Goal: Ask a question: Seek information or help from site administrators or community

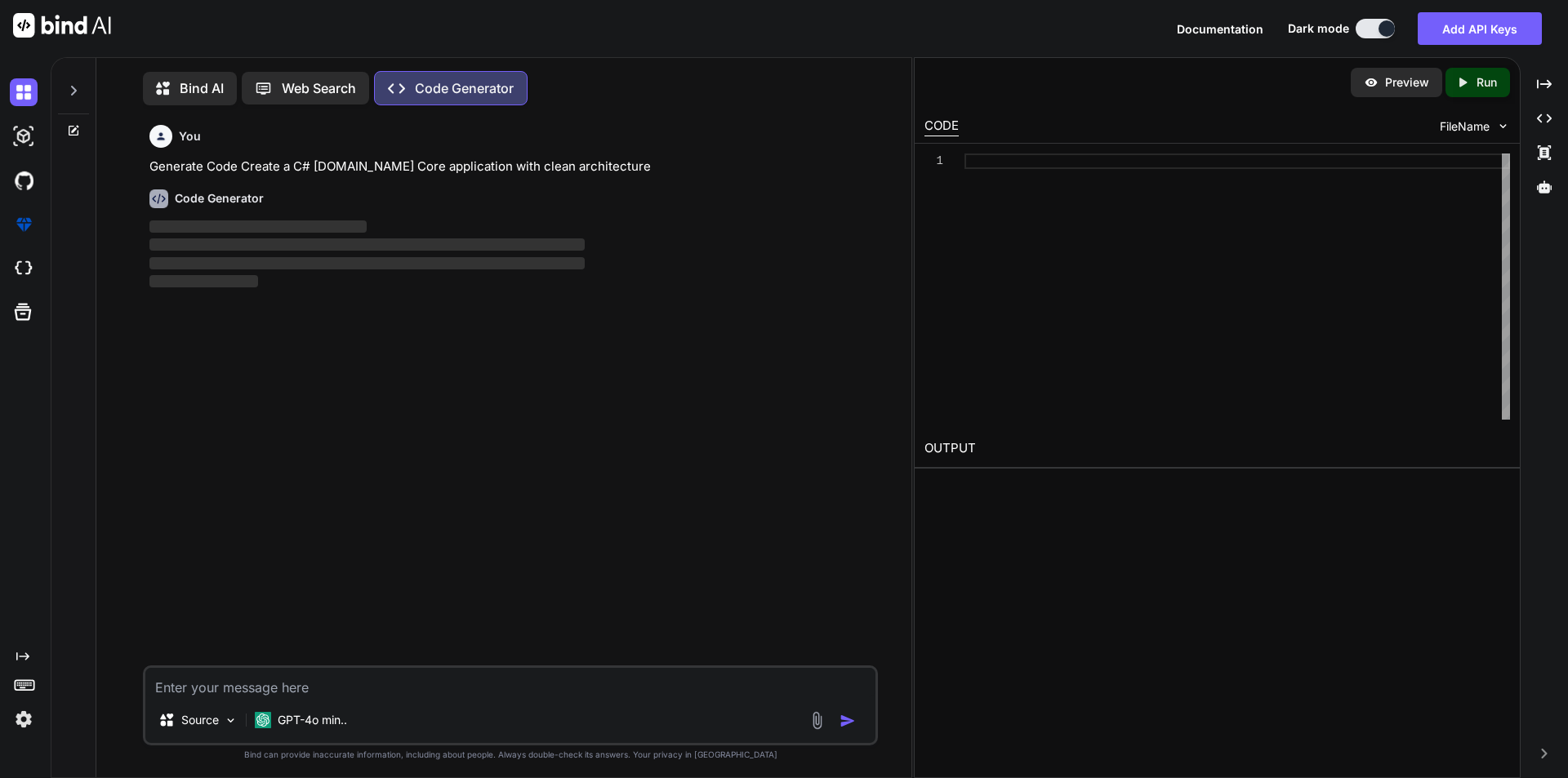
scroll to position [7, 0]
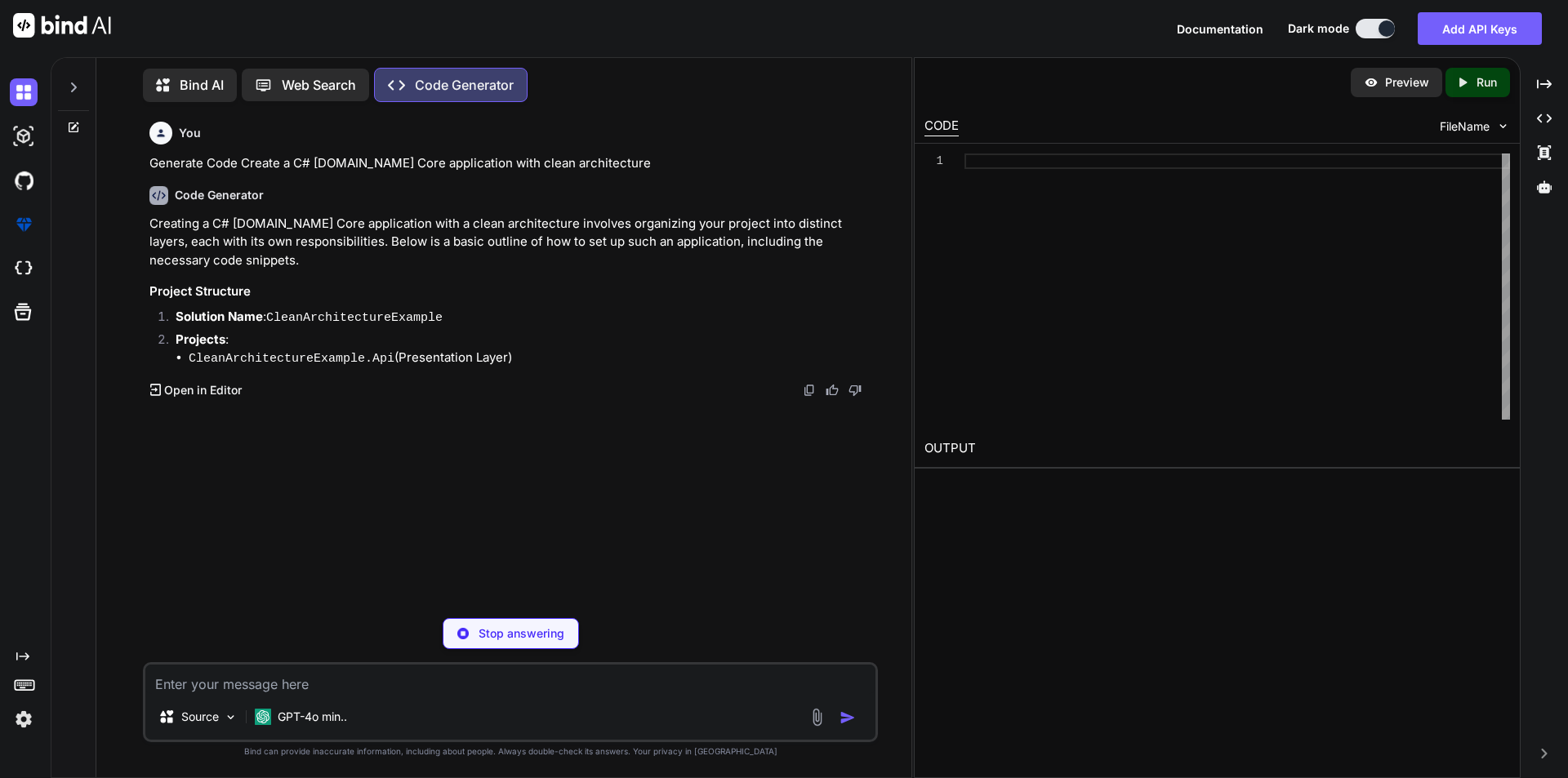
click at [523, 631] on p "Stop answering" at bounding box center [521, 633] width 86 height 17
type textarea "x"
click at [296, 674] on textarea at bounding box center [510, 679] width 730 height 30
paste textarea "USE [Ubacare-PHML-QA] GO /****** Object: StoredProcedure [dbo].[GetOrderDetails…"
type textarea "USE [Ubacare-PHML-QA] GO /****** Object: StoredProcedure [dbo].[GetOrderDetails…"
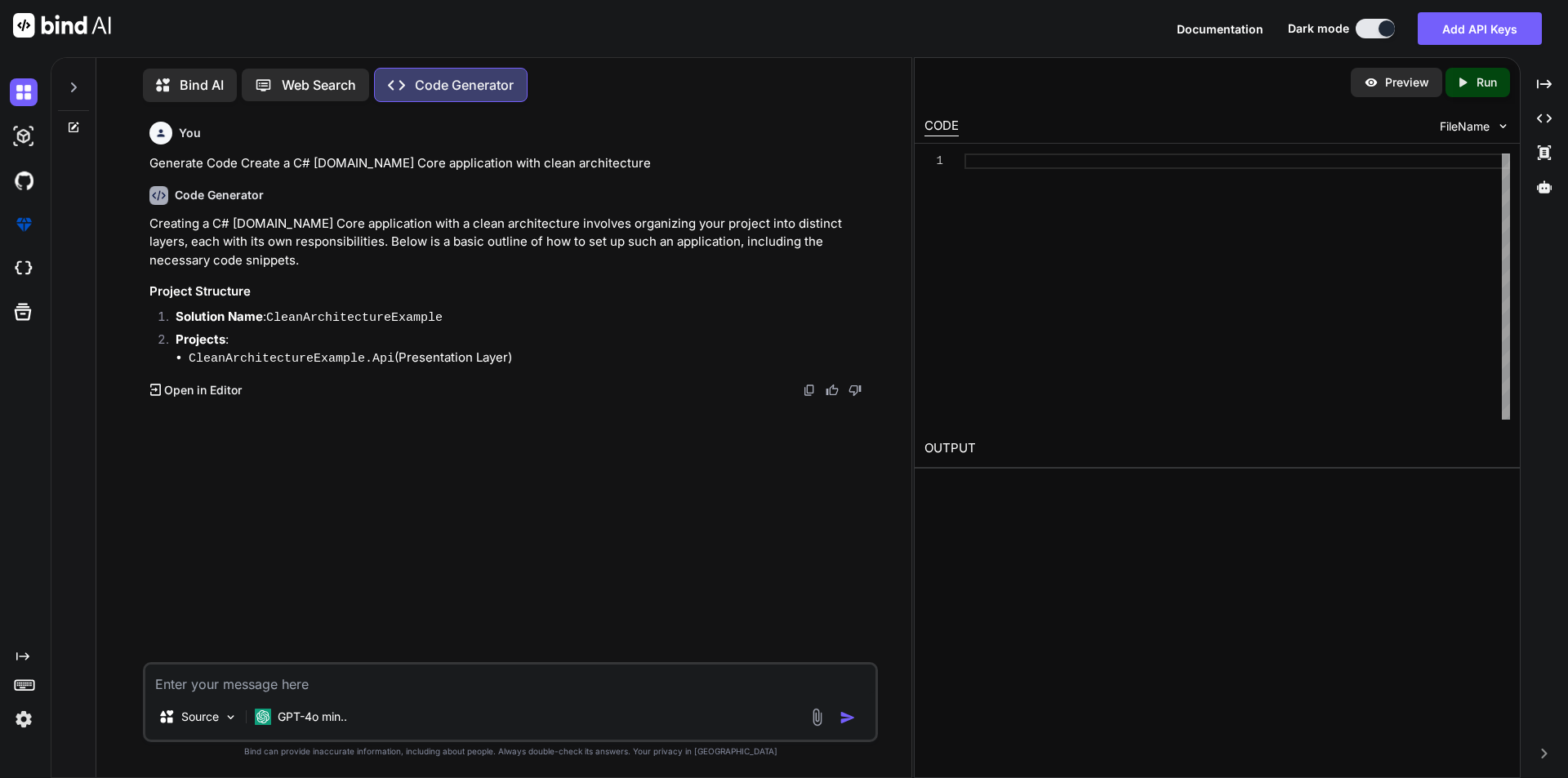
type textarea "x"
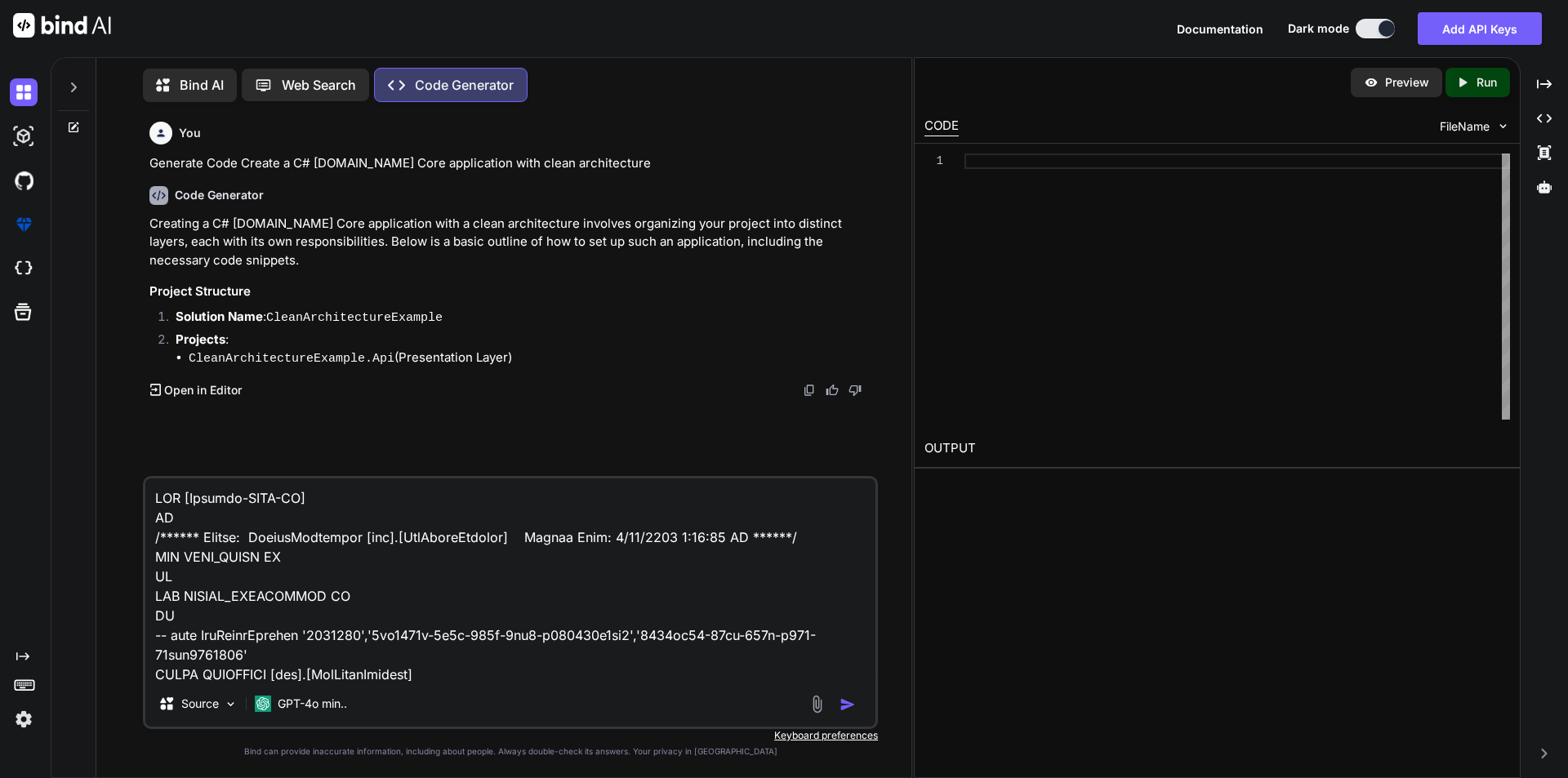
scroll to position [6547, 0]
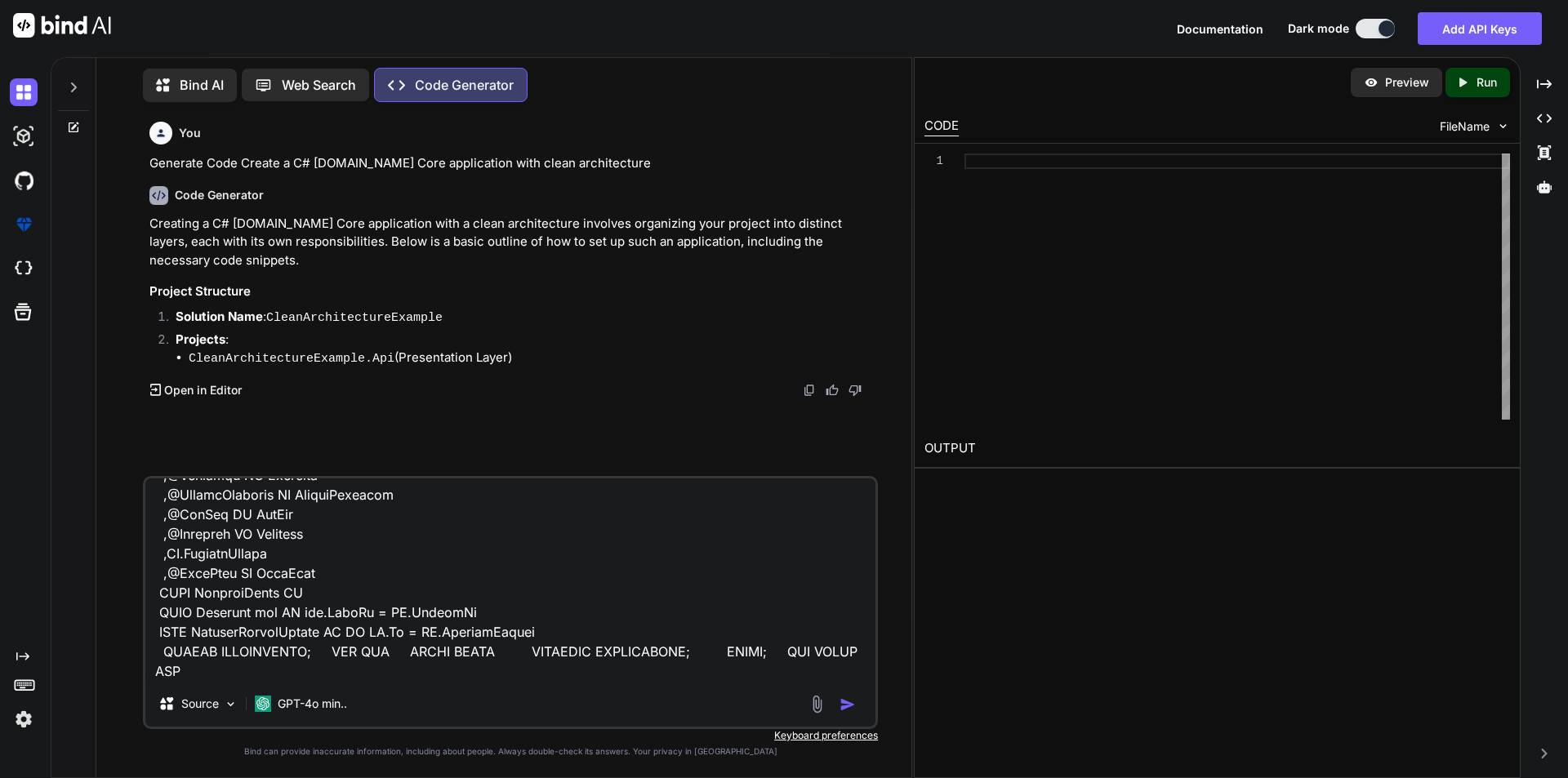
type textarea "USE [Ubacare-PHML-QA] GO /****** Object: StoredProcedure [dbo].[GetOrderDetails…"
type textarea "x"
type textarea "USE [Ubacare-PHML-QA] GO /****** Object: StoredProcedure [dbo].[GetOrderDetails…"
type textarea "x"
type textarea "USE [Ubacare-PHML-QA] GO /****** Object: StoredProcedure [dbo].[GetOrderDetails…"
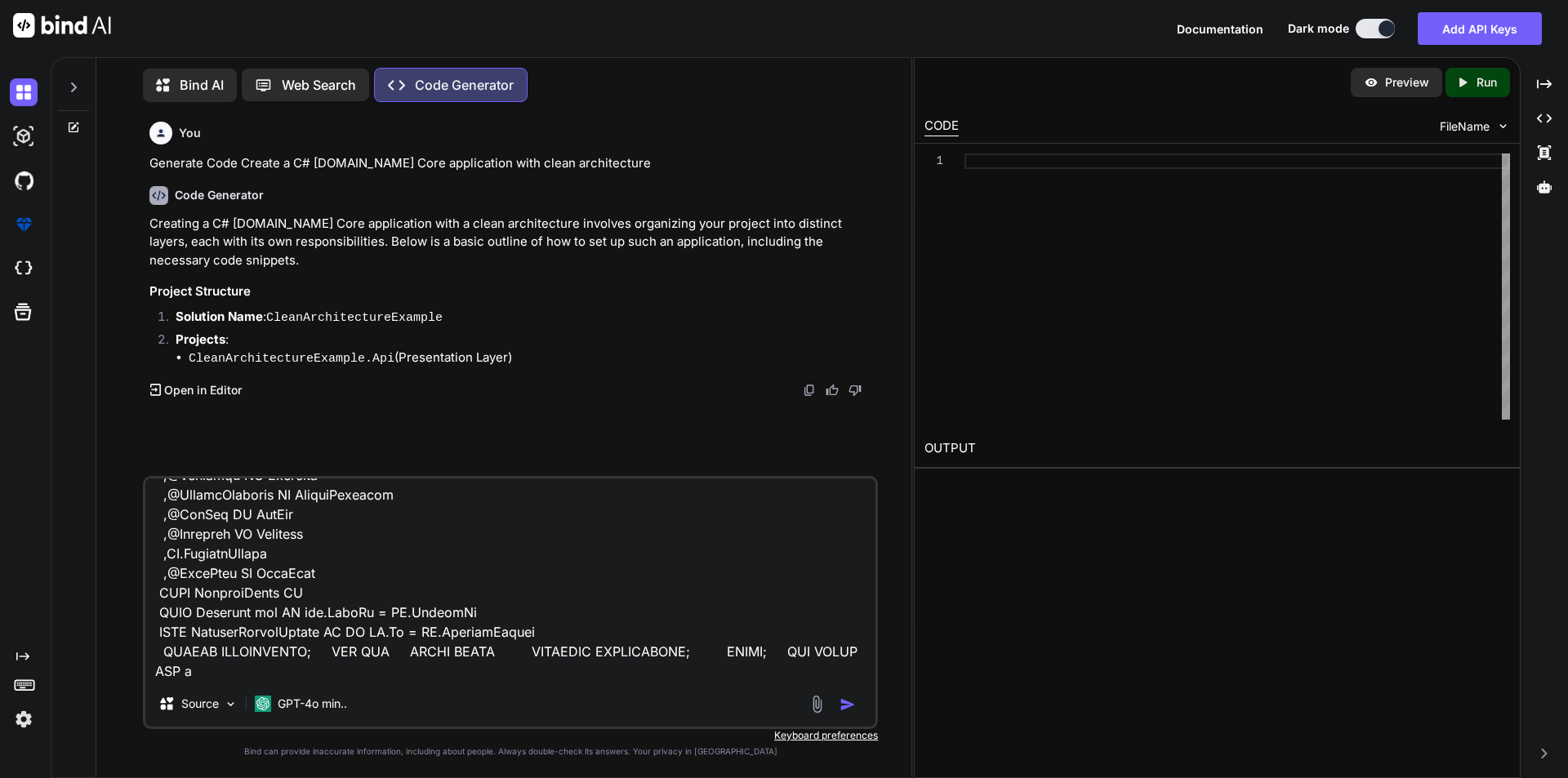
type textarea "x"
type textarea "USE [Ubacare-PHML-QA] GO /****** Object: StoredProcedure [dbo].[GetOrderDetails…"
type textarea "x"
type textarea "USE [Ubacare-PHML-QA] GO /****** Object: StoredProcedure [dbo].[GetOrderDetails…"
type textarea "x"
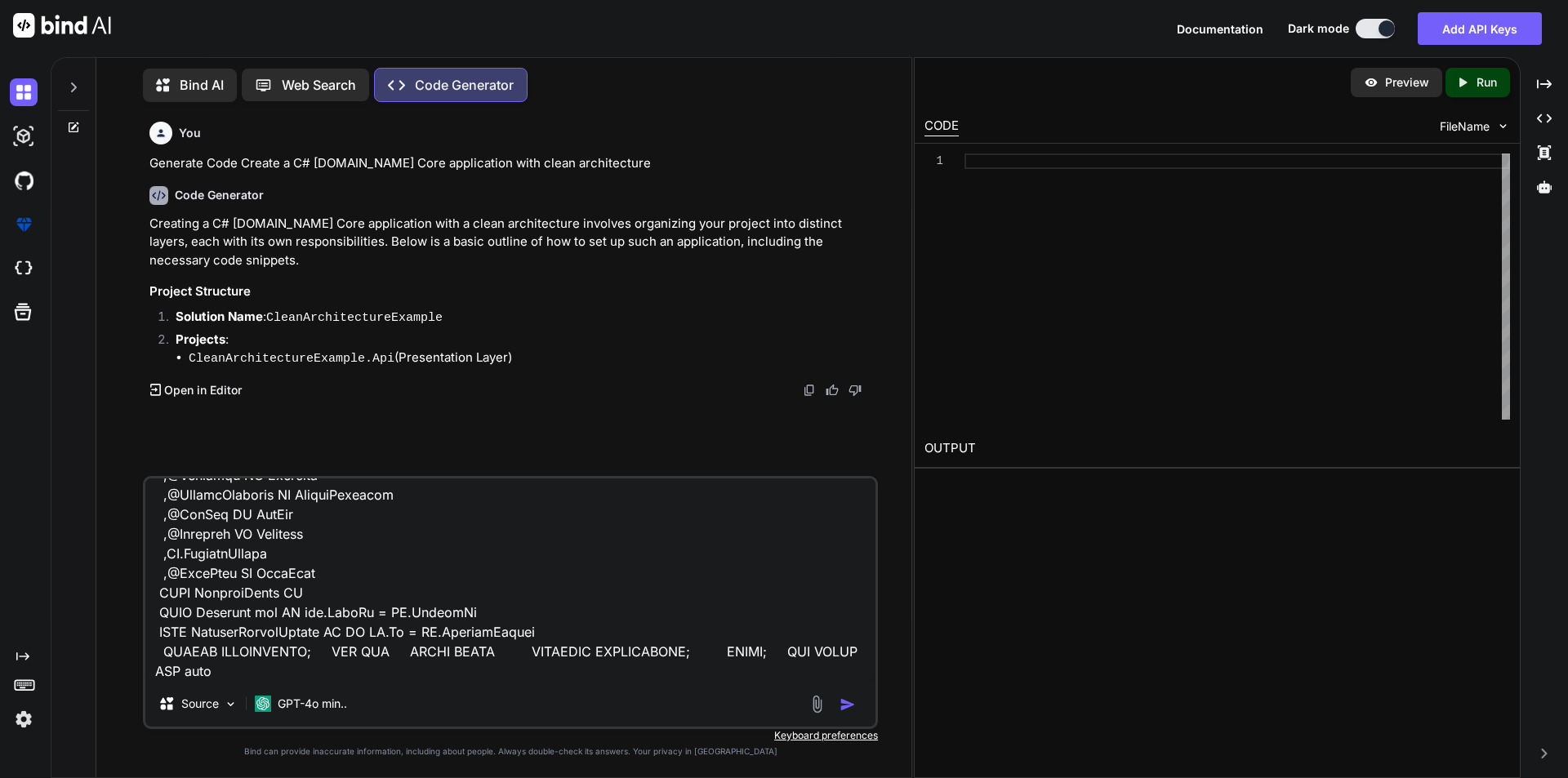
type textarea "USE [Ubacare-PHML-QA] GO /****** Object: StoredProcedure [dbo].[GetOrderDetails…"
type textarea "x"
type textarea "USE [Ubacare-PHML-QA] GO /****** Object: StoredProcedure [dbo].[GetOrderDetails…"
type textarea "x"
type textarea "USE [Ubacare-PHML-QA] GO /****** Object: StoredProcedure [dbo].[GetOrderDetails…"
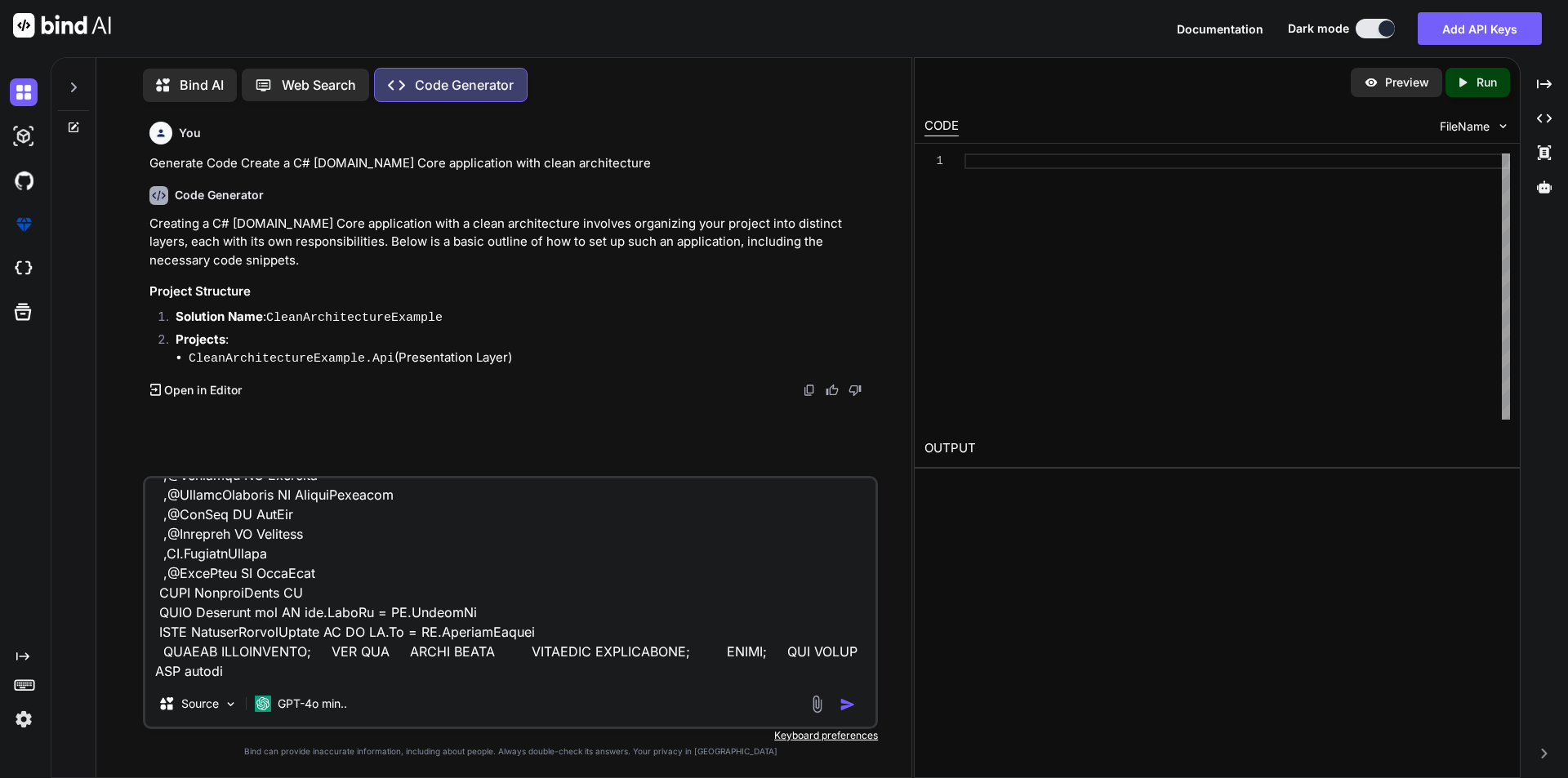
type textarea "x"
type textarea "USE [Ubacare-PHML-QA] GO /****** Object: StoredProcedure [dbo].[GetOrderDetails…"
type textarea "x"
type textarea "USE [Ubacare-PHML-QA] GO /****** Object: StoredProcedure [dbo].[GetOrderDetails…"
type textarea "x"
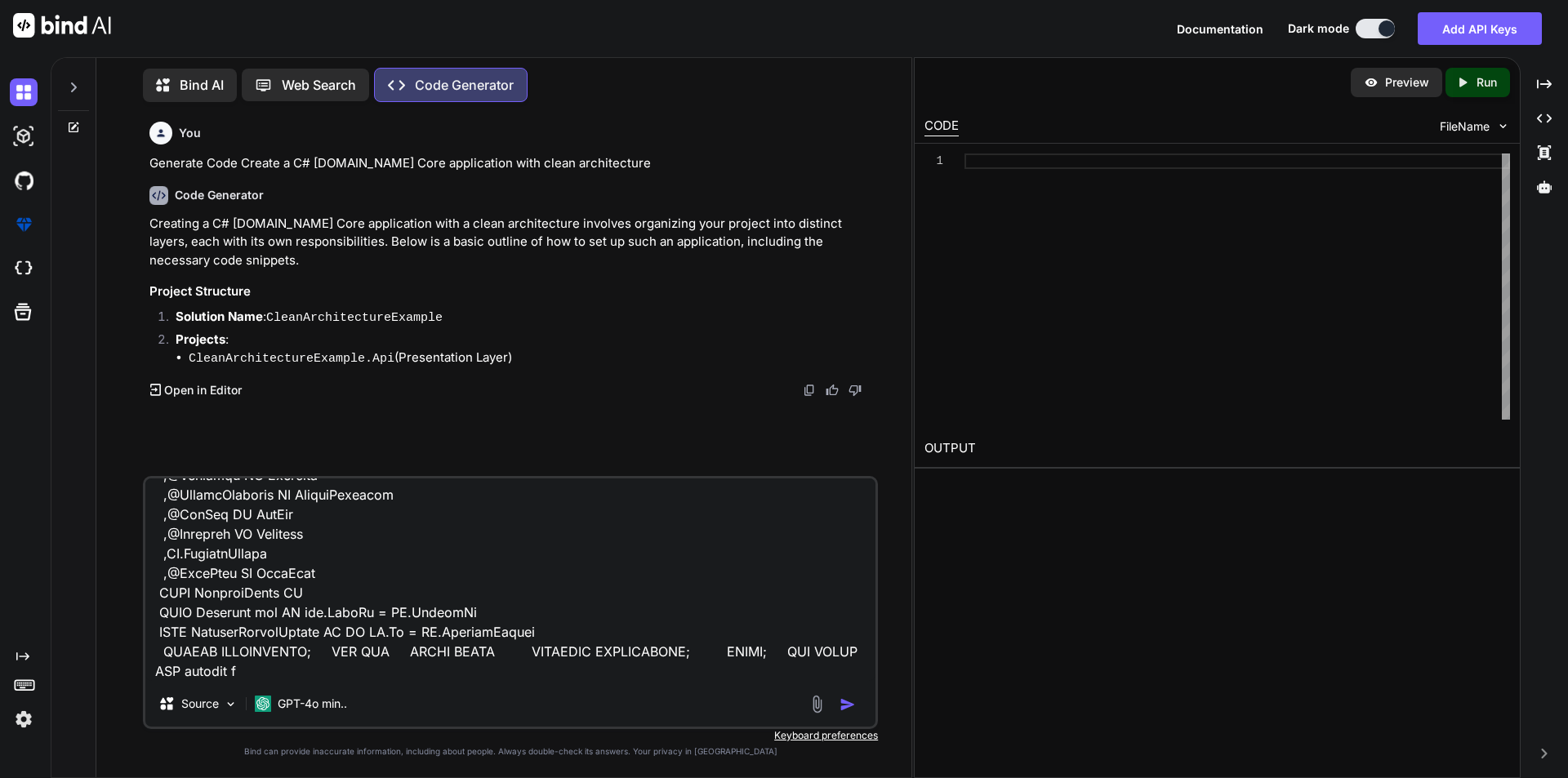
type textarea "USE [Ubacare-PHML-QA] GO /****** Object: StoredProcedure [dbo].[GetOrderDetails…"
type textarea "x"
type textarea "USE [Ubacare-PHML-QA] GO /****** Object: StoredProcedure [dbo].[GetOrderDetails…"
type textarea "x"
type textarea "USE [Ubacare-PHML-QA] GO /****** Object: StoredProcedure [dbo].[GetOrderDetails…"
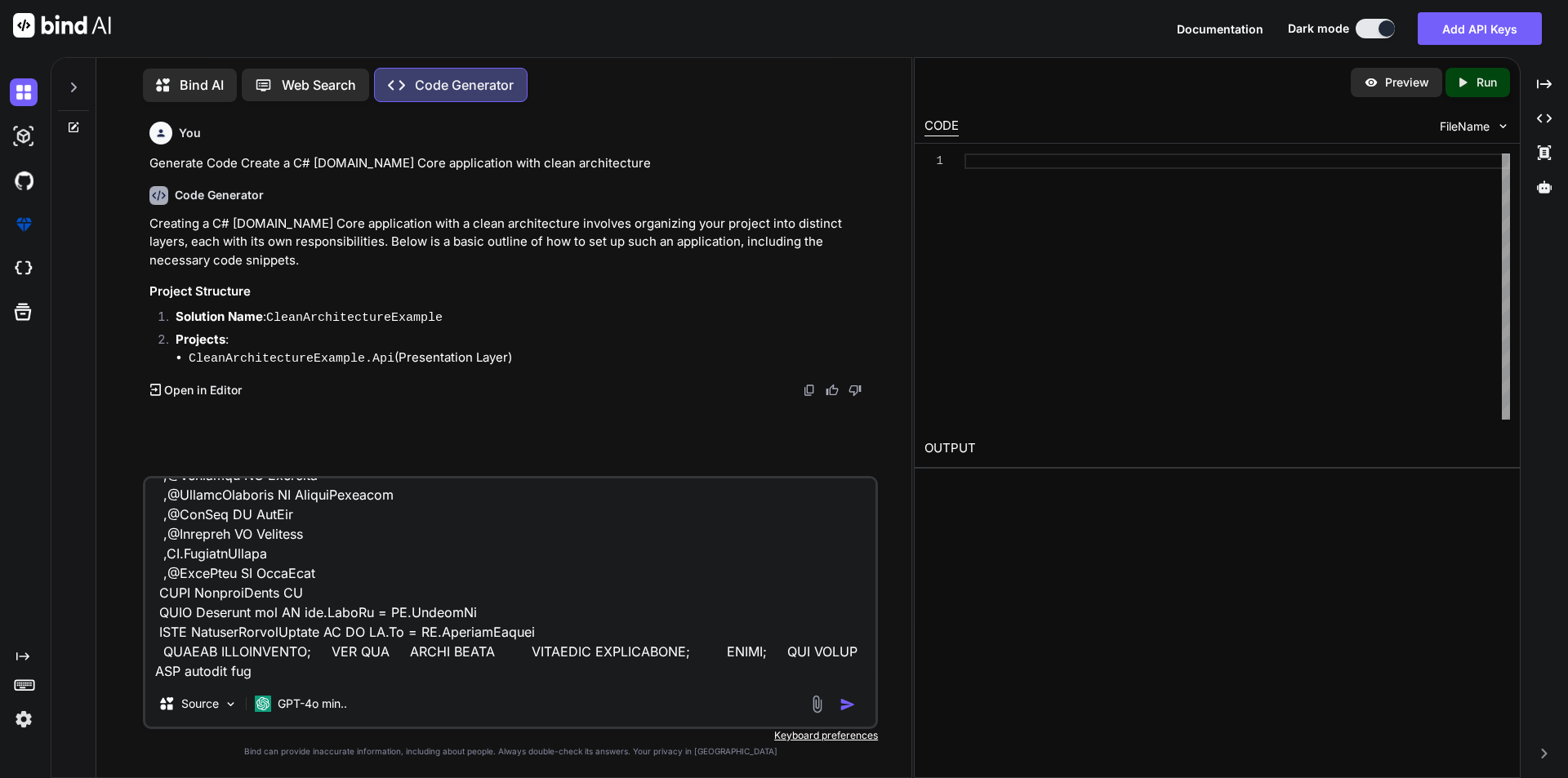
type textarea "x"
type textarea "USE [Ubacare-PHML-QA] GO /****** Object: StoredProcedure [dbo].[GetOrderDetails…"
type textarea "x"
type textarea "USE [Ubacare-PHML-QA] GO /****** Object: StoredProcedure [dbo].[GetOrderDetails…"
type textarea "x"
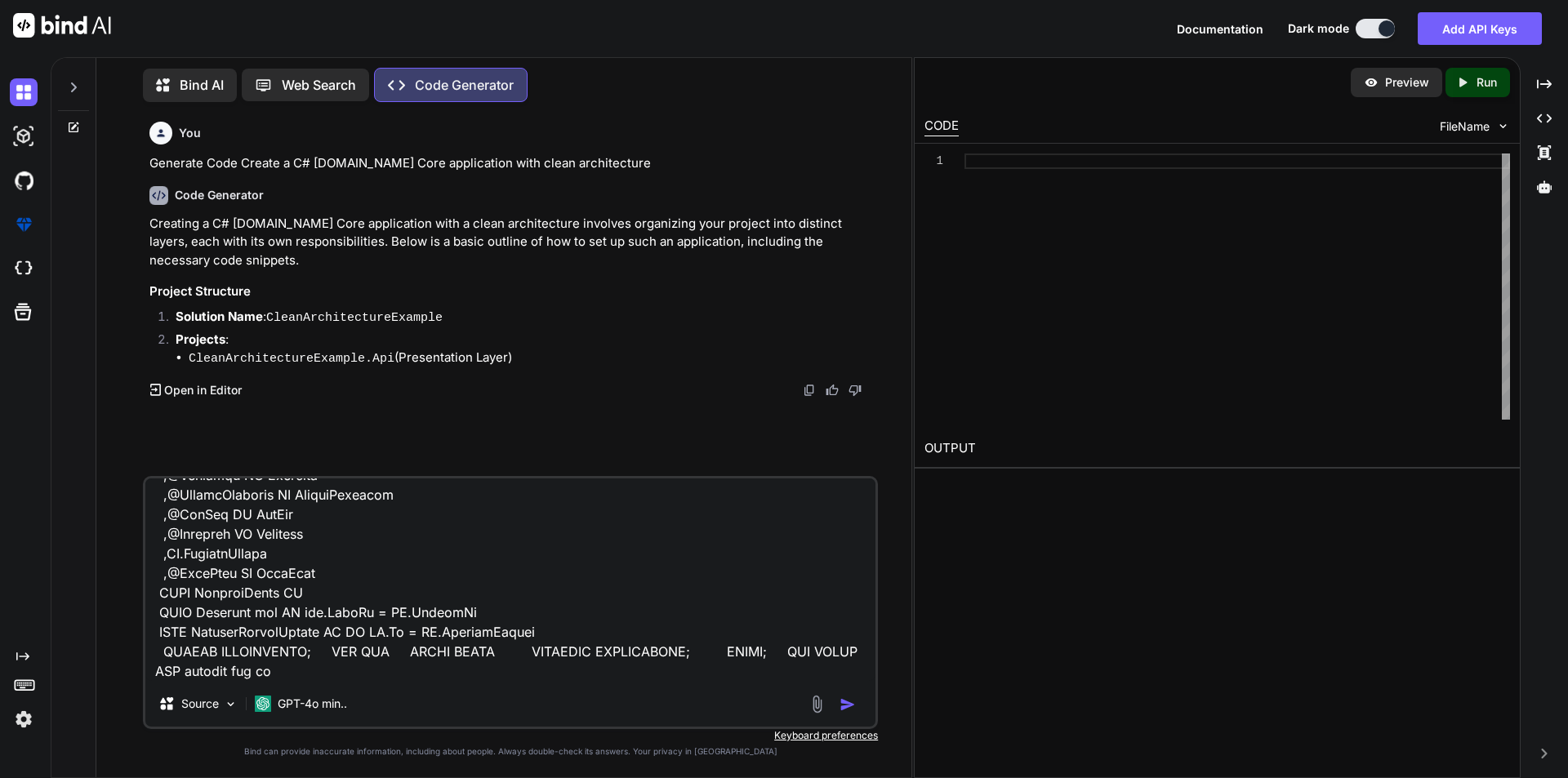
type textarea "USE [Ubacare-PHML-QA] GO /****** Object: StoredProcedure [dbo].[GetOrderDetails…"
type textarea "x"
type textarea "USE [Ubacare-PHML-QA] GO /****** Object: StoredProcedure [dbo].[GetOrderDetails…"
type textarea "x"
type textarea "USE [Ubacare-PHML-QA] GO /****** Object: StoredProcedure [dbo].[GetOrderDetails…"
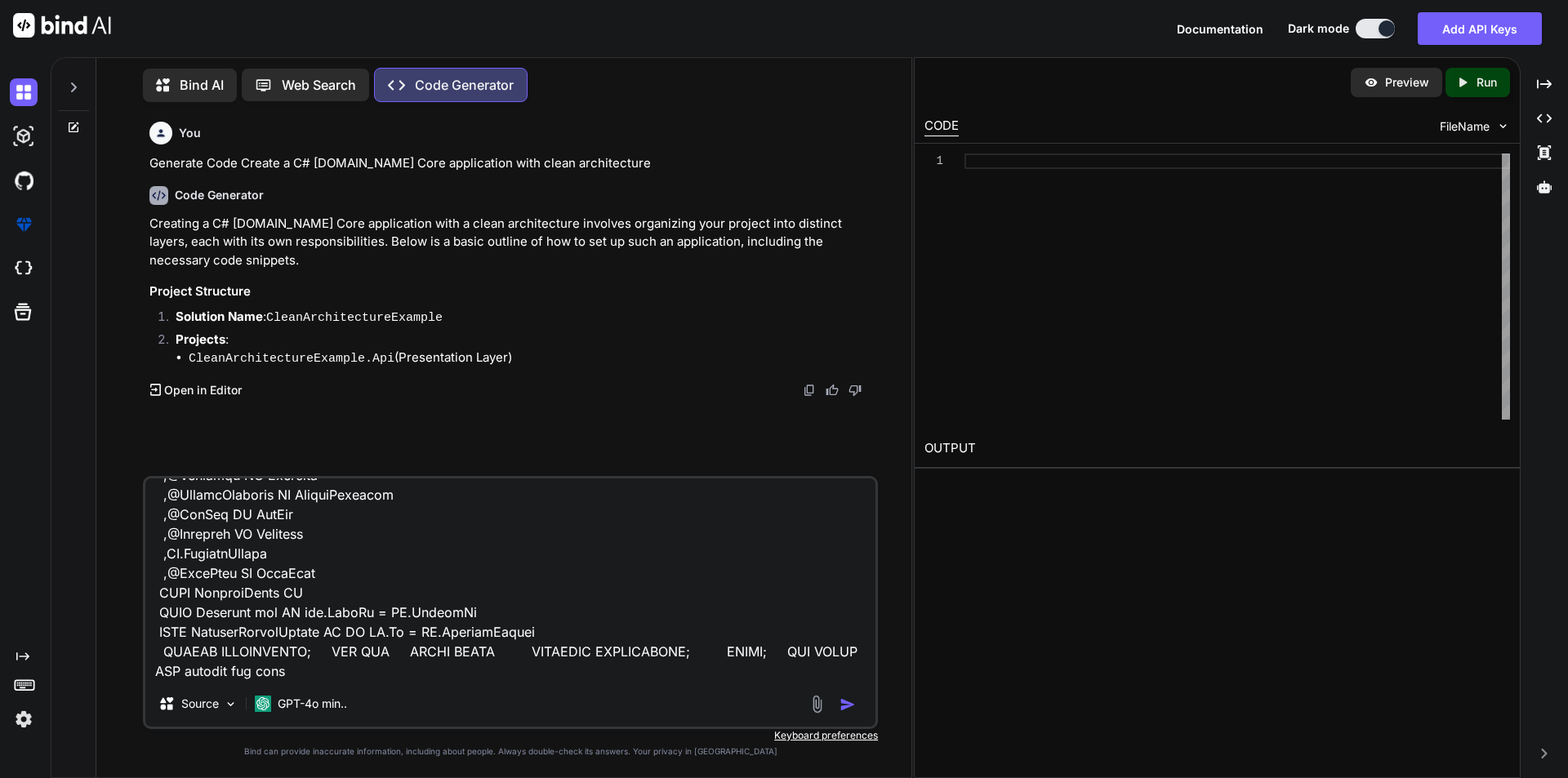
type textarea "x"
type textarea "USE [Ubacare-PHML-QA] GO /****** Object: StoredProcedure [dbo].[GetOrderDetails…"
type textarea "x"
type textarea "USE [Ubacare-PHML-QA] GO /****** Object: StoredProcedure [dbo].[GetOrderDetails…"
type textarea "x"
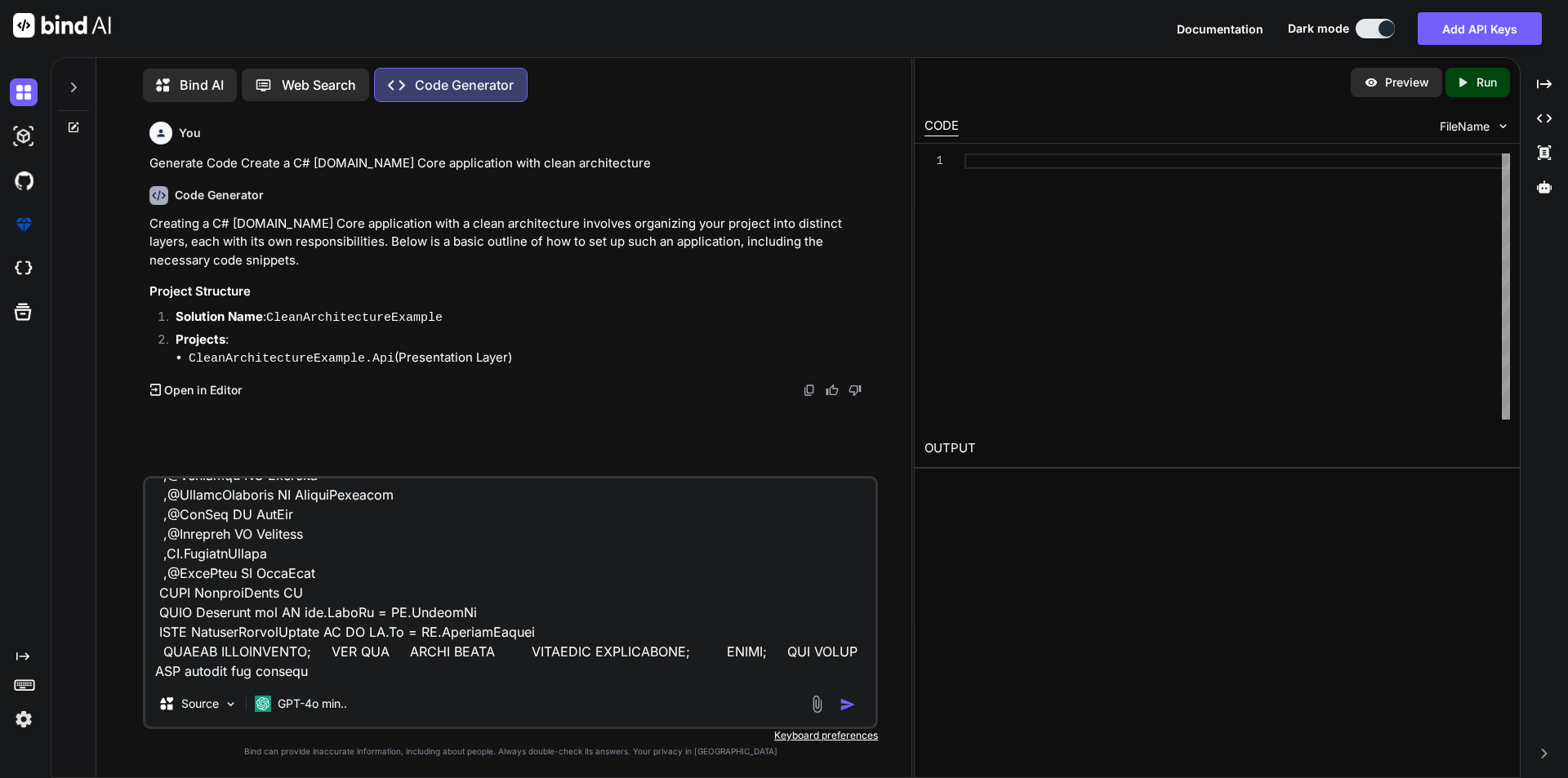
type textarea "USE [Ubacare-PHML-QA] GO /****** Object: StoredProcedure [dbo].[GetOrderDetails…"
type textarea "x"
type textarea "USE [Ubacare-PHML-QA] GO /****** Object: StoredProcedure [dbo].[GetOrderDetails…"
type textarea "x"
type textarea "USE [Ubacare-PHML-QA] GO /****** Object: StoredProcedure [dbo].[GetOrderDetails…"
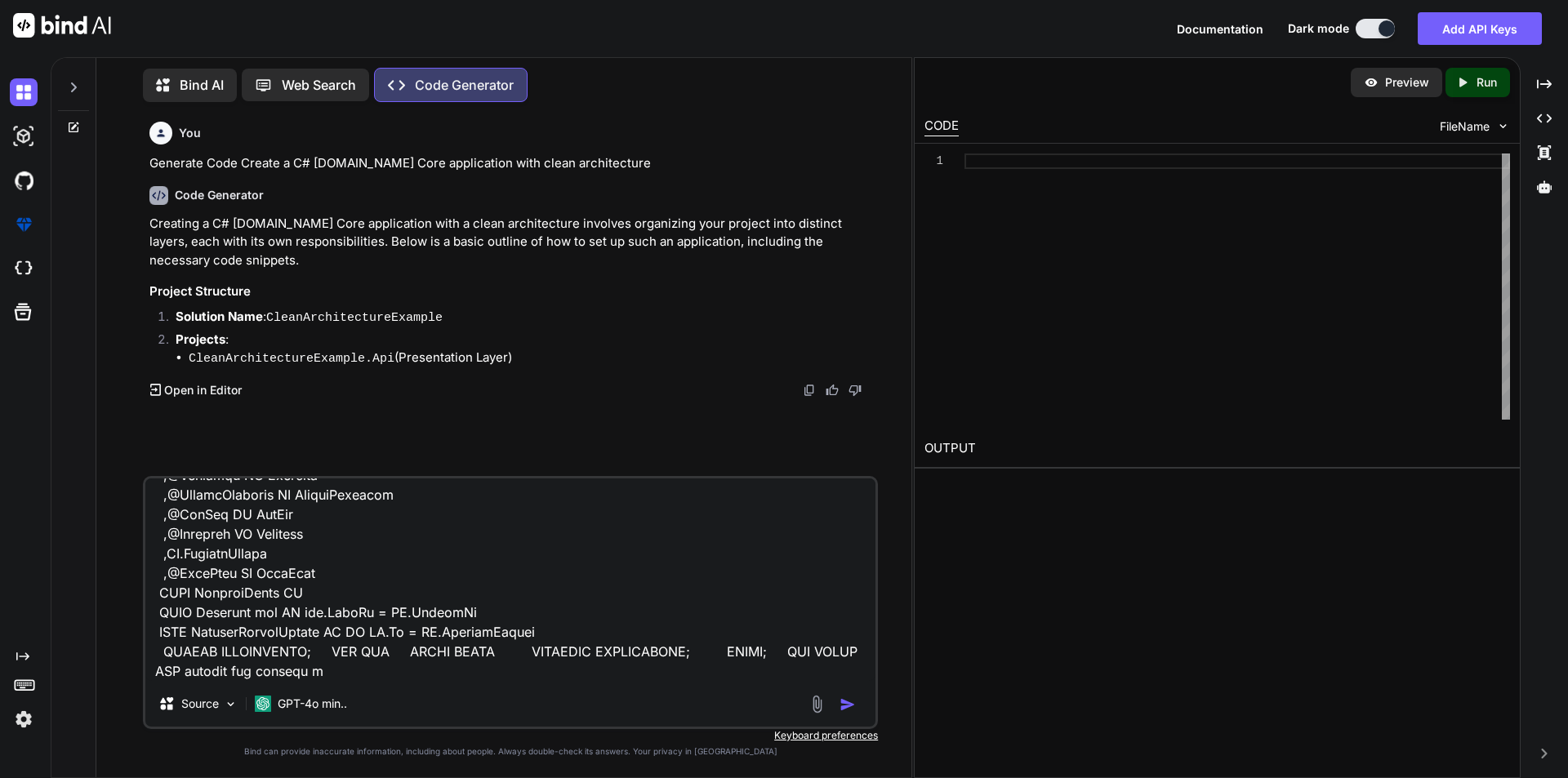
type textarea "x"
type textarea "USE [Ubacare-PHML-QA] GO /****** Object: StoredProcedure [dbo].[GetOrderDetails…"
type textarea "x"
type textarea "USE [Ubacare-PHML-QA] GO /****** Object: StoredProcedure [dbo].[GetOrderDetails…"
type textarea "x"
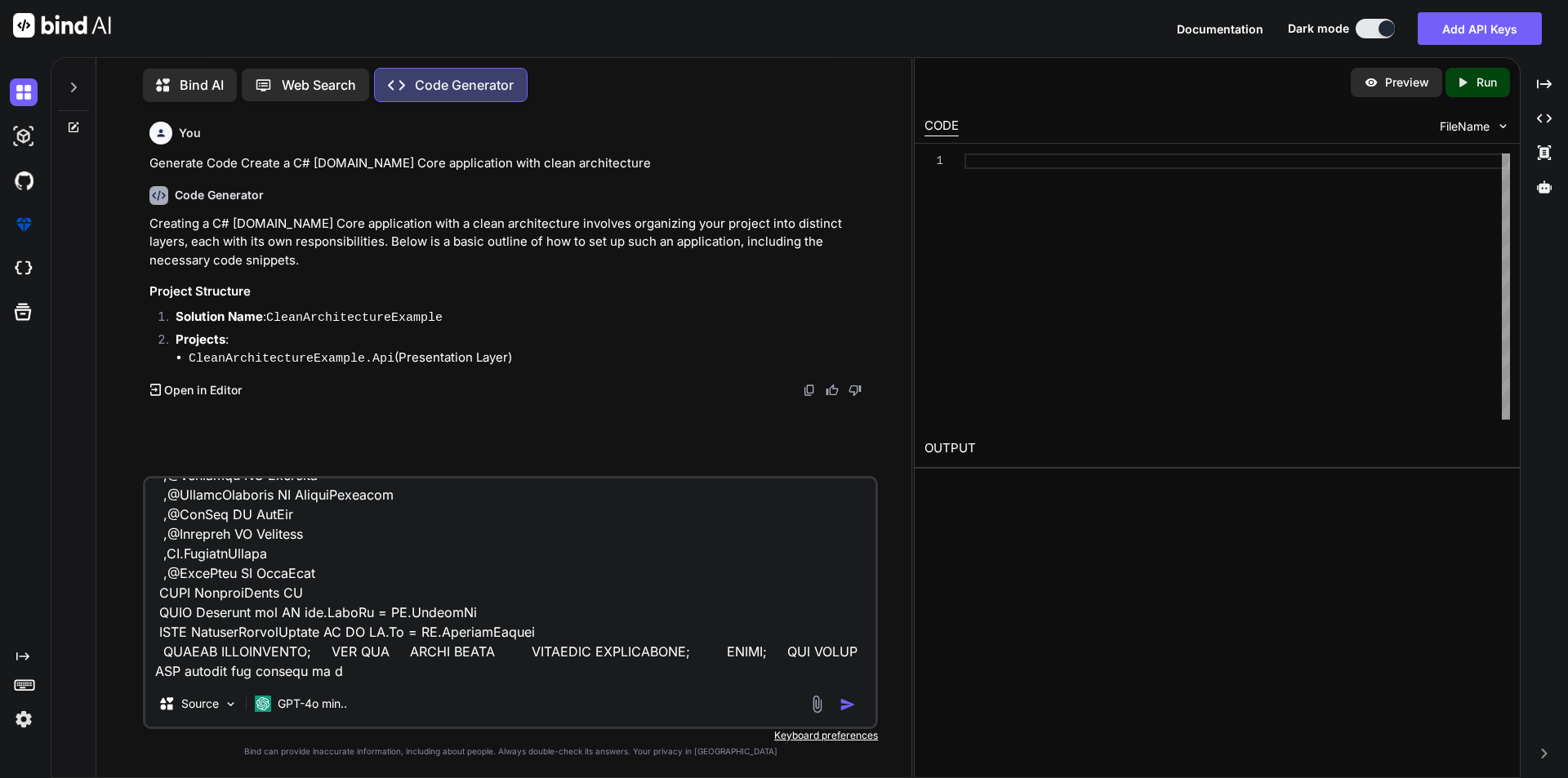
type textarea "USE [Ubacare-PHML-QA] GO /****** Object: StoredProcedure [dbo].[GetOrderDetails…"
type textarea "x"
type textarea "USE [Ubacare-PHML-QA] GO /****** Object: StoredProcedure [dbo].[GetOrderDetails…"
type textarea "x"
type textarea "USE [Ubacare-PHML-QA] GO /****** Object: StoredProcedure [dbo].[GetOrderDetails…"
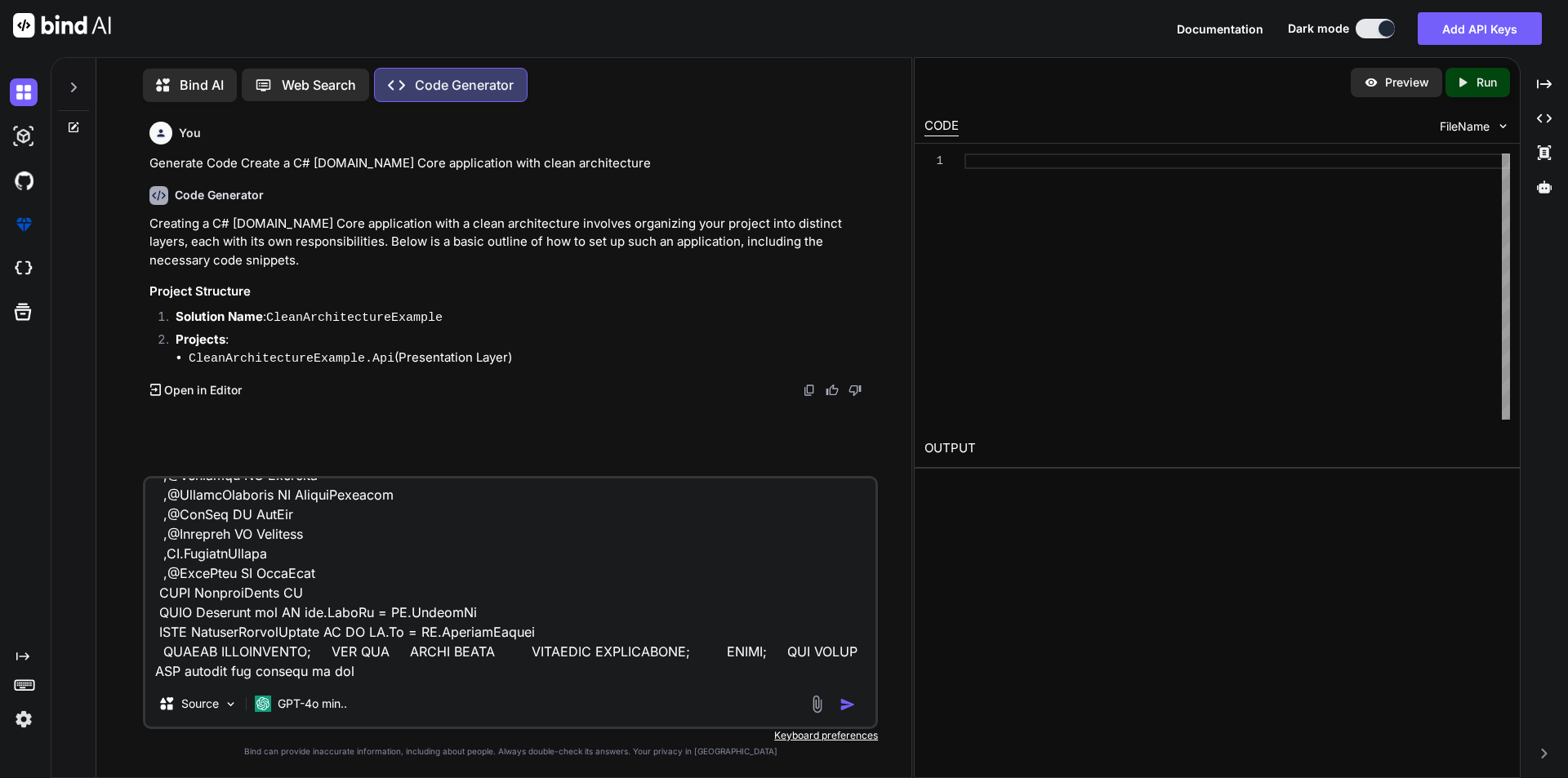
type textarea "x"
type textarea "USE [Ubacare-PHML-QA] GO /****** Object: StoredProcedure [dbo].[GetOrderDetails…"
type textarea "x"
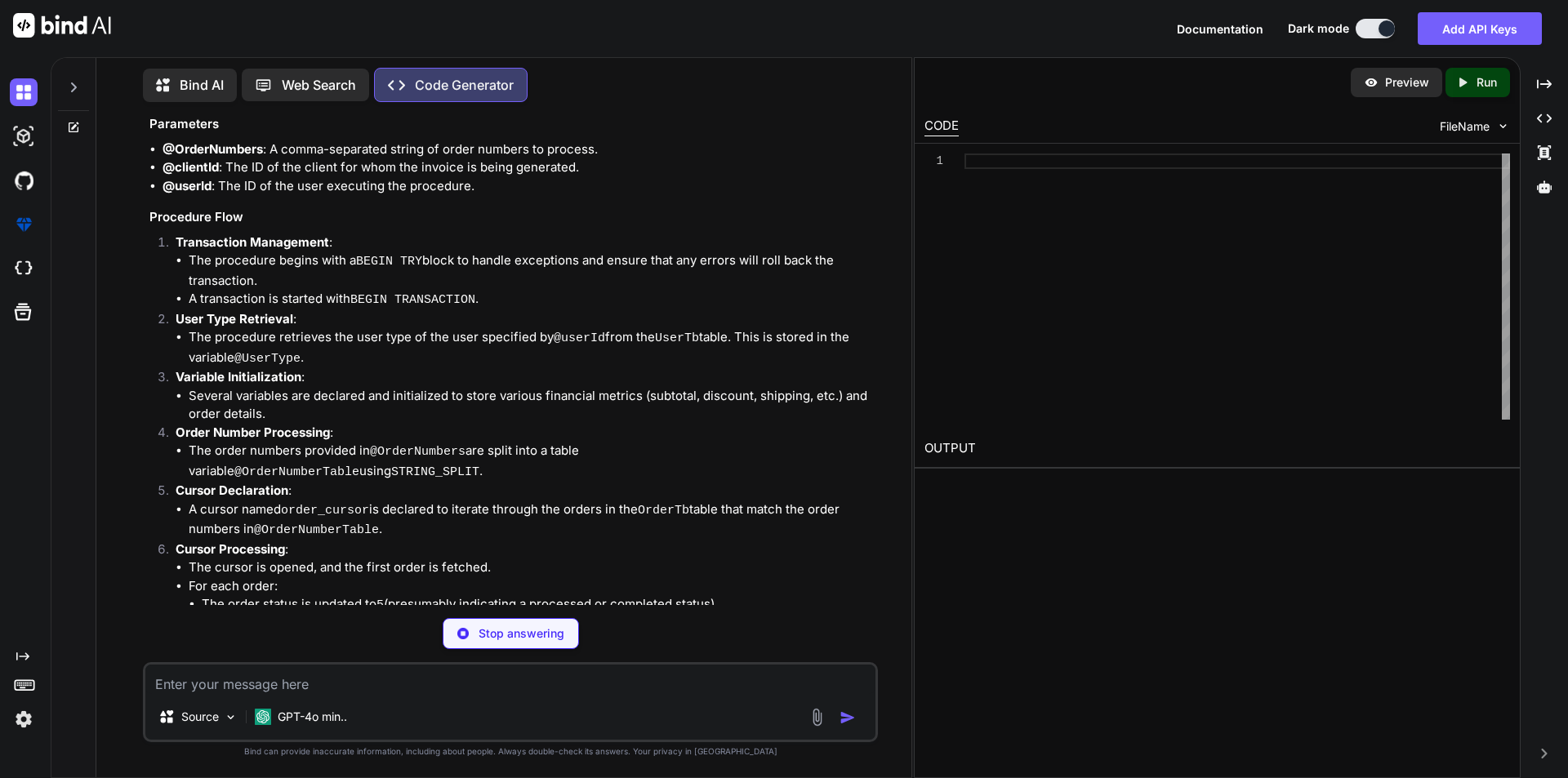
scroll to position [1931, 0]
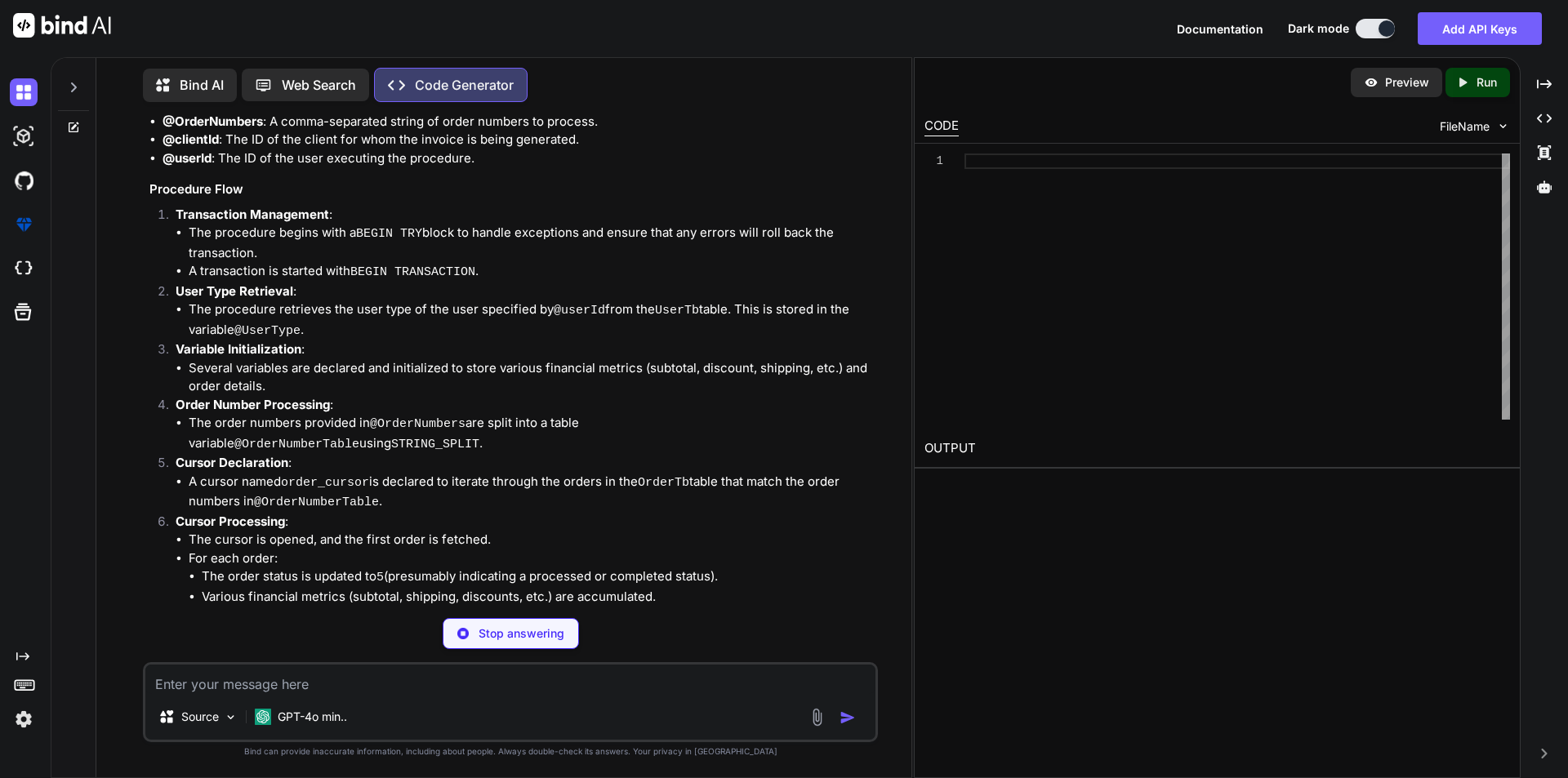
type textarea "x"
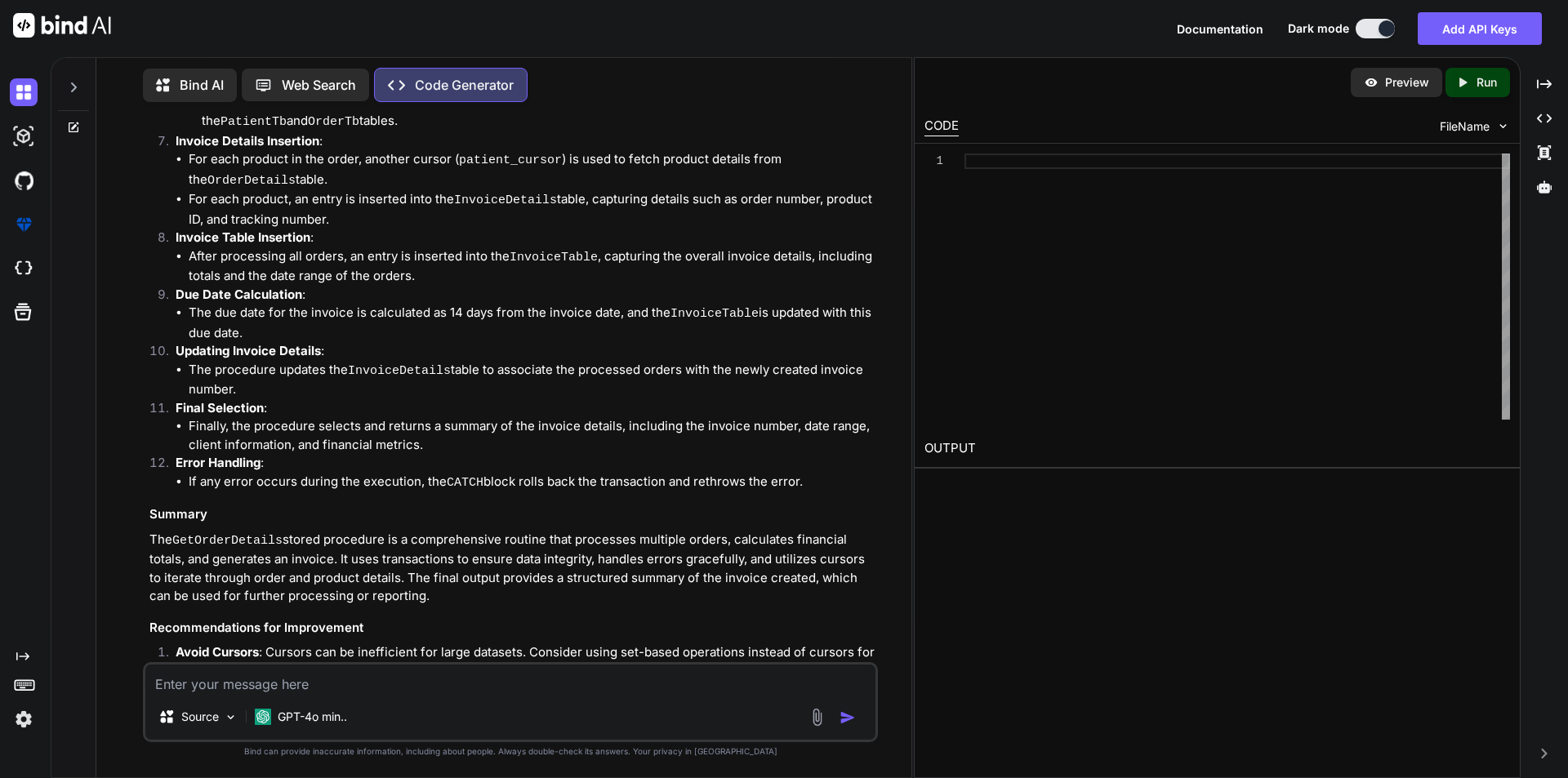
scroll to position [2595, 0]
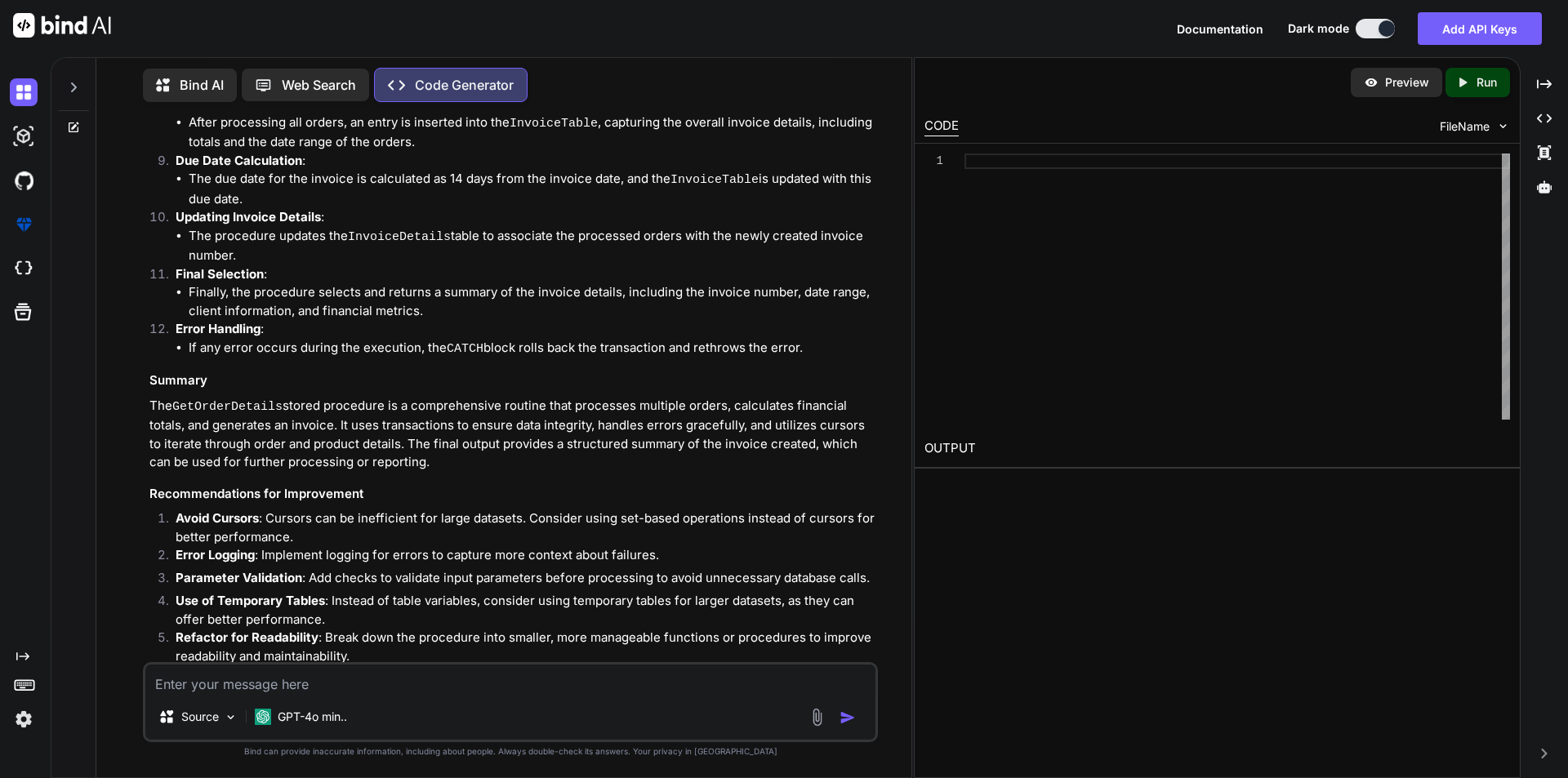
click at [206, 686] on textarea at bounding box center [510, 679] width 730 height 30
type textarea "i"
type textarea "x"
type textarea "in"
type textarea "x"
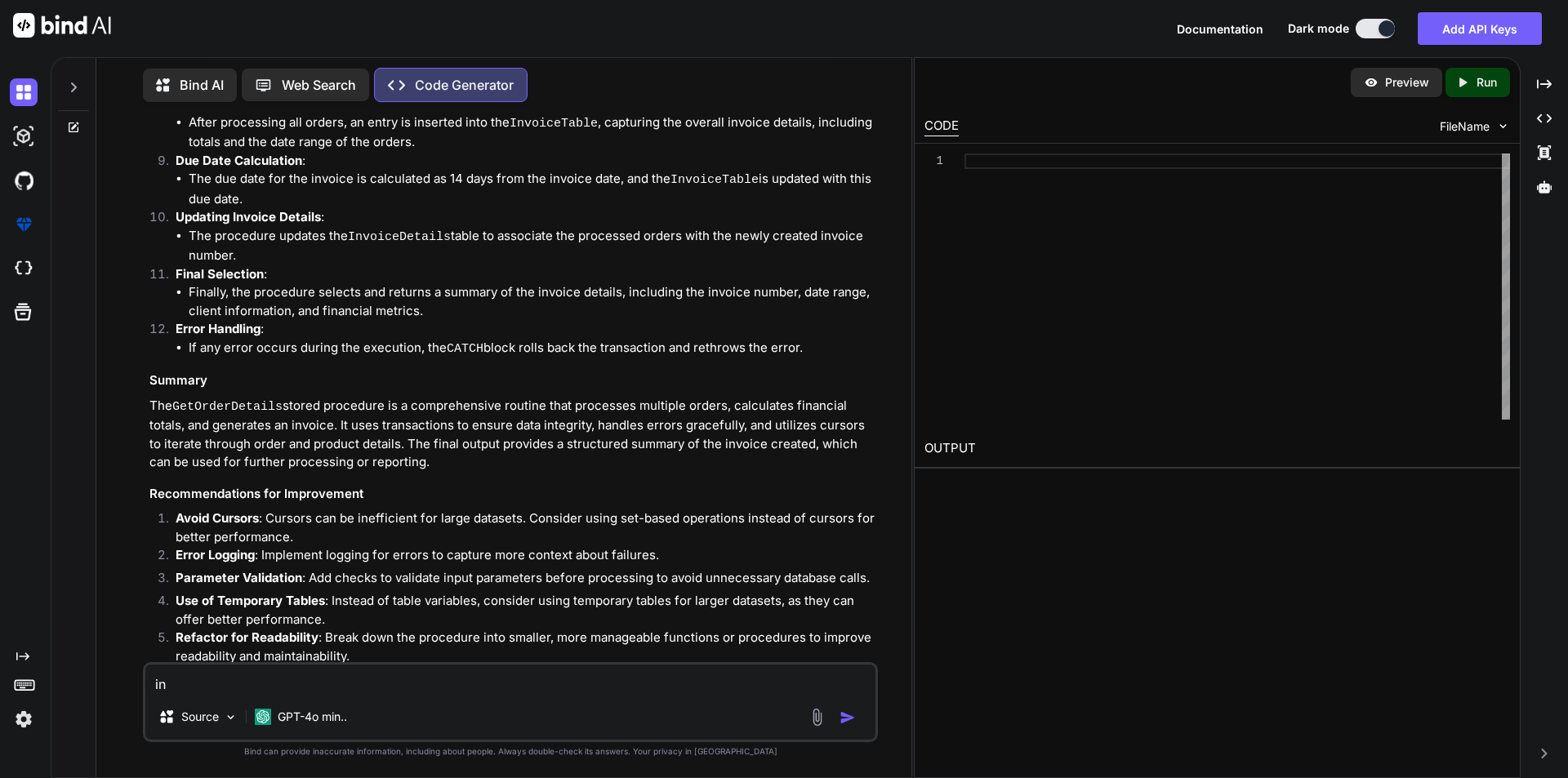
type textarea "in"
type textarea "x"
type textarea "in t"
type textarea "x"
type textarea "in th"
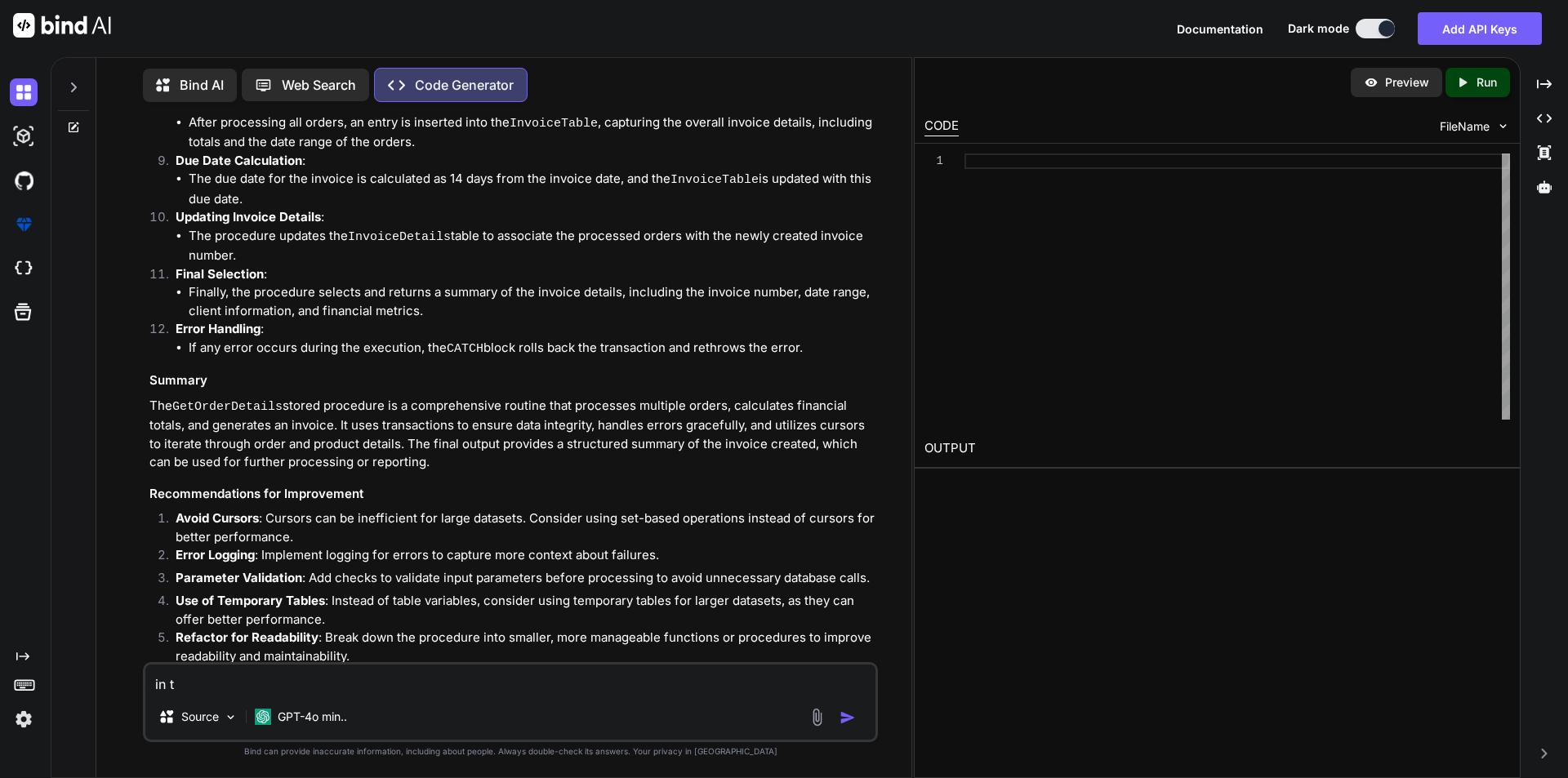
type textarea "x"
type textarea "in thi"
type textarea "x"
type textarea "in this"
type textarea "x"
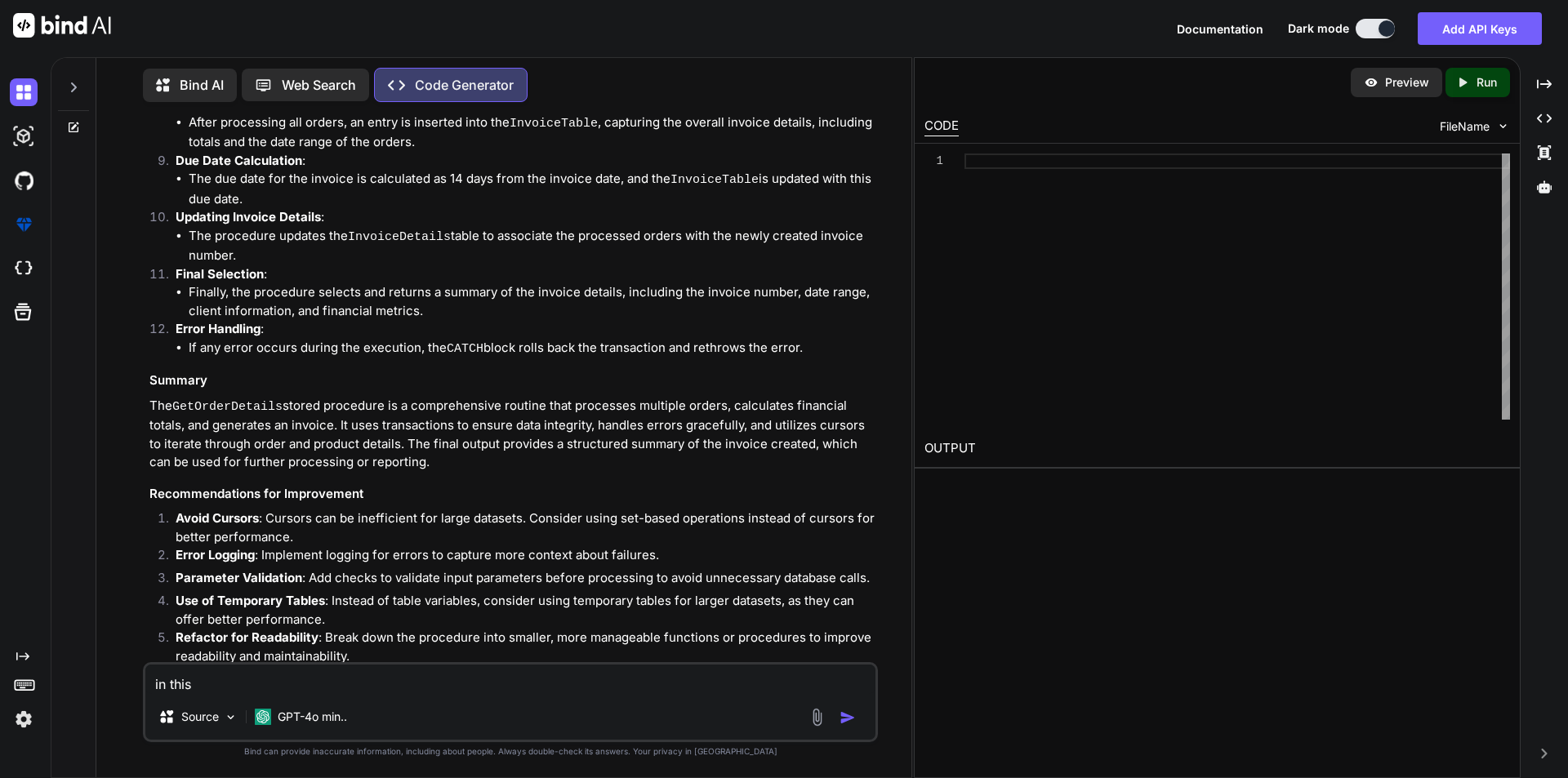
type textarea "in this"
type textarea "x"
type textarea "in this s"
type textarea "x"
type textarea "in this st"
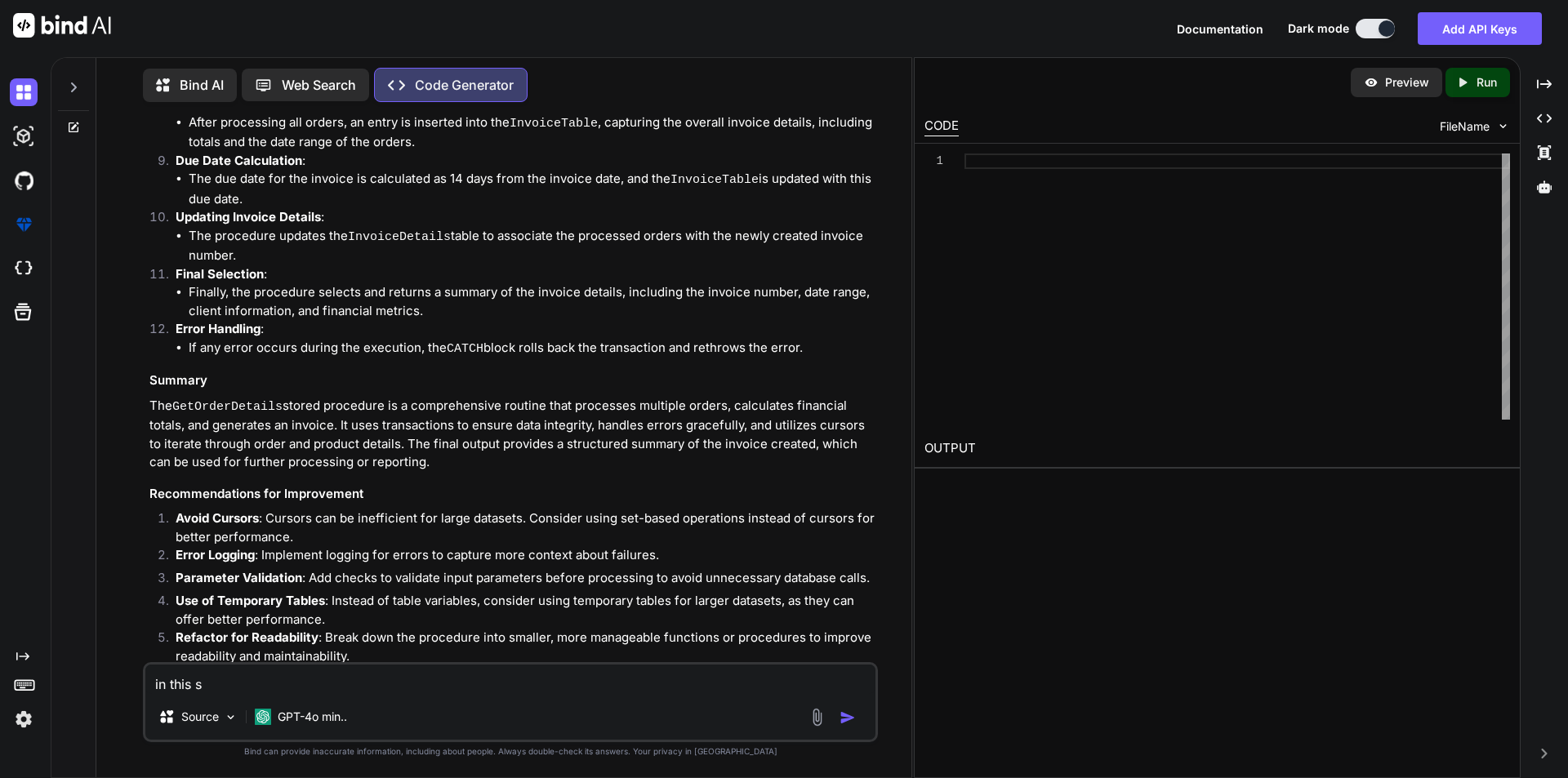
type textarea "x"
type textarea "in this sti"
type textarea "x"
type textarea "in this st"
type textarea "x"
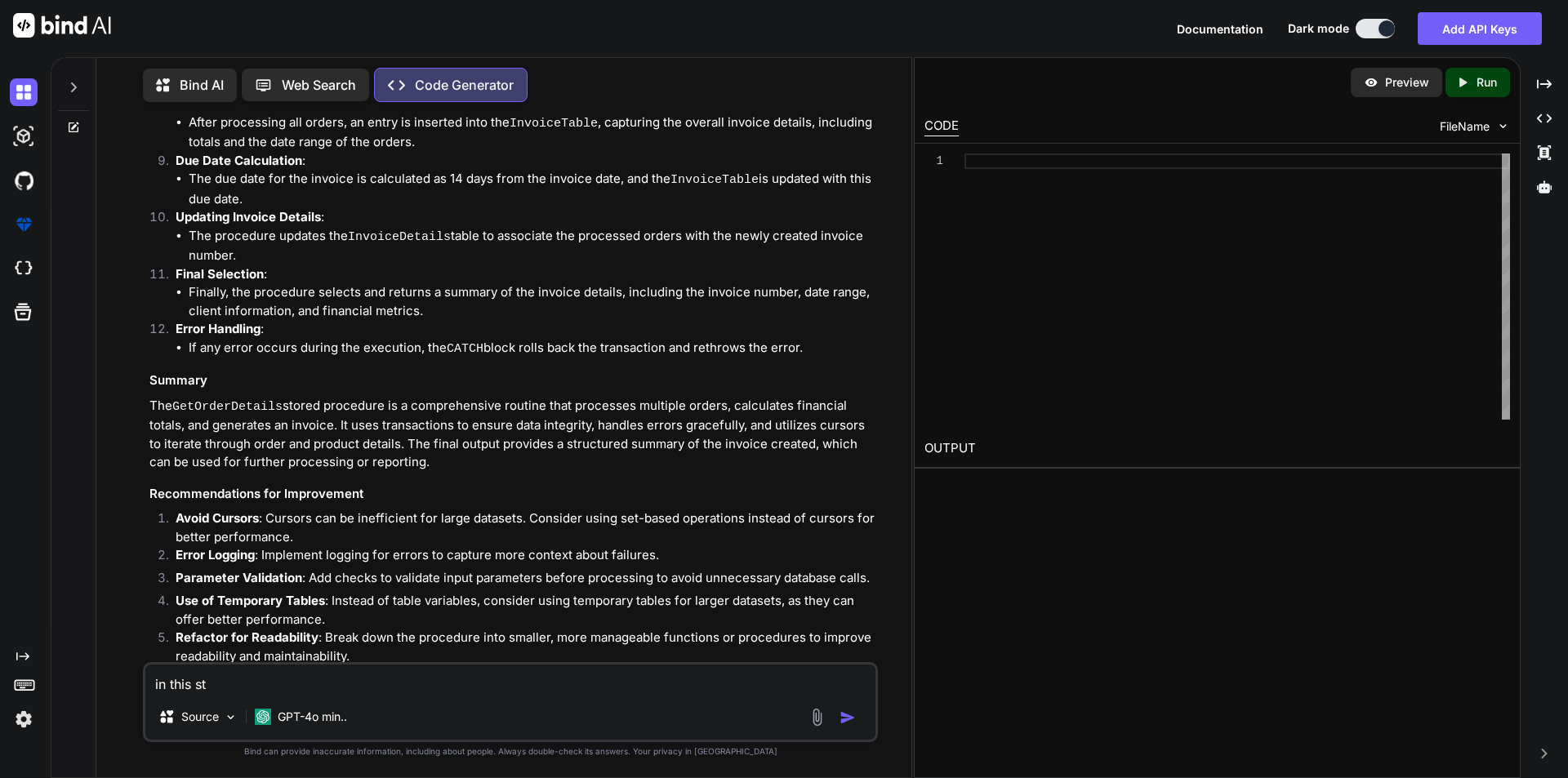
type textarea "in this s"
type textarea "x"
type textarea "in this st"
type textarea "x"
type textarea "in this sto"
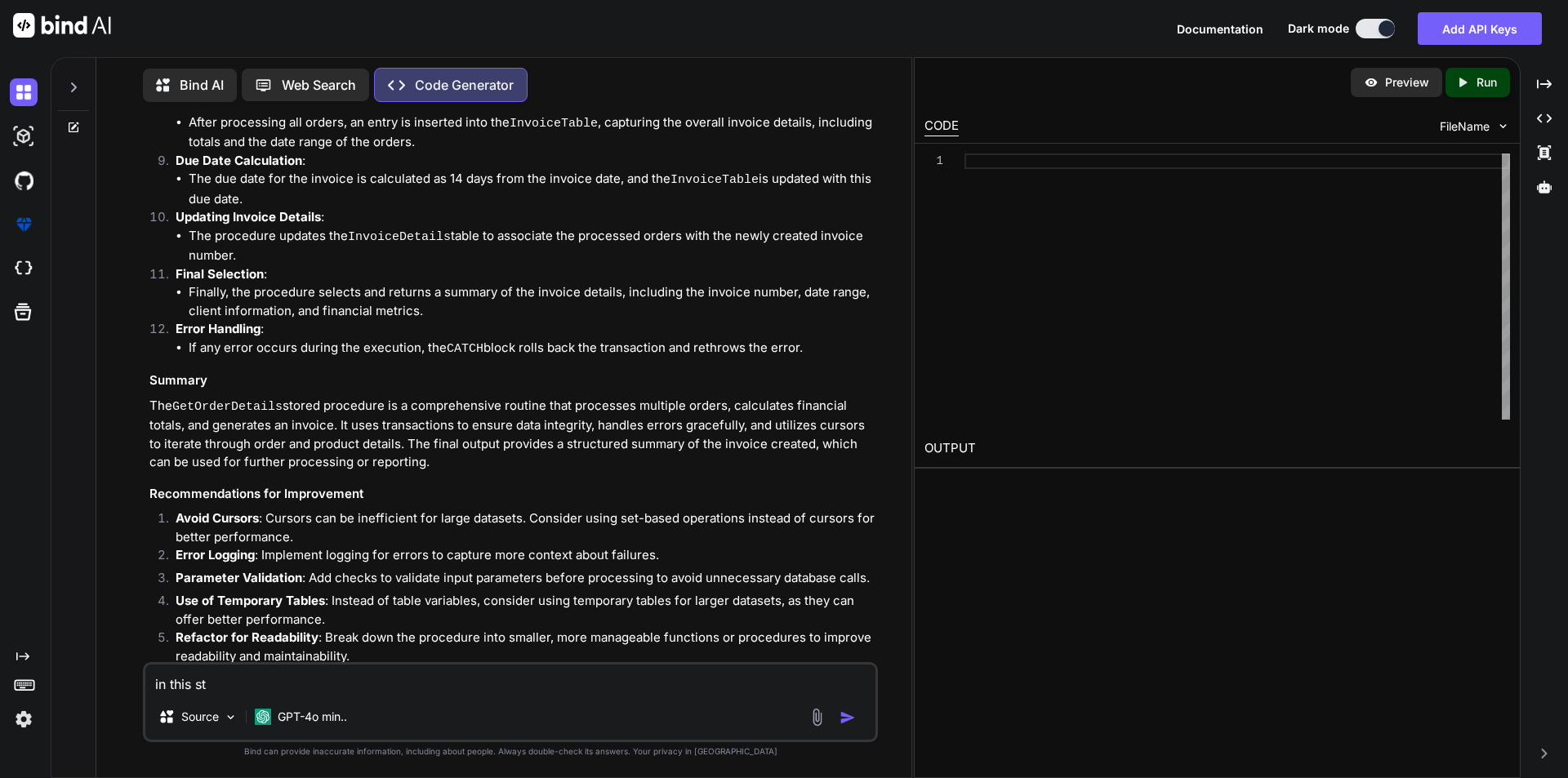
type textarea "x"
type textarea "in this stor"
type textarea "x"
type textarea "in this store"
type textarea "x"
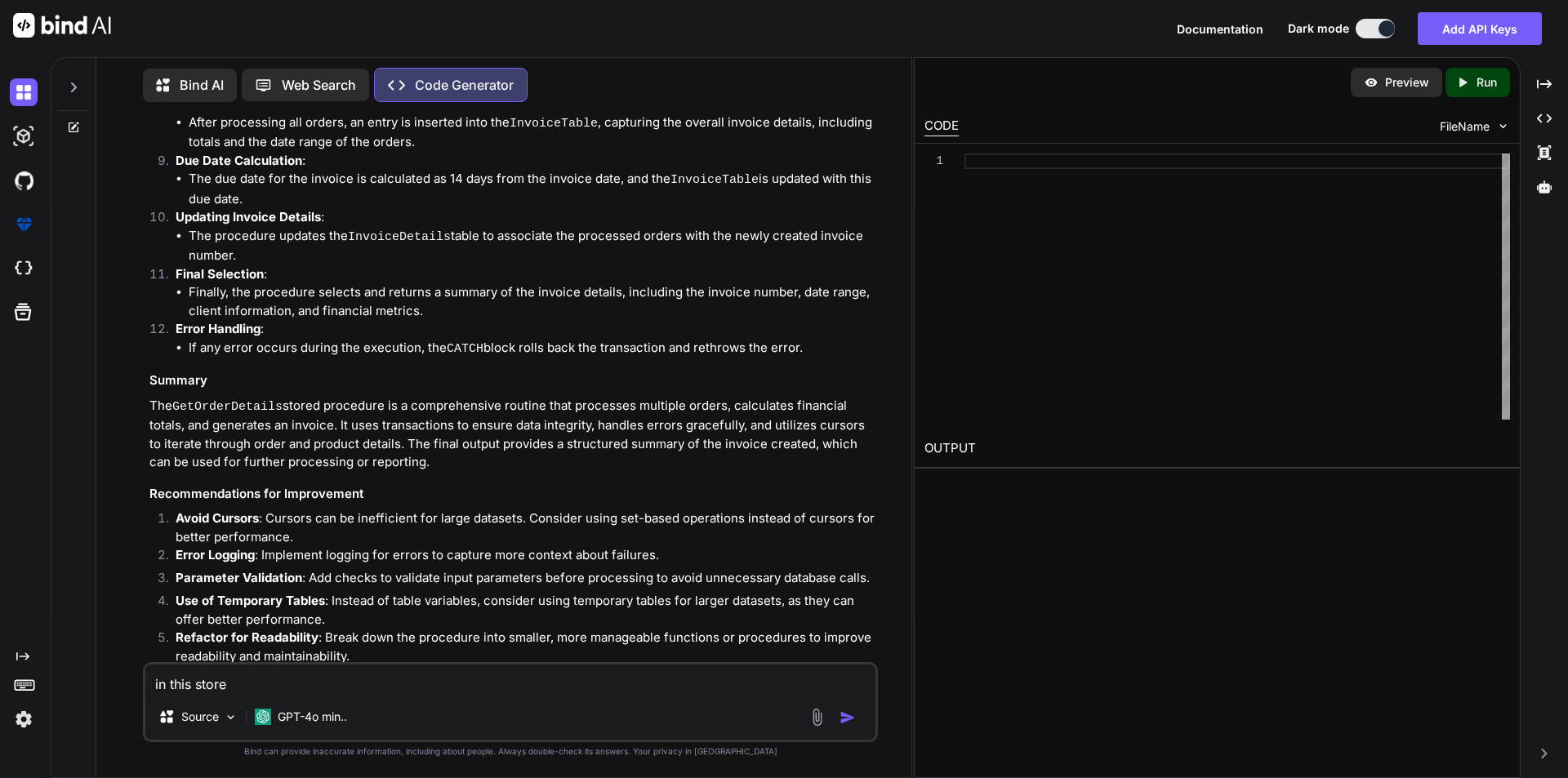
type textarea "in this stored"
type textarea "x"
type textarea "in this stored"
type textarea "x"
type textarea "in this stored p"
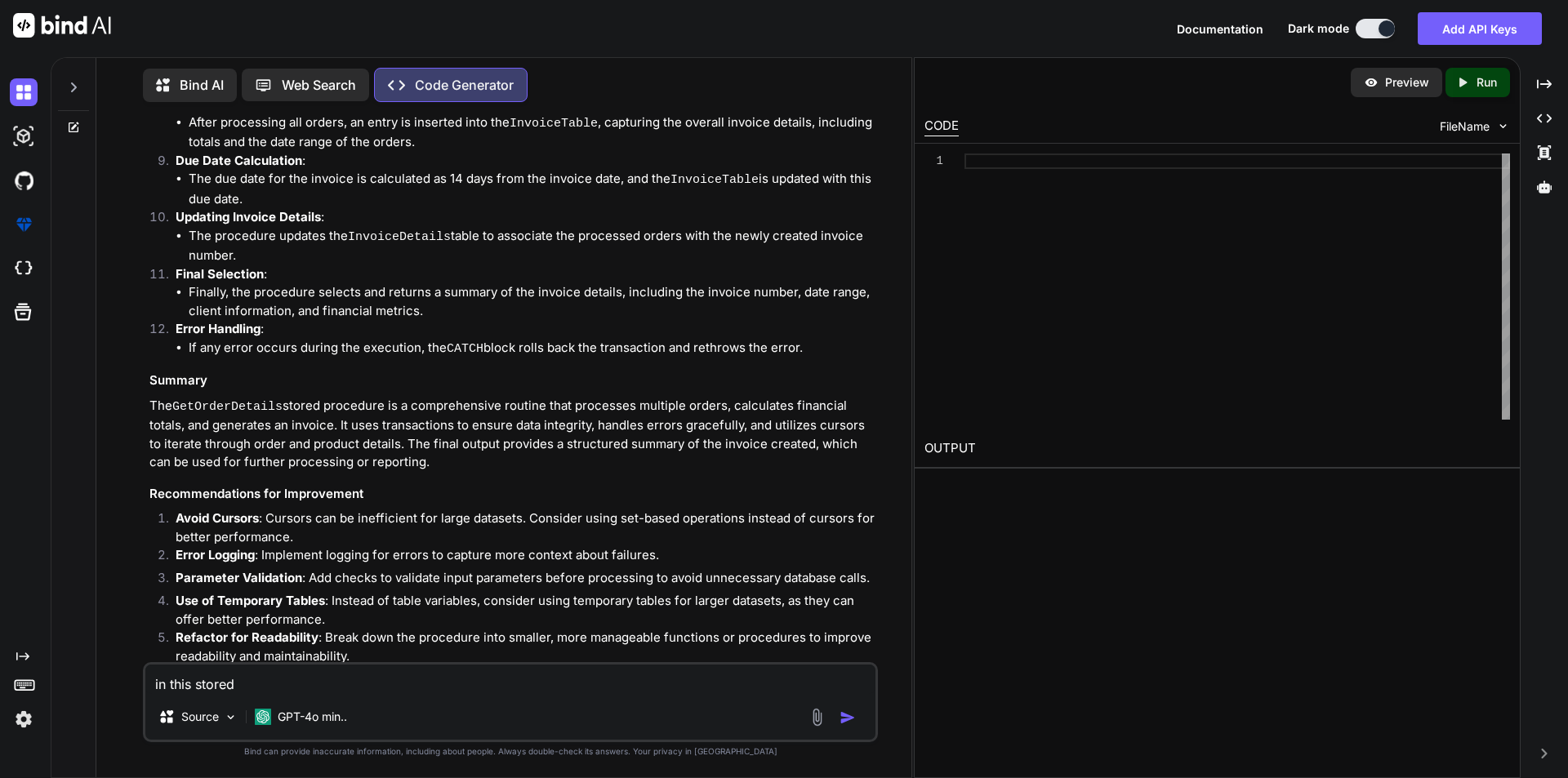
type textarea "x"
type textarea "in this stored pr"
type textarea "x"
type textarea "in this stored pro"
type textarea "x"
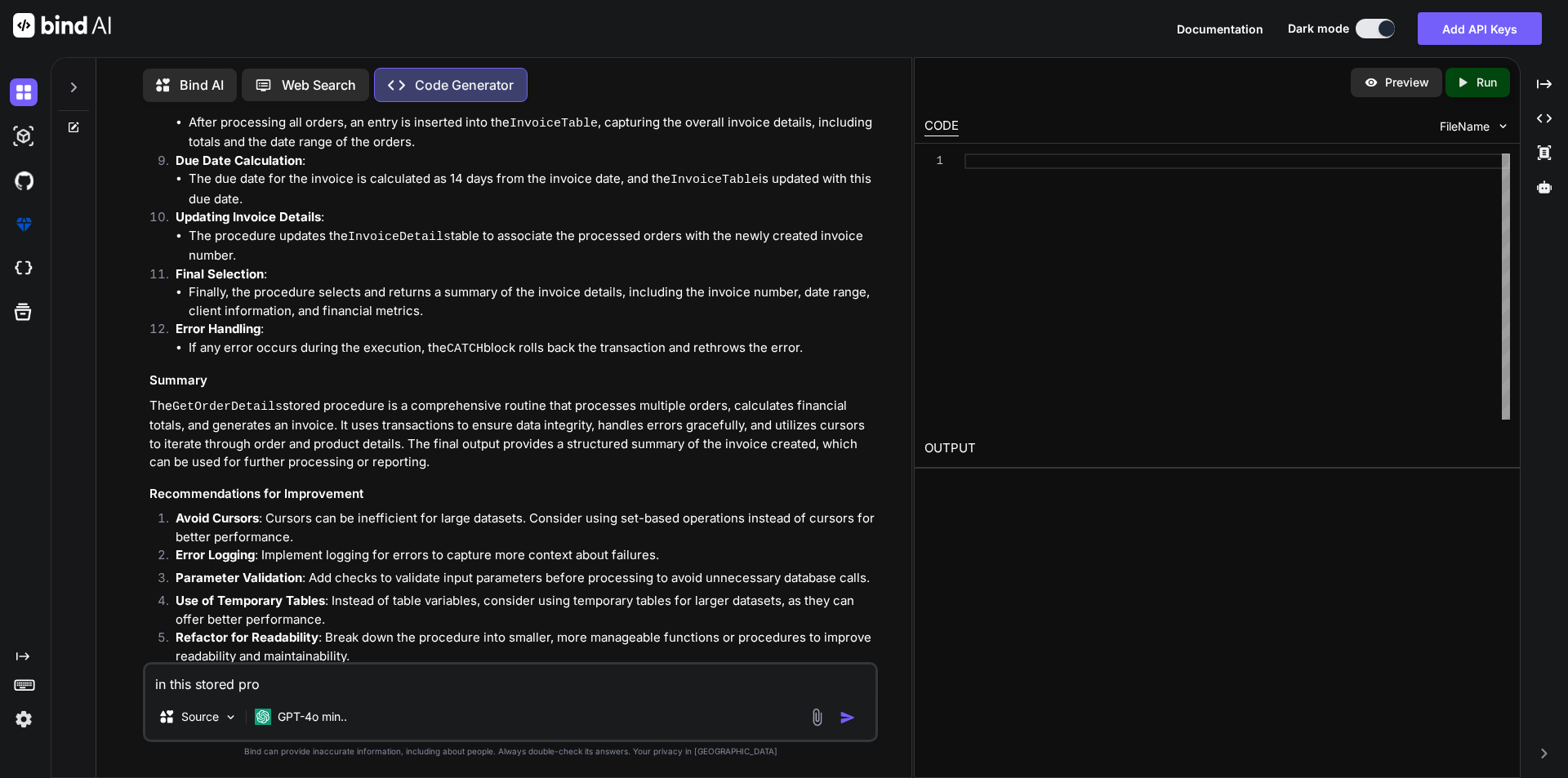
type textarea "in this stored proc"
type textarea "x"
type textarea "in this stored proc"
type textarea "x"
type textarea "in this stored proc w"
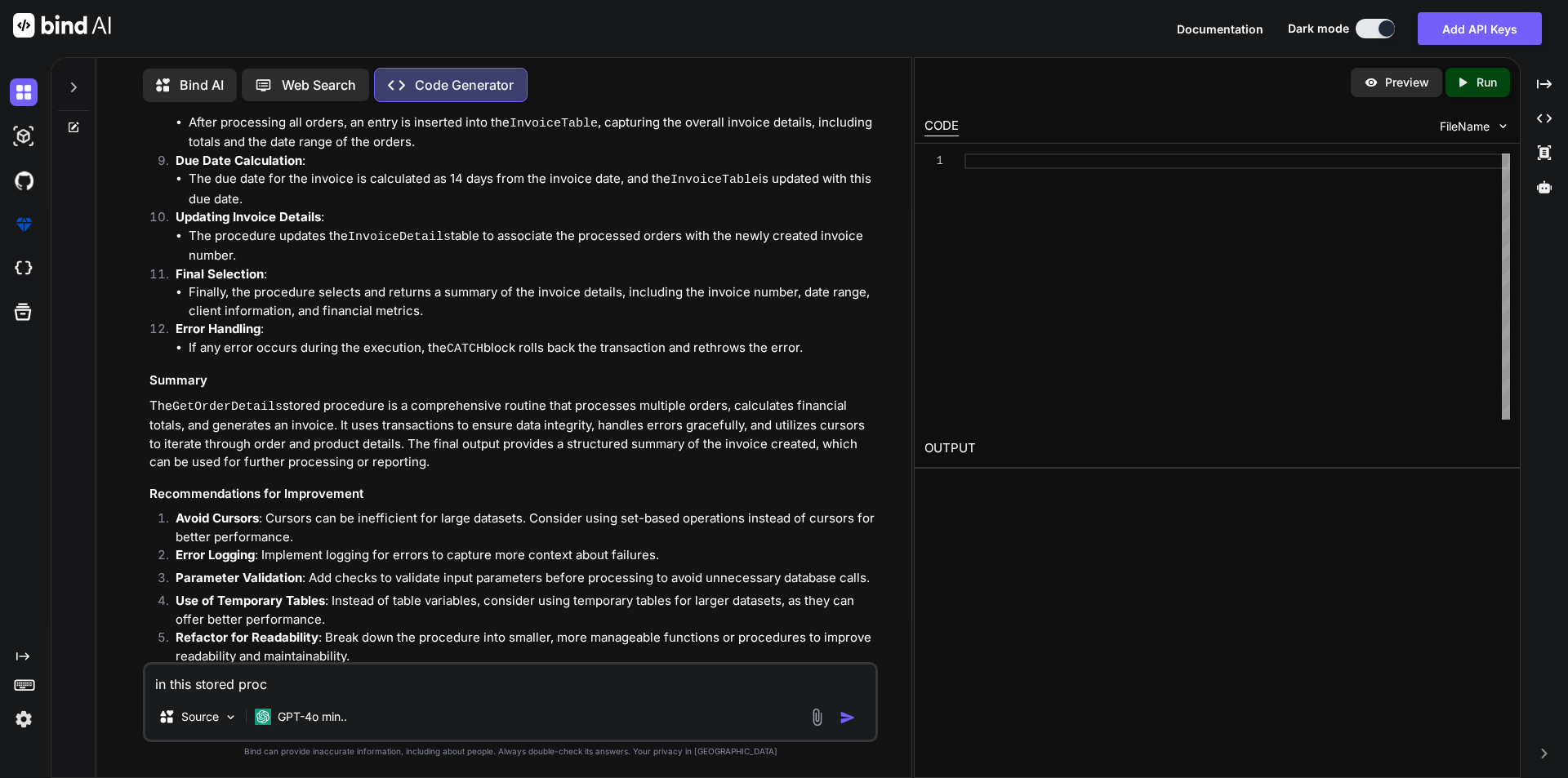
type textarea "x"
type textarea "in this stored proc wh"
type textarea "x"
type textarea "in this stored proc whe"
type textarea "x"
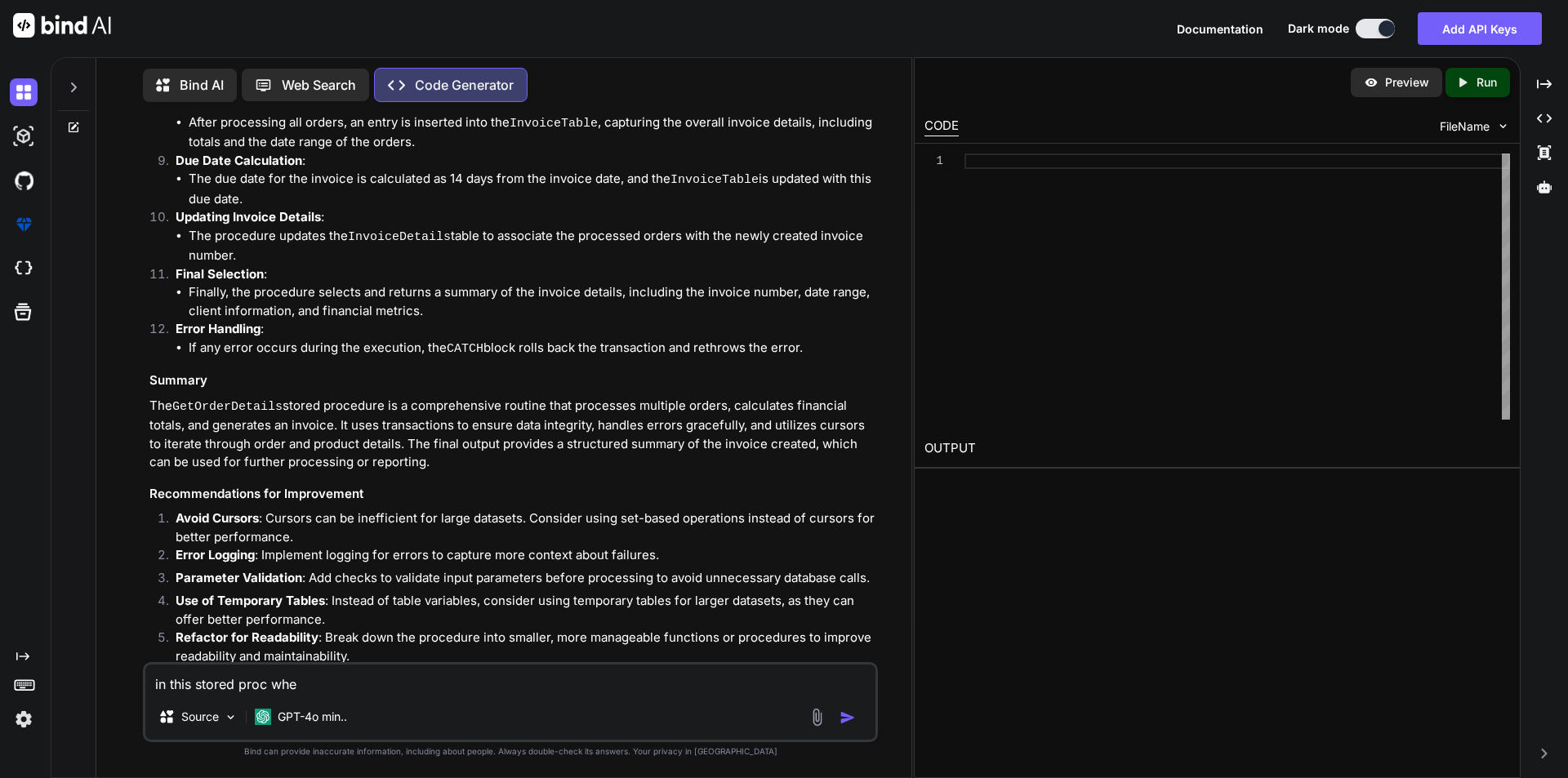
type textarea "in this stored proc wher"
type textarea "x"
type textarea "in this stored proc where"
type textarea "x"
type textarea "in this stored proc where"
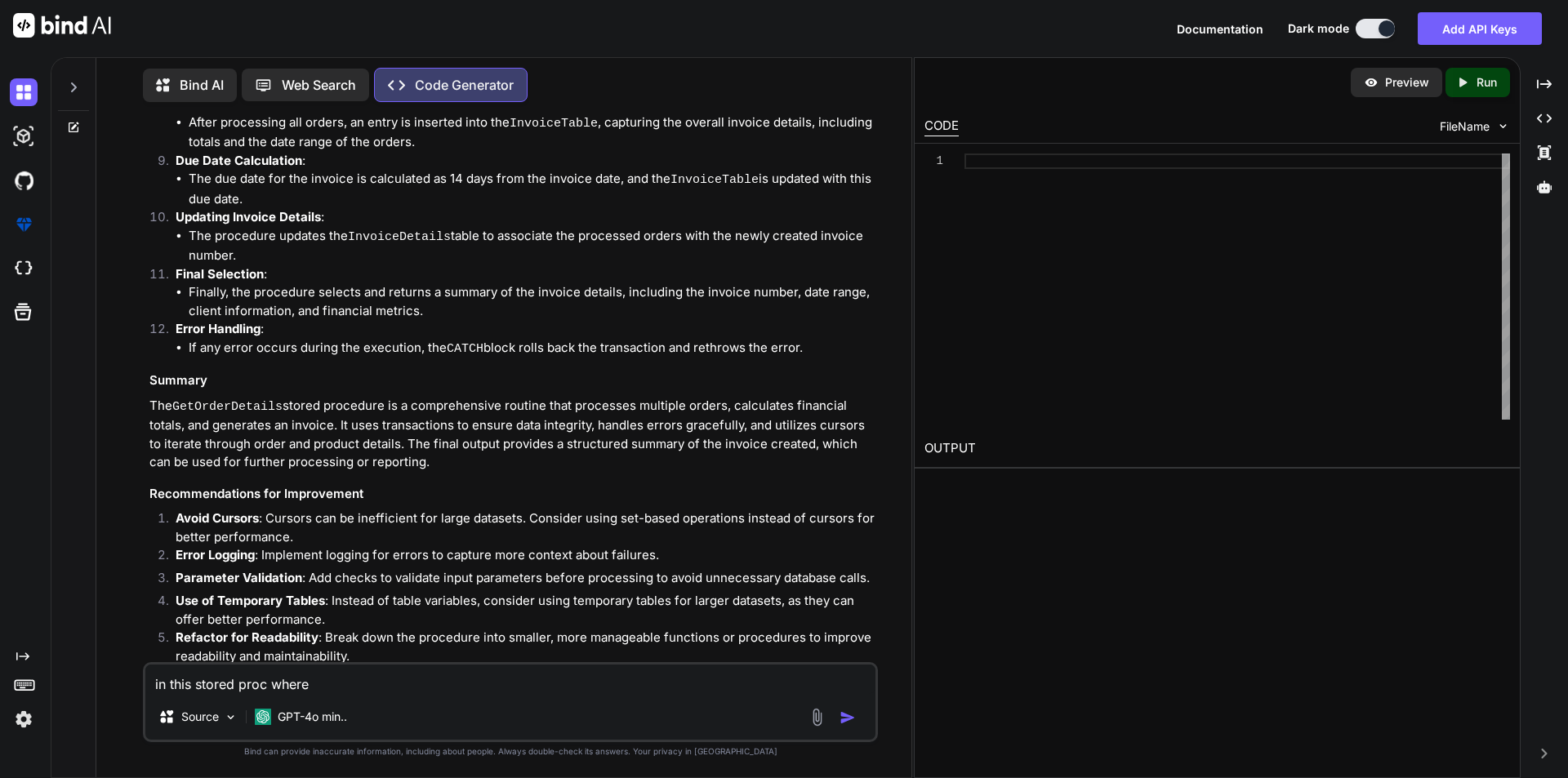
type textarea "x"
type textarea "in this stored proc where w"
type textarea "x"
type textarea "in this stored proc where we"
type textarea "x"
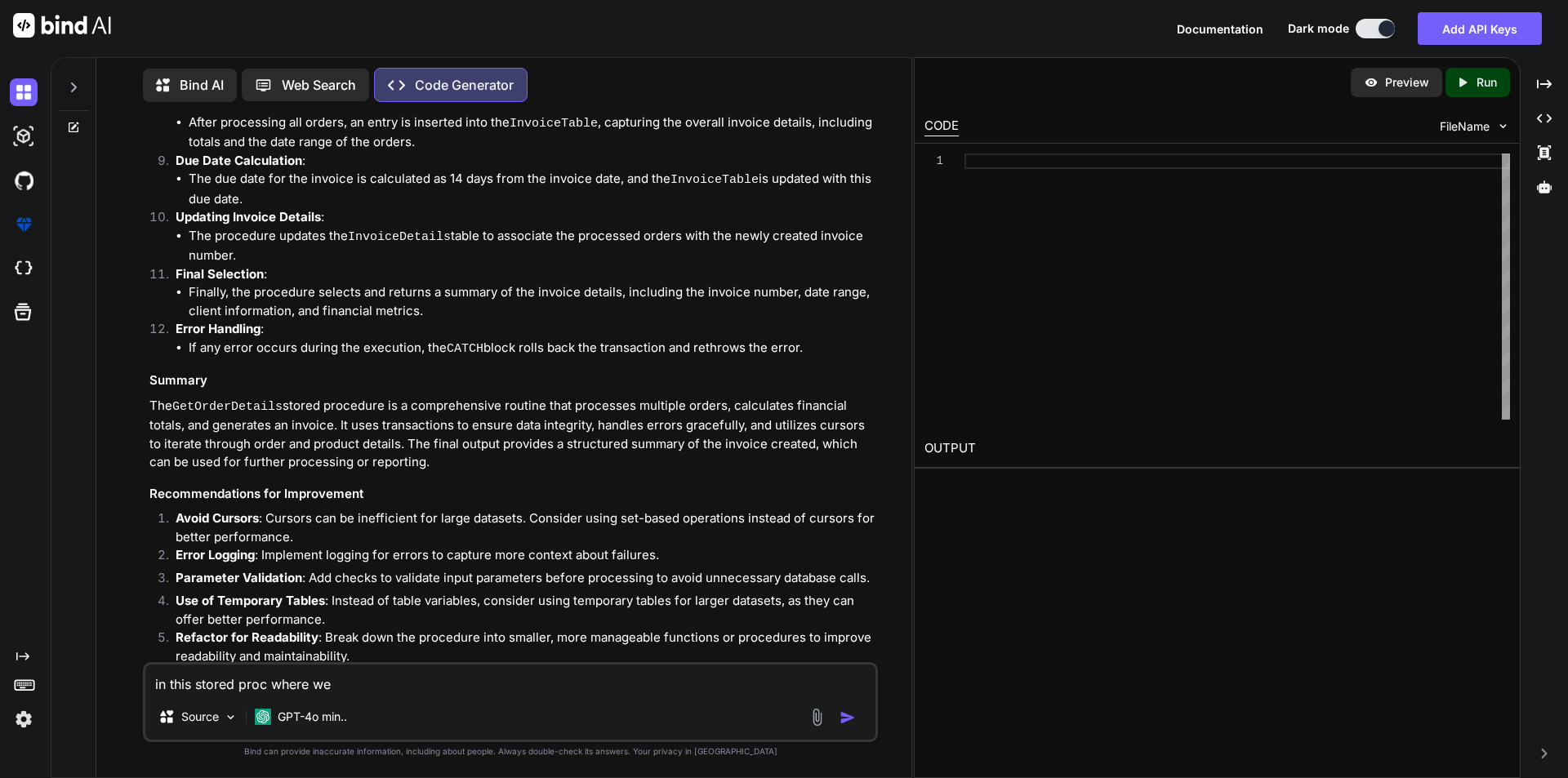
type textarea "in this stored proc where we"
type textarea "x"
type textarea "in this stored proc where we a"
type textarea "x"
type textarea "in this stored proc where we ar"
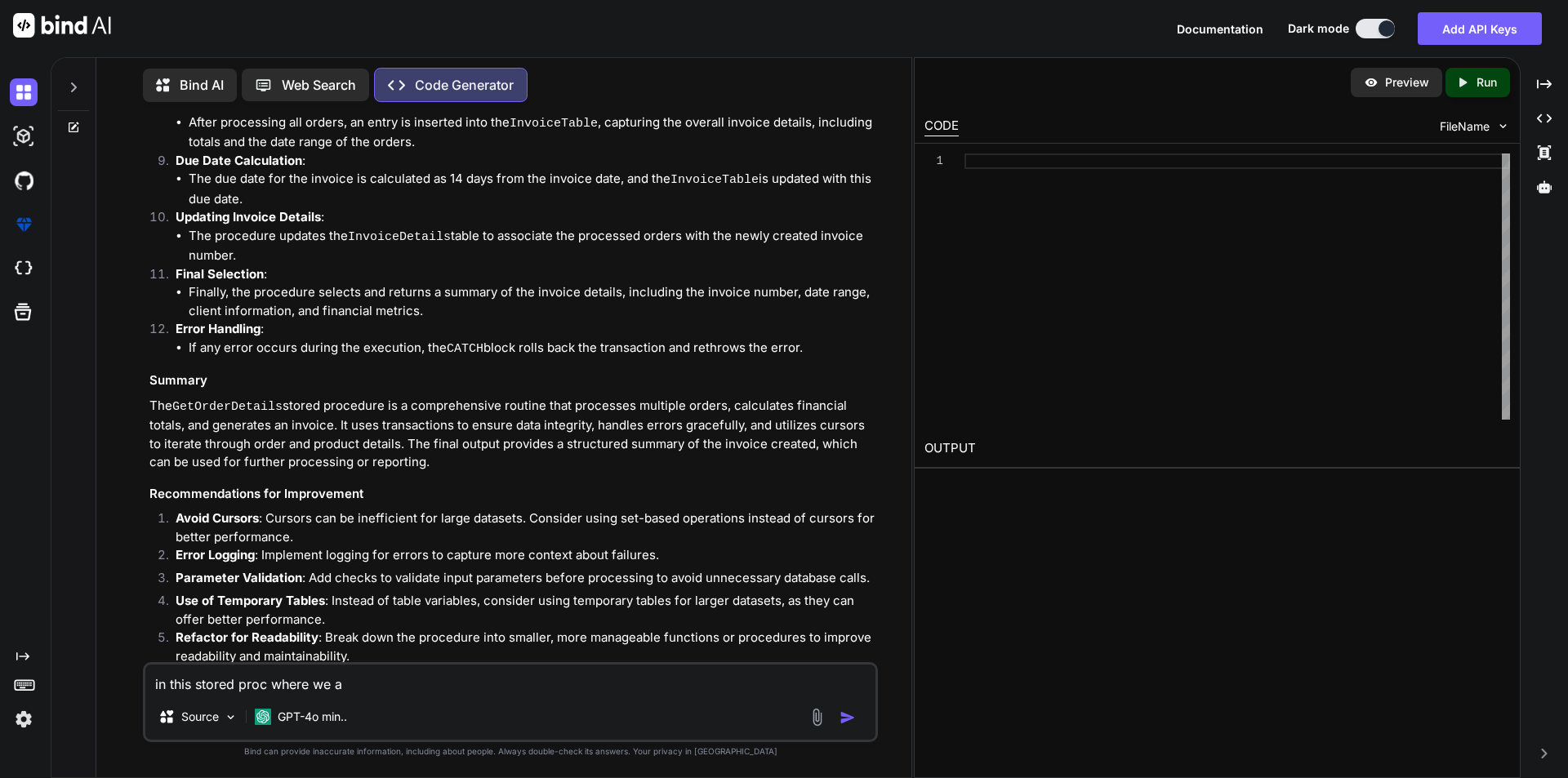
type textarea "x"
type textarea "in this stored proc where we are"
type textarea "x"
type textarea "in this stored proc where we are"
type textarea "x"
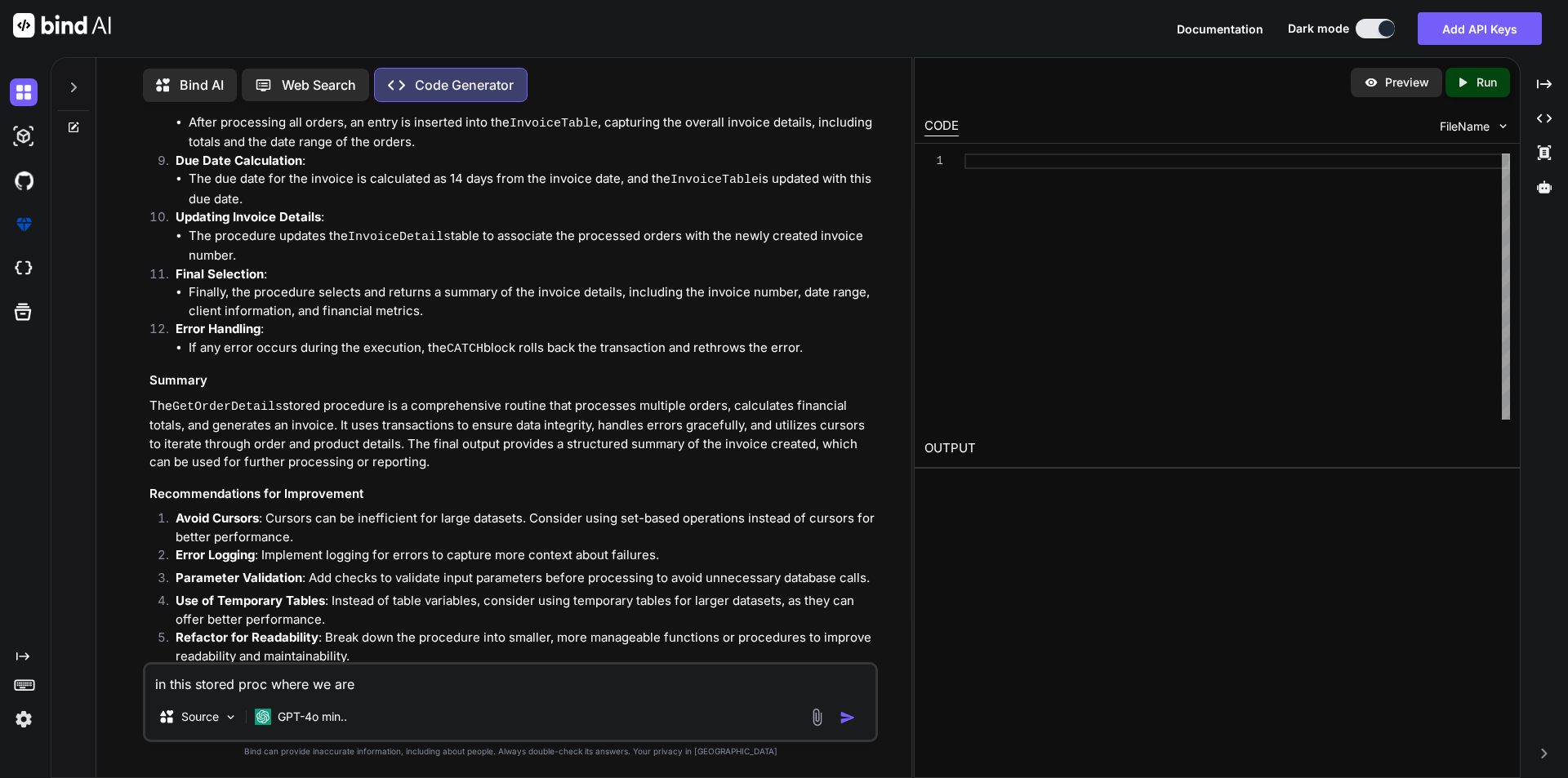
type textarea "in this stored proc where we are c"
type textarea "x"
type textarea "in this stored proc where we are ca"
type textarea "x"
type textarea "in this stored proc where we are cal"
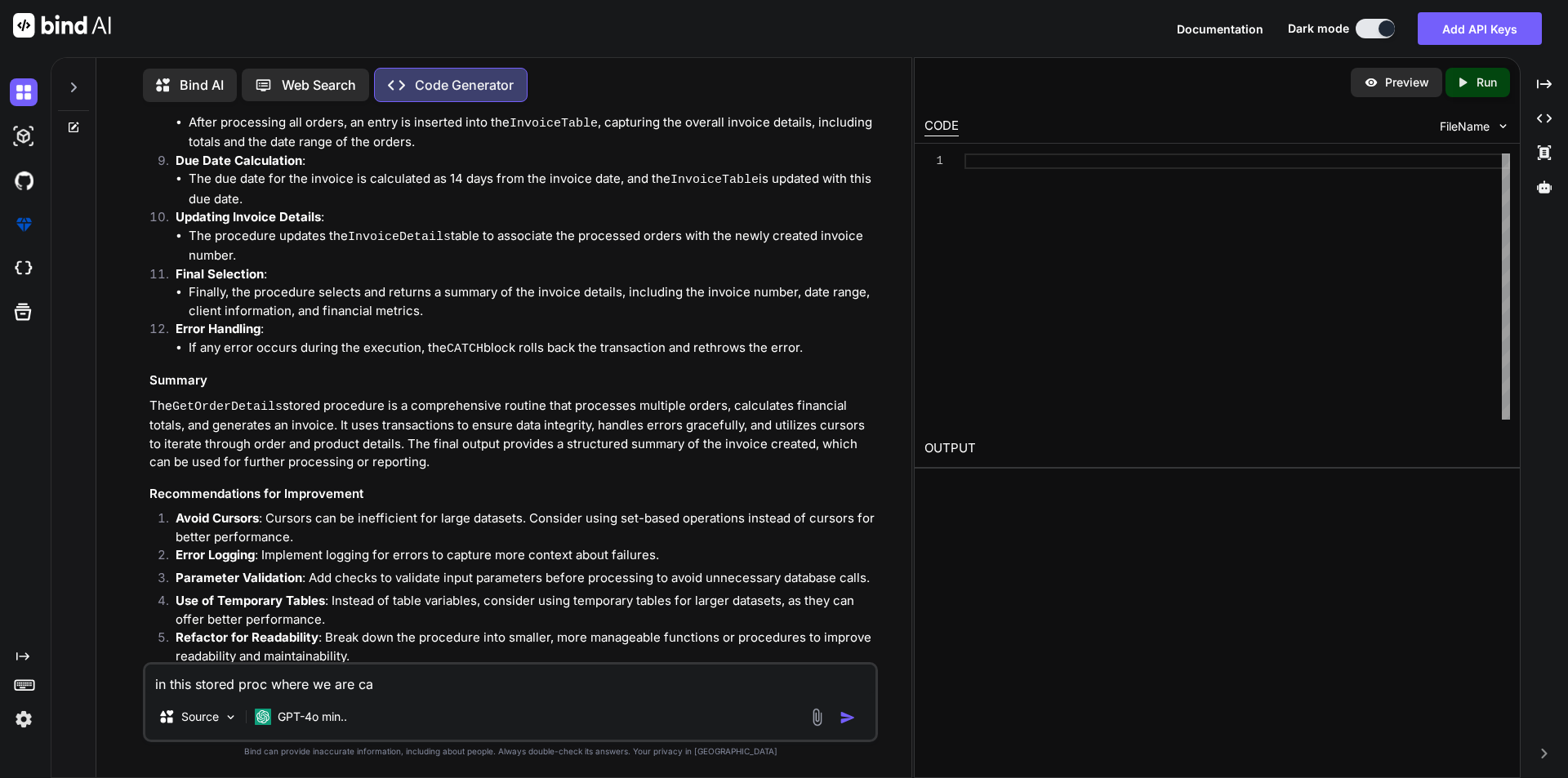
type textarea "x"
type textarea "in this stored proc where we are calc"
type textarea "x"
type textarea "in this stored proc where we are calcu"
type textarea "x"
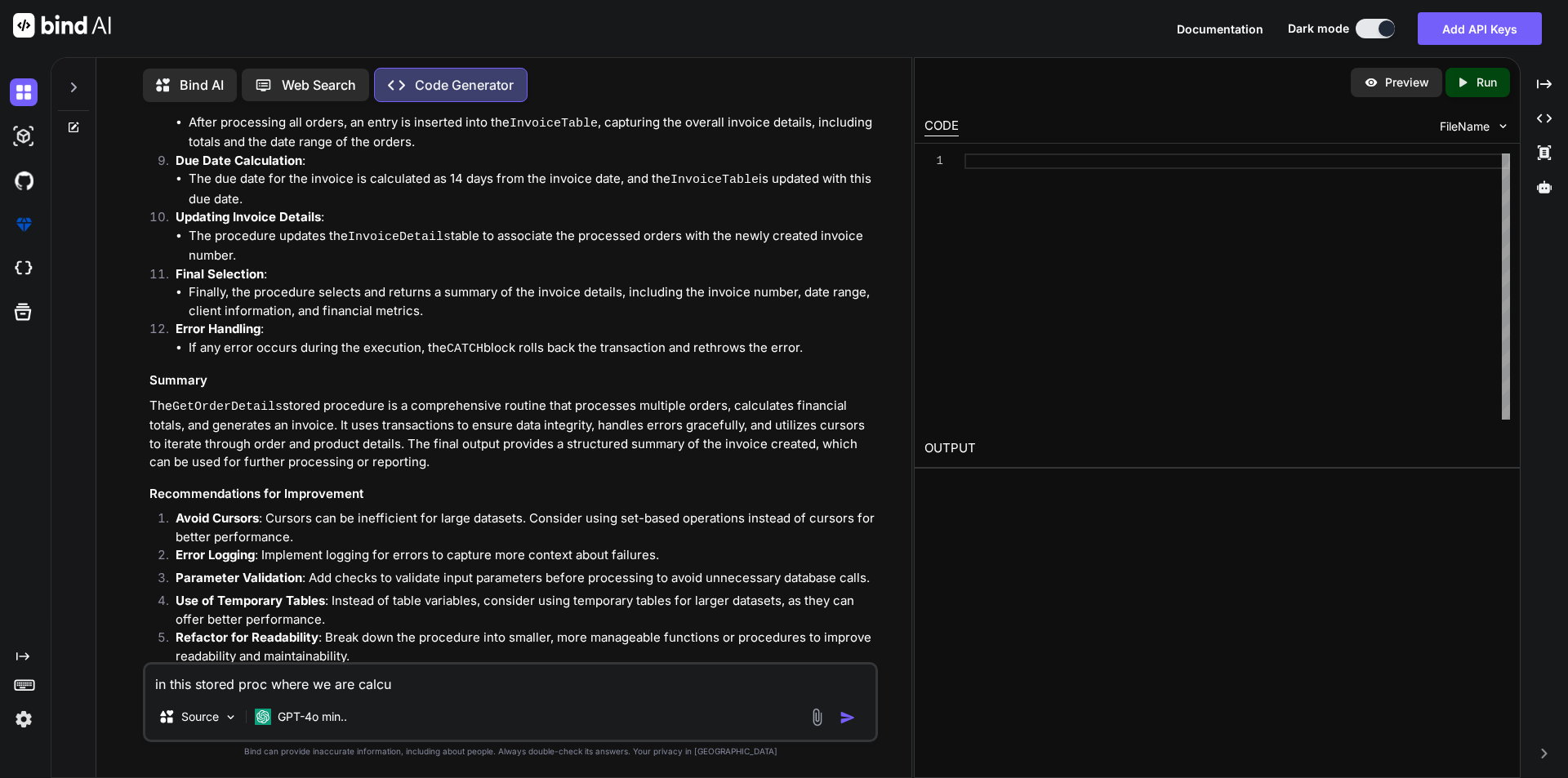
type textarea "in this stored proc where we are calcul"
type textarea "x"
type textarea "in this stored proc where we are calcula"
type textarea "x"
type textarea "in this stored proc where we are calculat"
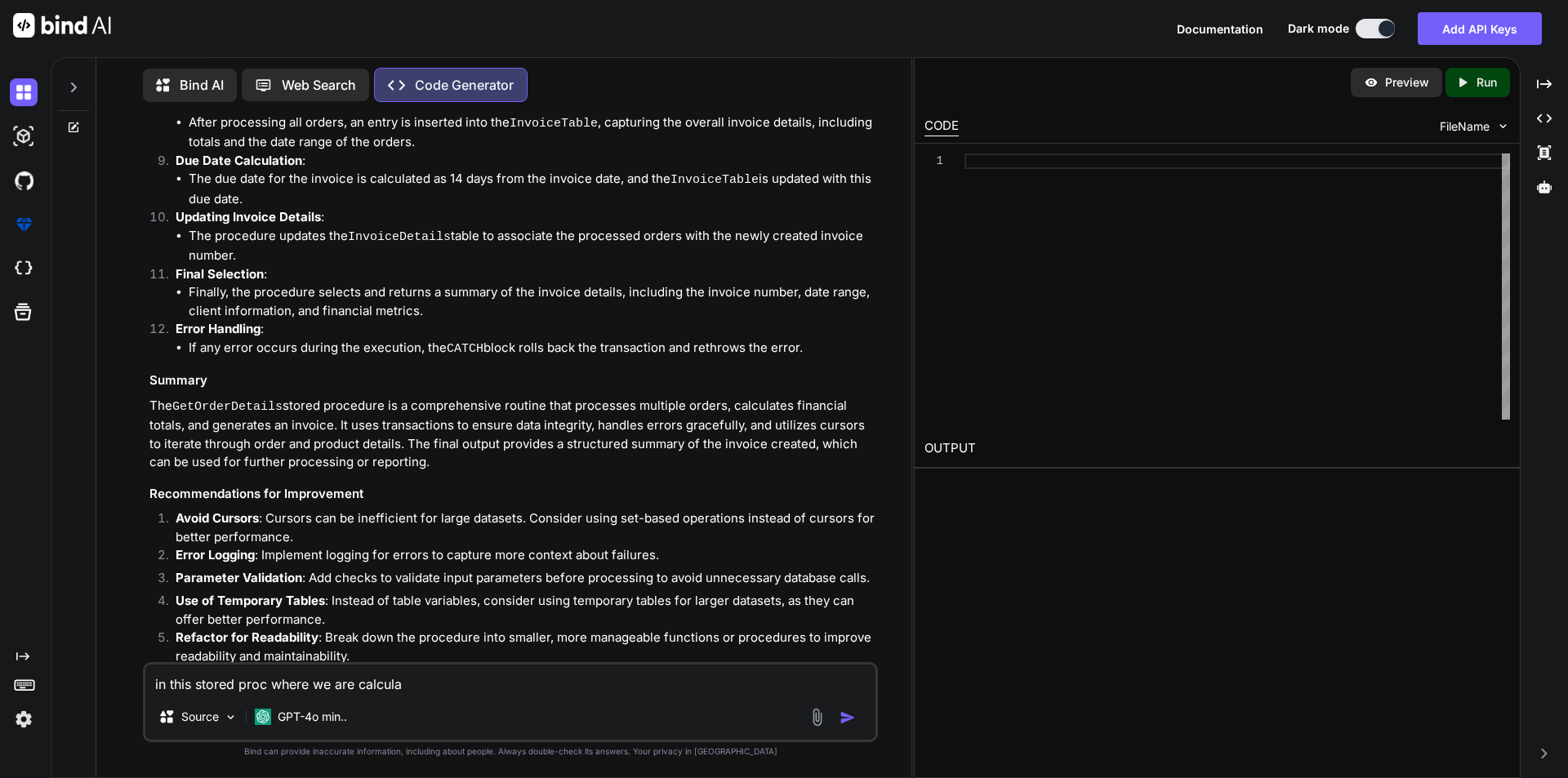
type textarea "x"
type textarea "in this stored proc where we are calculate"
type textarea "x"
type textarea "in this stored proc where we are calculate"
type textarea "x"
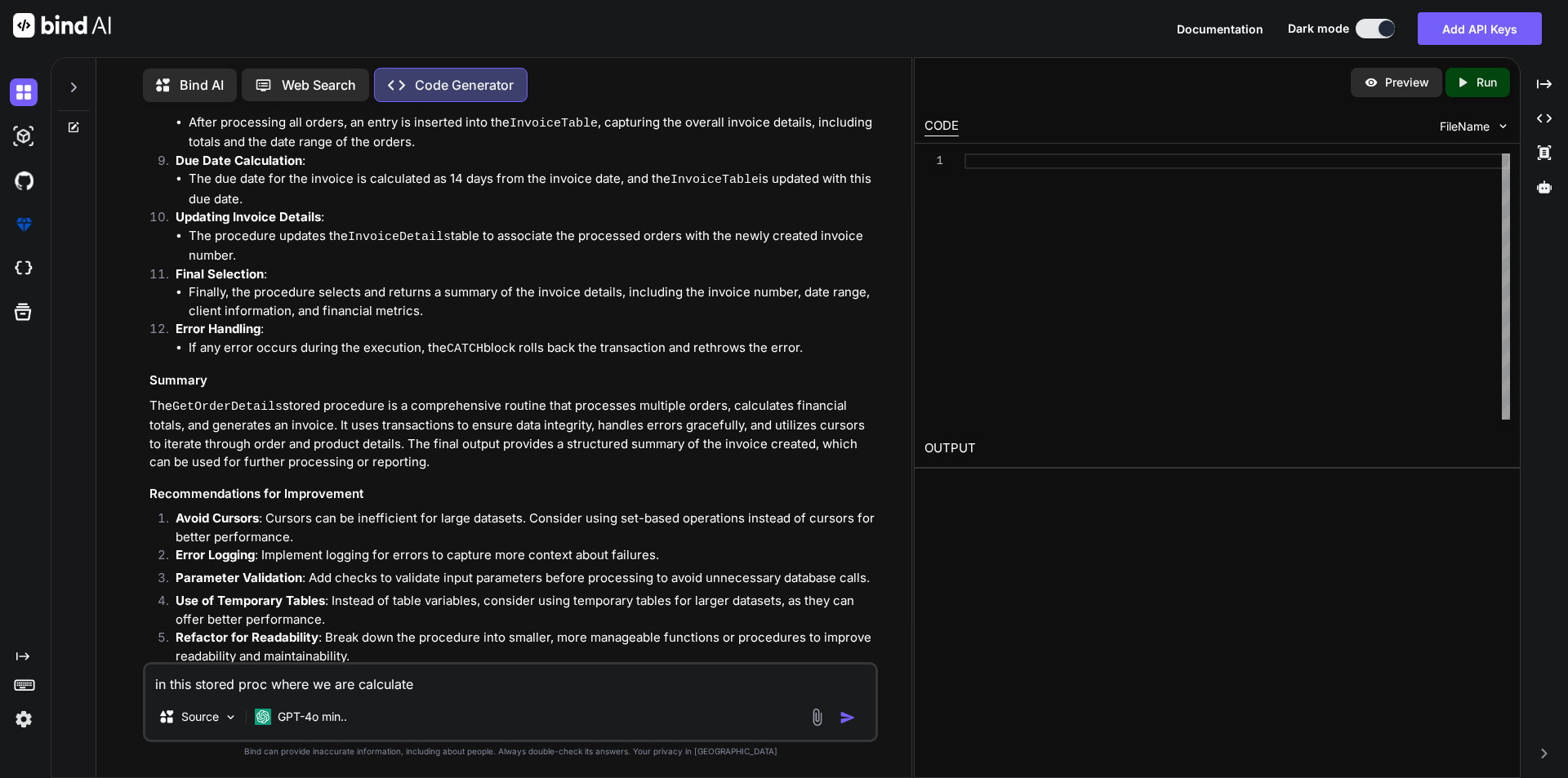
type textarea "in this stored proc where we are calculate t"
type textarea "x"
type textarea "in this stored proc where we are calculate th"
type textarea "x"
type textarea "in this stored proc where we are calculate the"
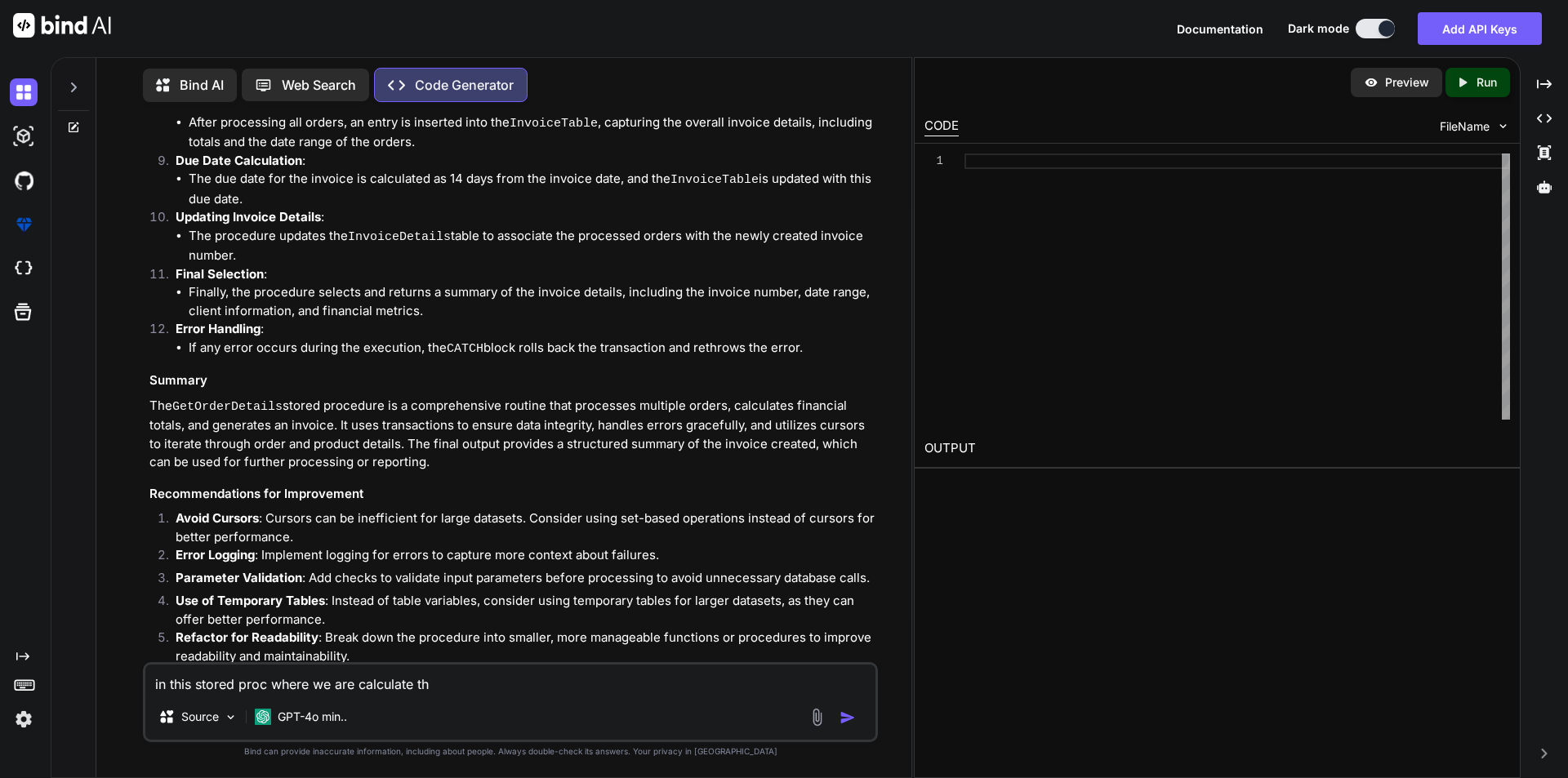
type textarea "x"
type textarea "in this stored proc where we are calculate the"
type textarea "x"
type textarea "in this stored proc where we are calculate the a"
type textarea "x"
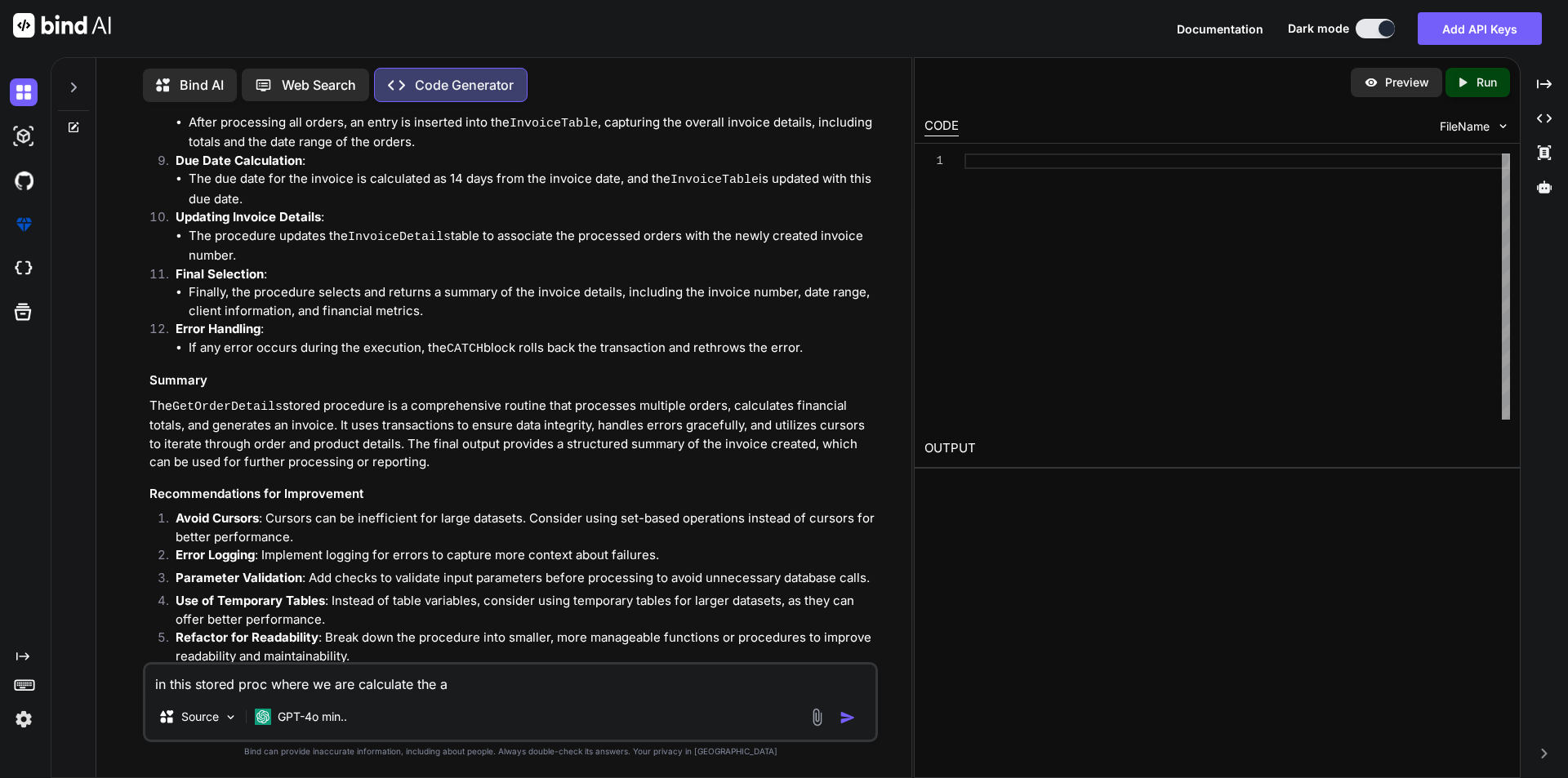
type textarea "in this stored proc where we are calculate the ad"
type textarea "x"
type textarea "in this stored proc where we are calculate the add"
type textarea "x"
type textarea "in this stored proc where we are calculate the add"
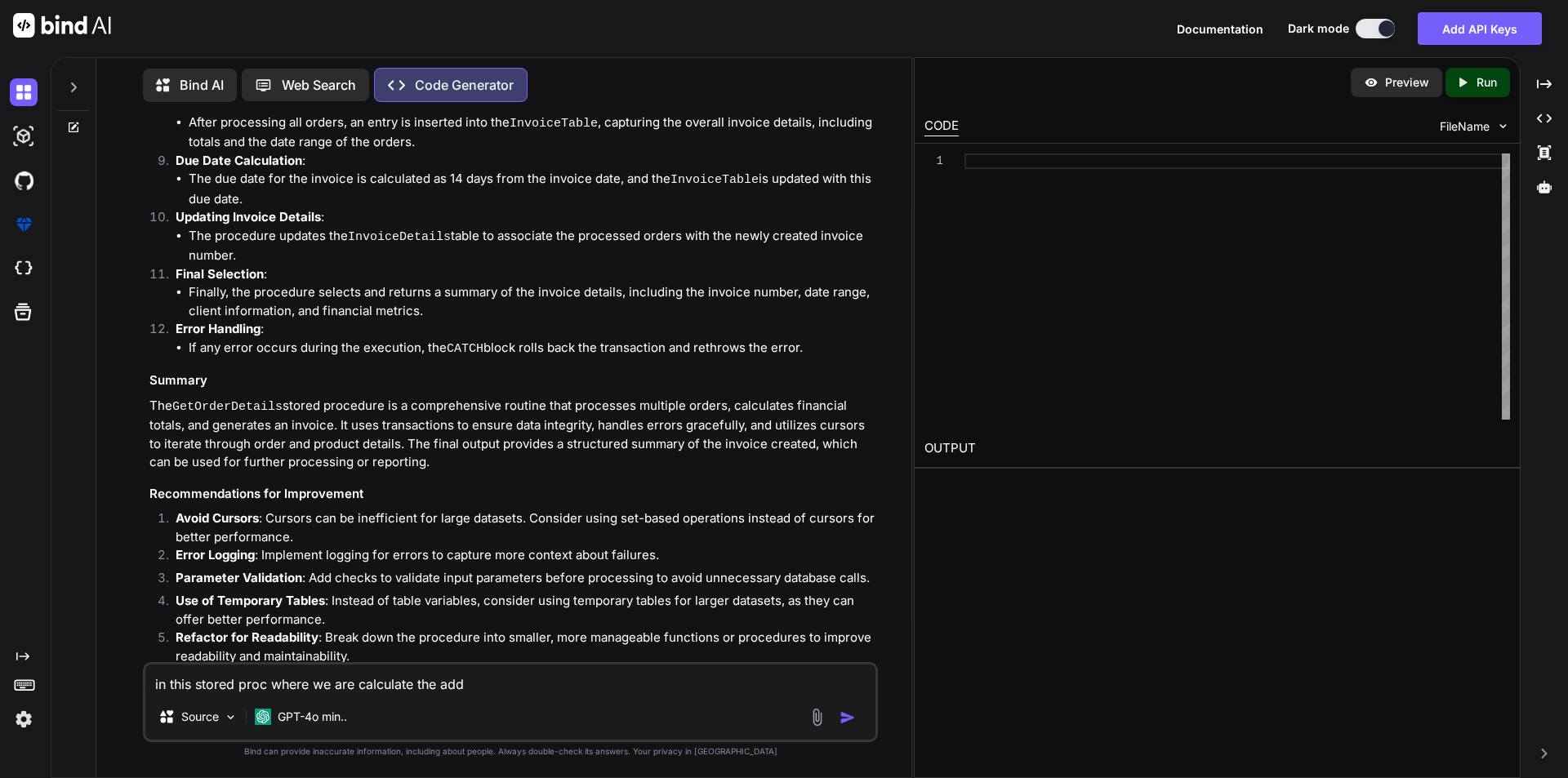
type textarea "x"
type textarea "in this stored proc where we are calculate the add f"
type textarea "x"
type textarea "in this stored proc where we are calculate the add fe"
type textarea "x"
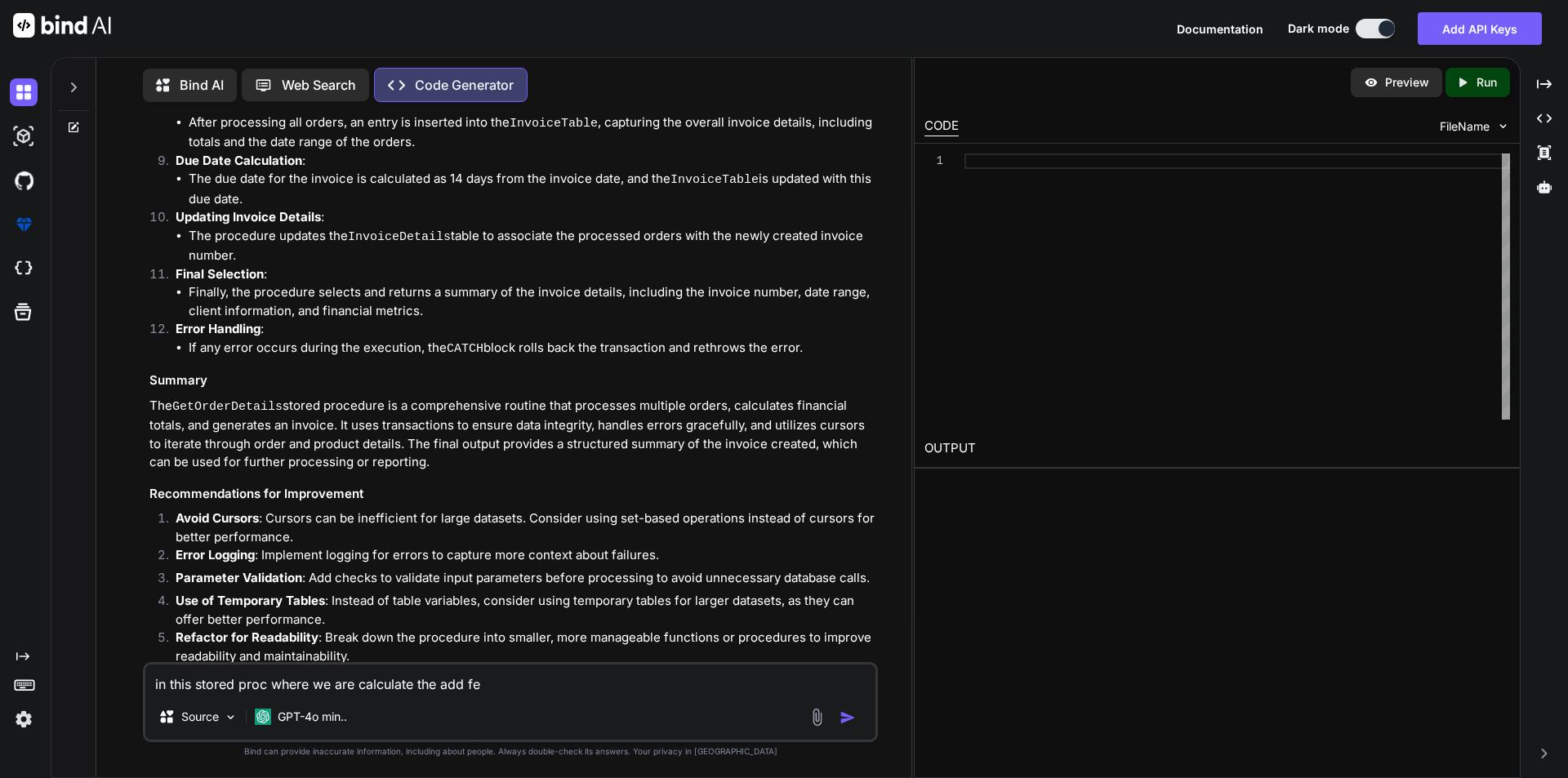
type textarea "in this stored proc where we are calculate the add fee"
type textarea "x"
type textarea "in this stored proc where we are calculate the add fee"
type textarea "x"
type textarea "in this stored proc where we are calculate the add fee o"
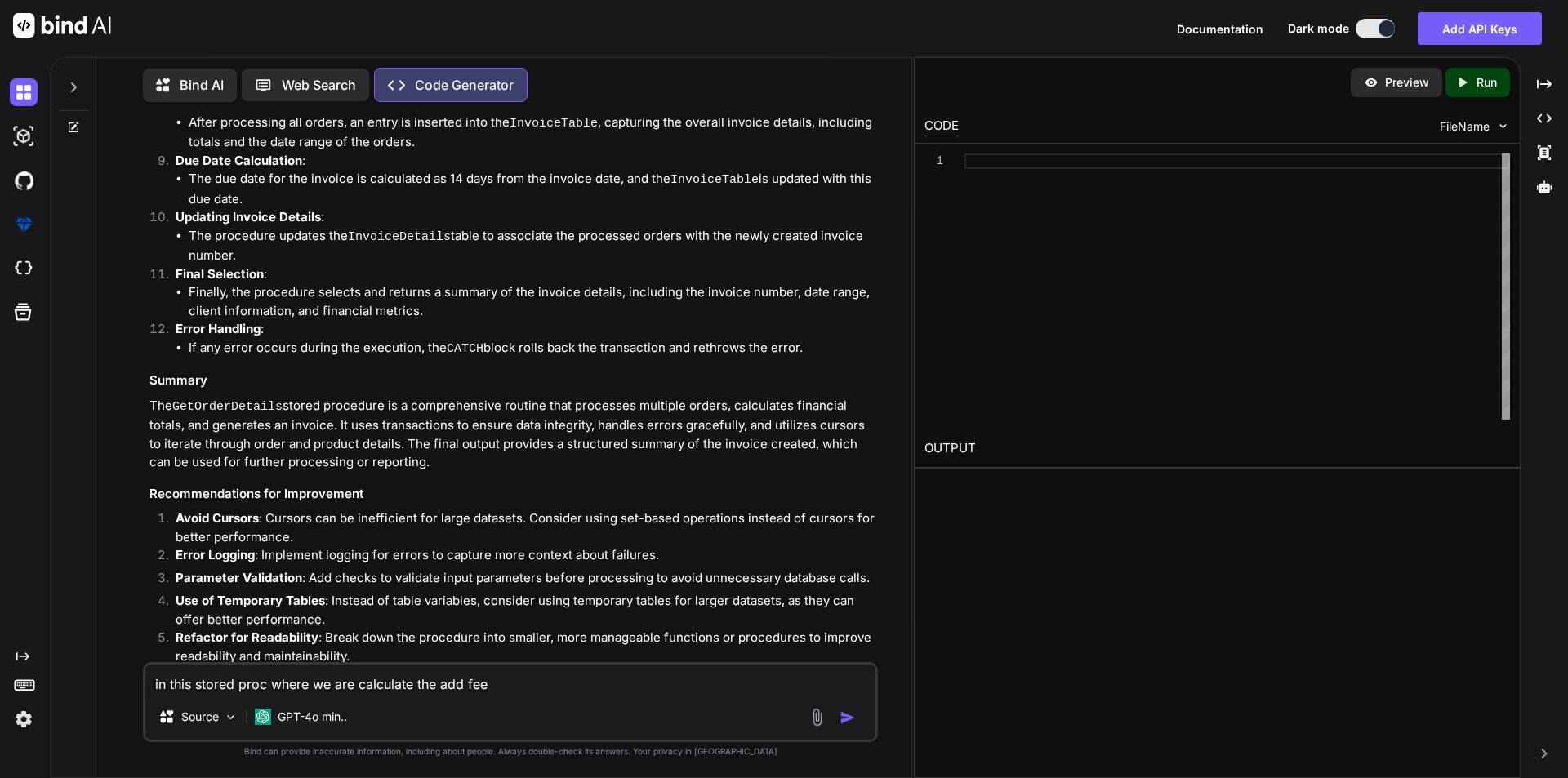
type textarea "x"
type textarea "in this stored proc where we are calculate the add fee on"
type textarea "x"
type textarea "in this stored proc where we are calculate the add fee on"
type textarea "x"
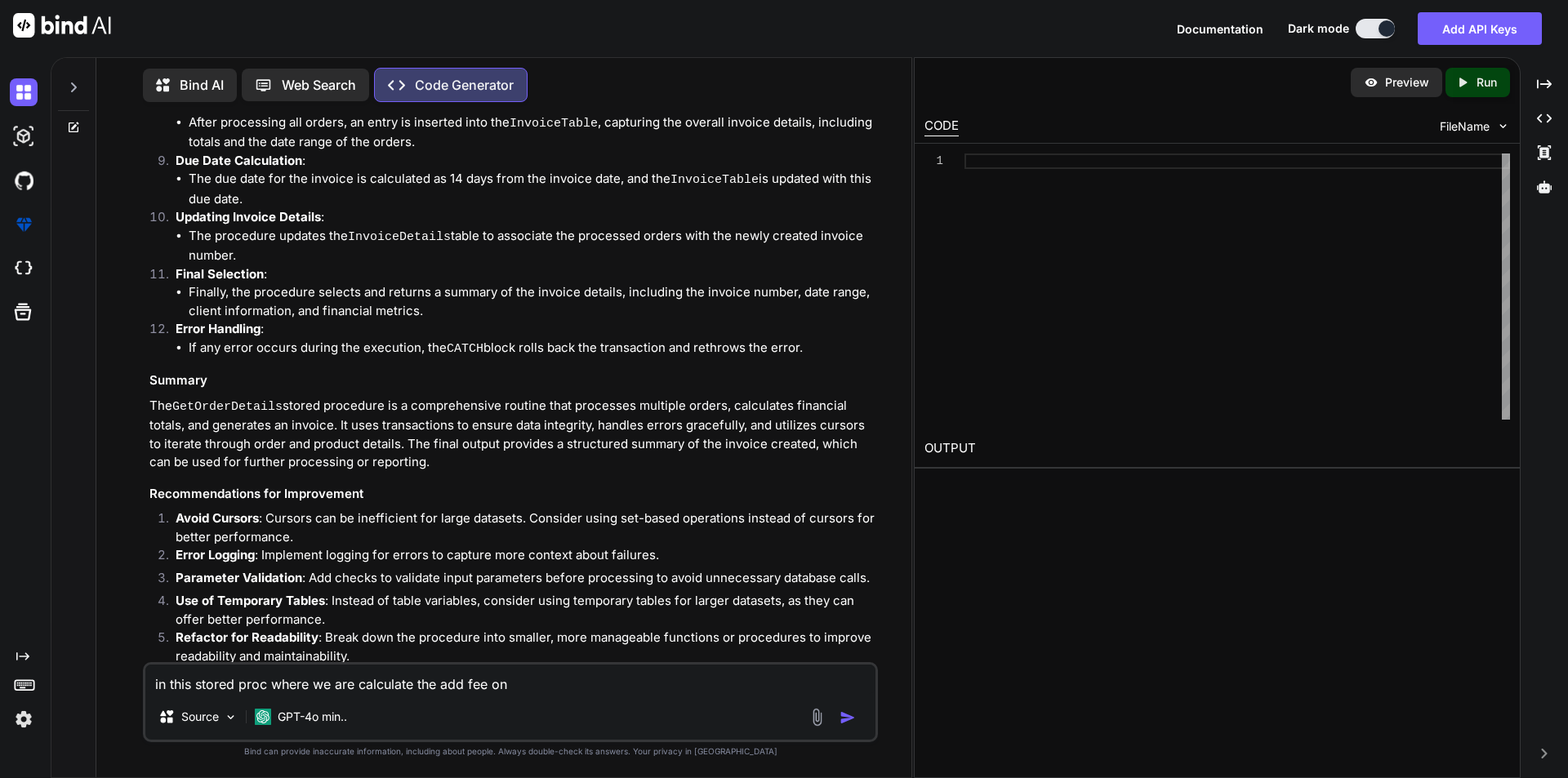
type textarea "in this stored proc where we are calculate the add fee on t"
type textarea "x"
type textarea "in this stored proc where we are calculate the add fee on th"
type textarea "x"
type textarea "in this stored proc where we are calculate the add fee on the"
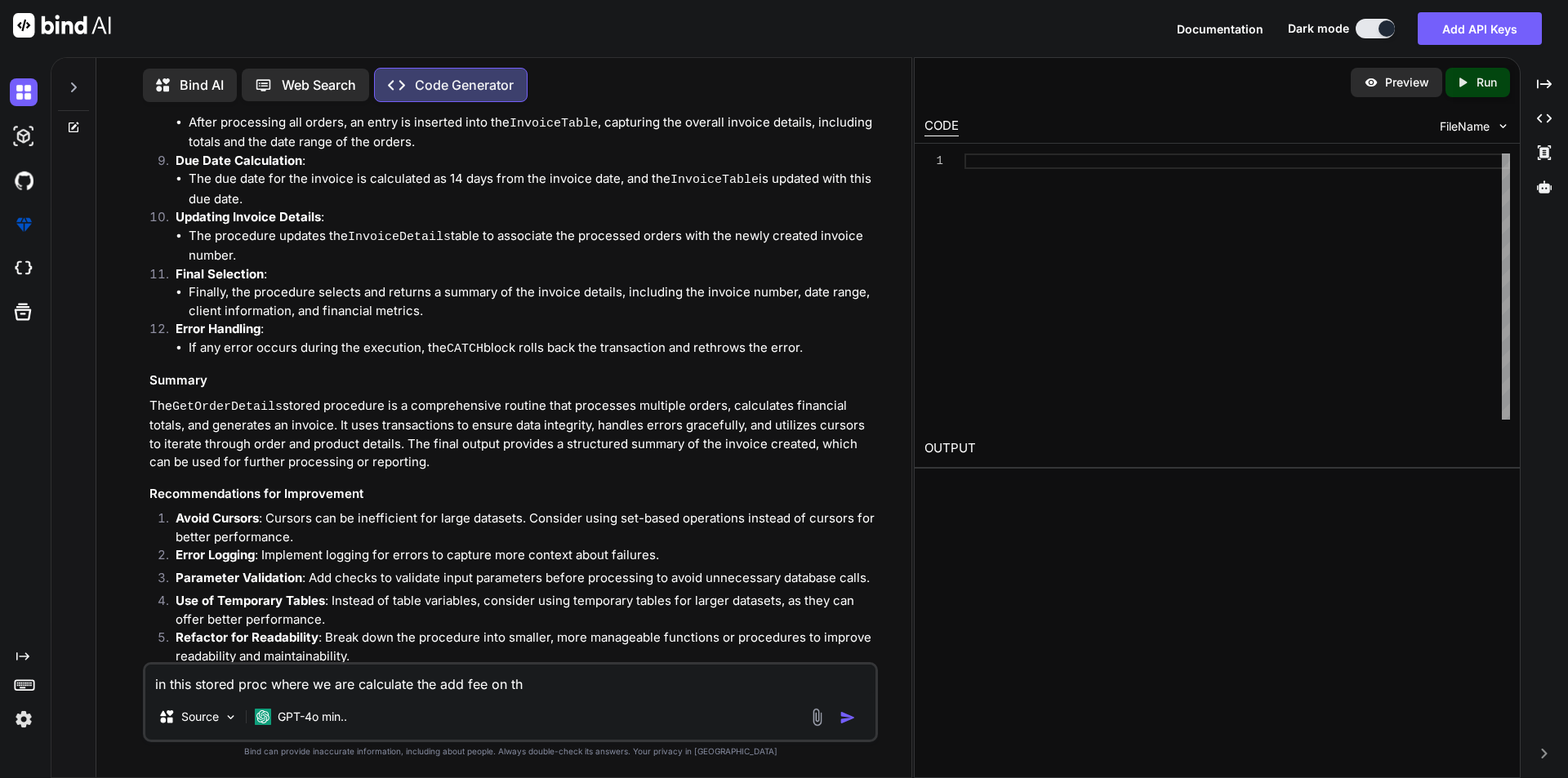
type textarea "x"
type textarea "in this stored proc where we are calculate the add fee on the"
type textarea "x"
type textarea "in this stored proc where we are calculate the add fee on the o"
type textarea "x"
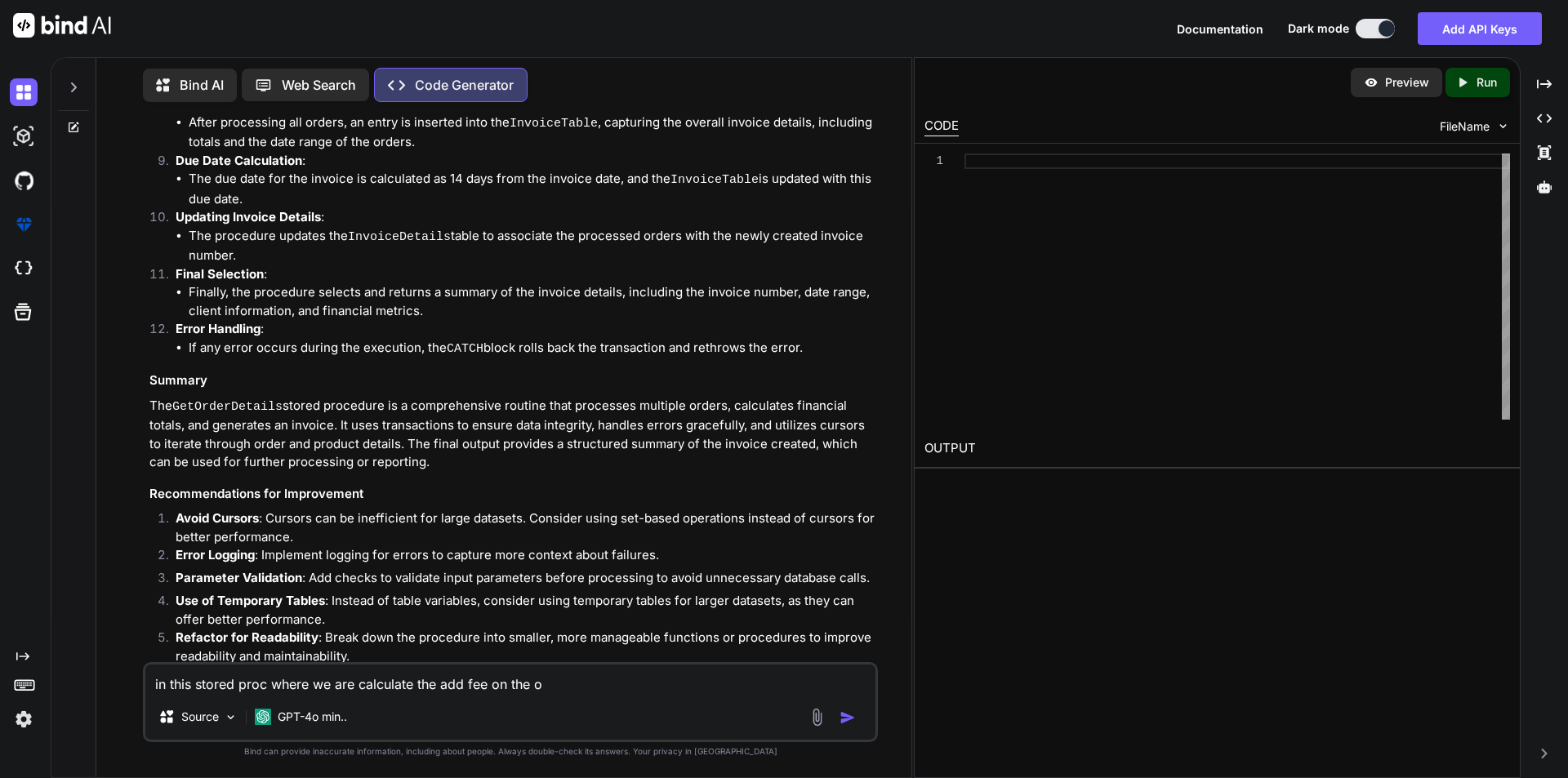
type textarea "in this stored proc where we are calculate the add fee on the or"
type textarea "x"
type textarea "in this stored proc where we are calculate the add fee on the ord"
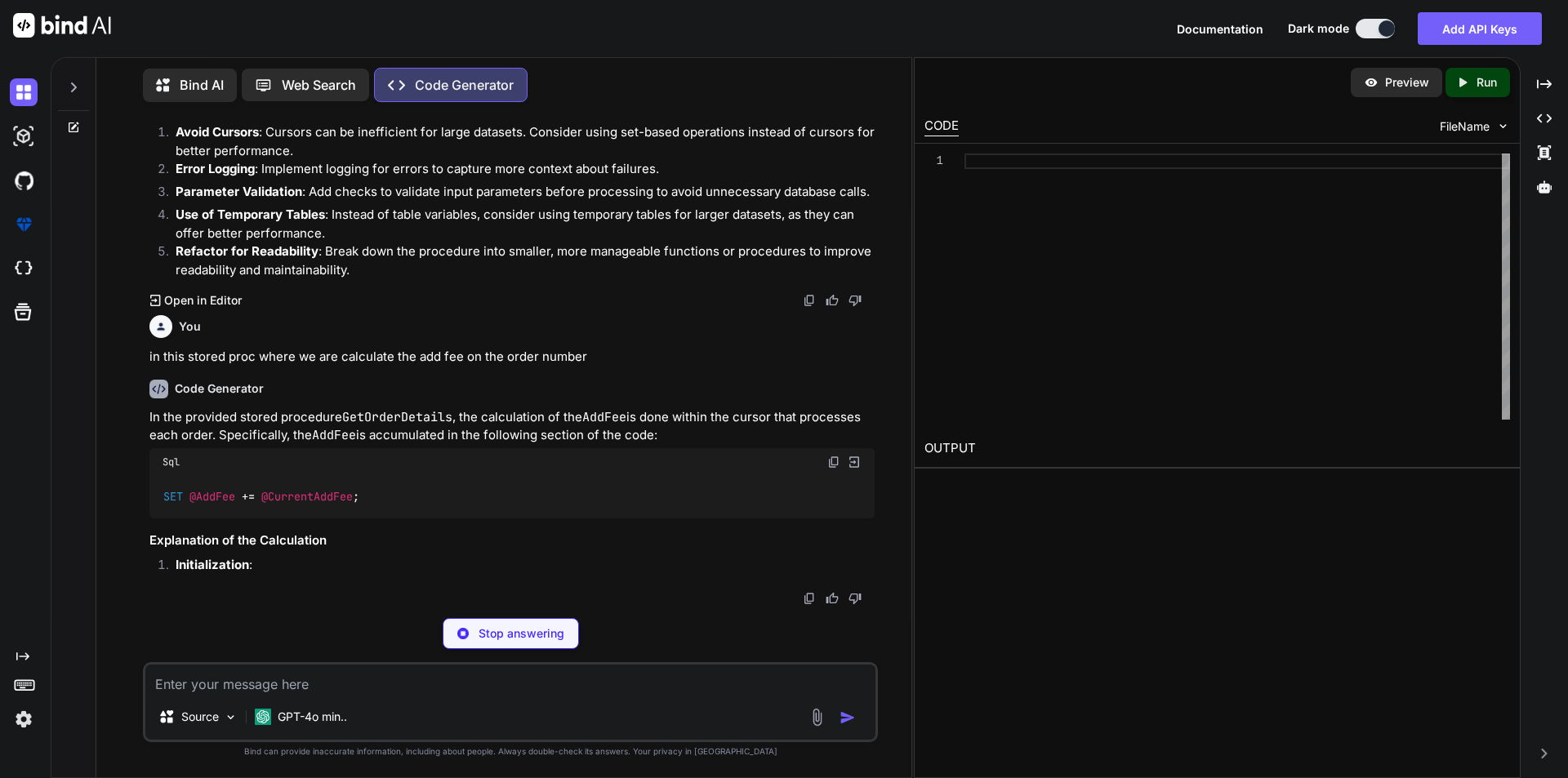
scroll to position [2968, 0]
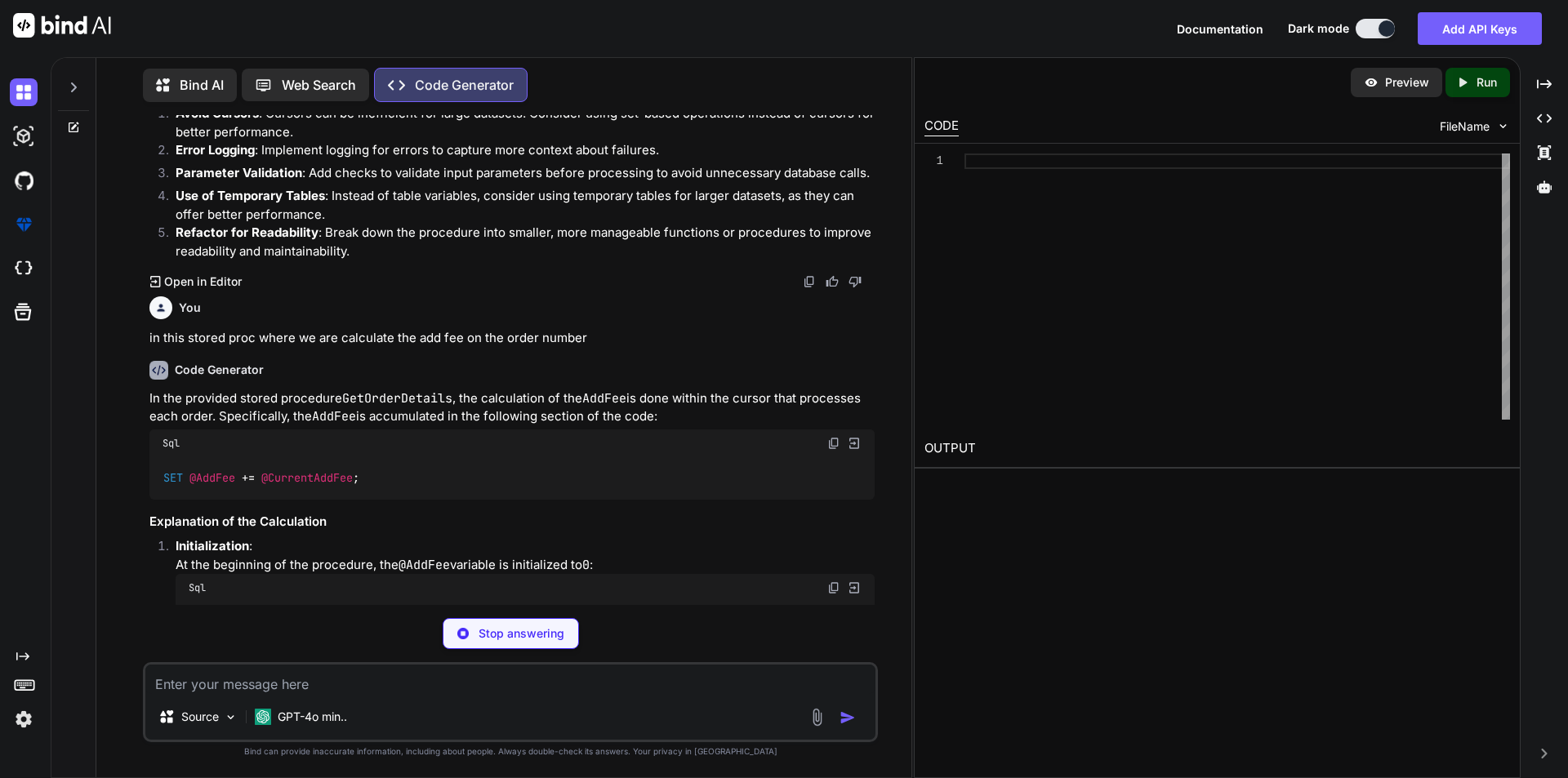
click at [381, 494] on div "SET @AddFee + = @CurrentAddFee ;" at bounding box center [512, 478] width 725 height 43
click at [284, 486] on span "@CurrentAddFee" at bounding box center [307, 478] width 92 height 15
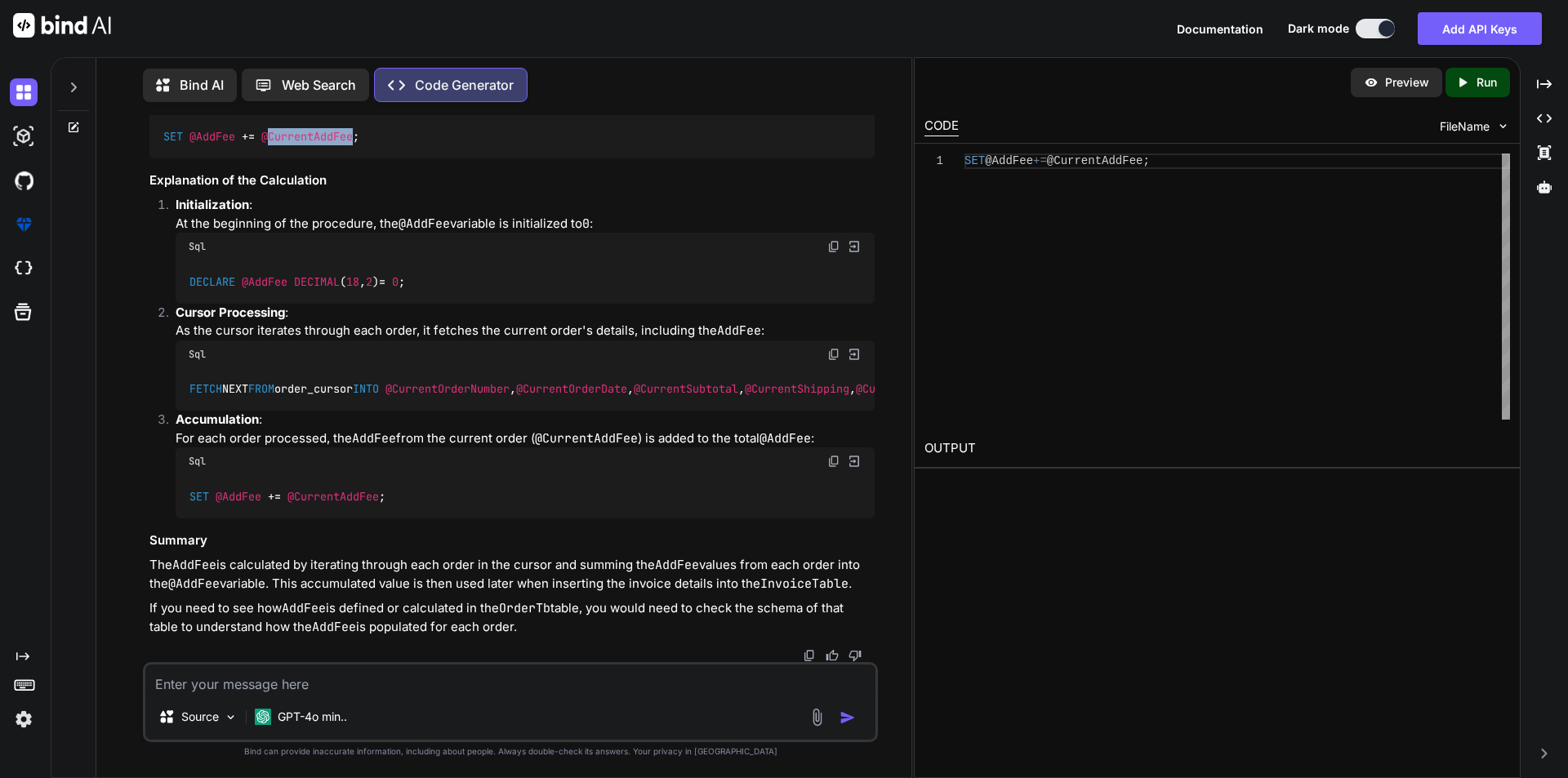
scroll to position [3527, 0]
click at [283, 679] on textarea at bounding box center [510, 679] width 730 height 30
paste textarea "@CurrentAddFee"
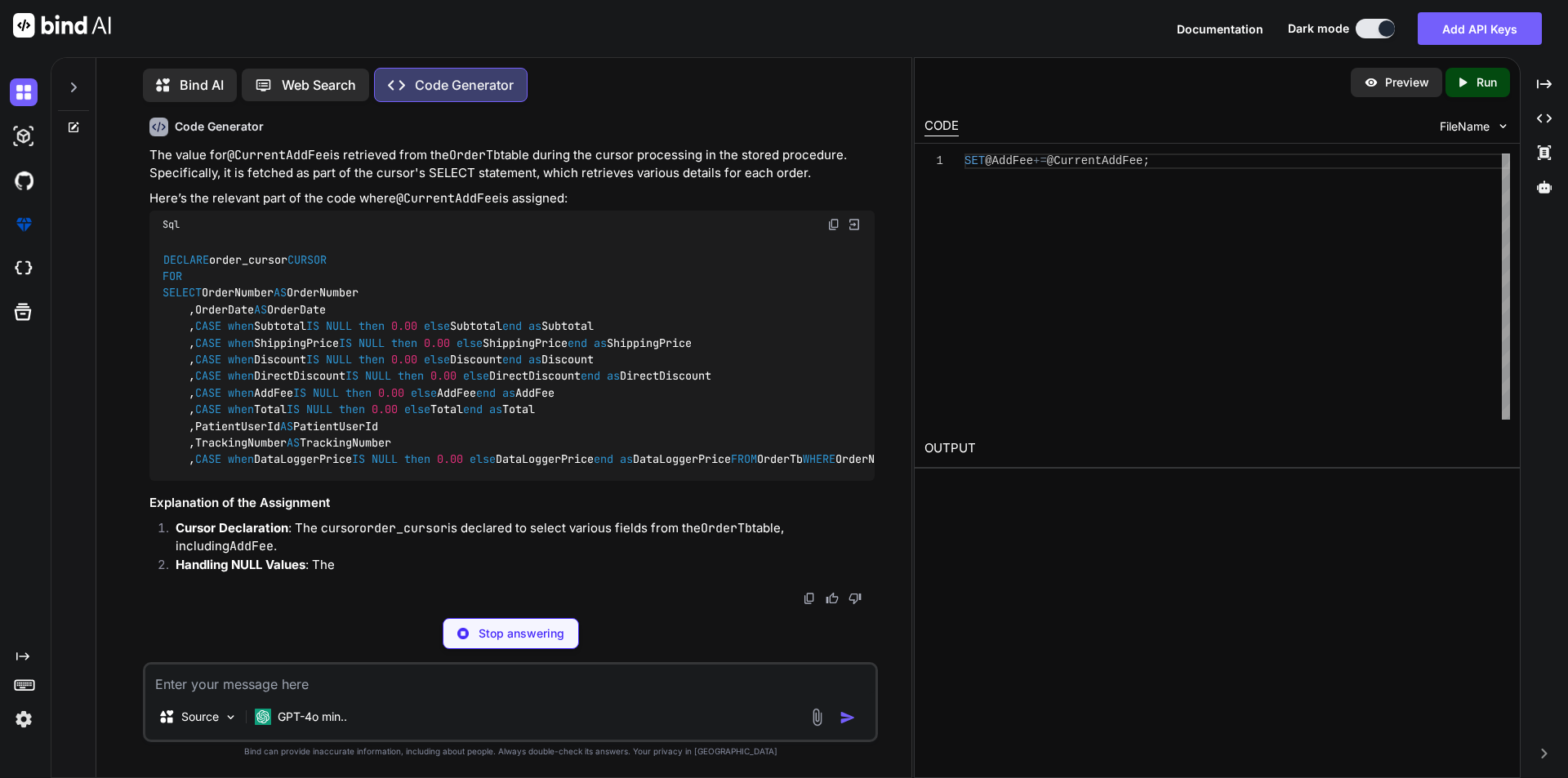
scroll to position [4153, 0]
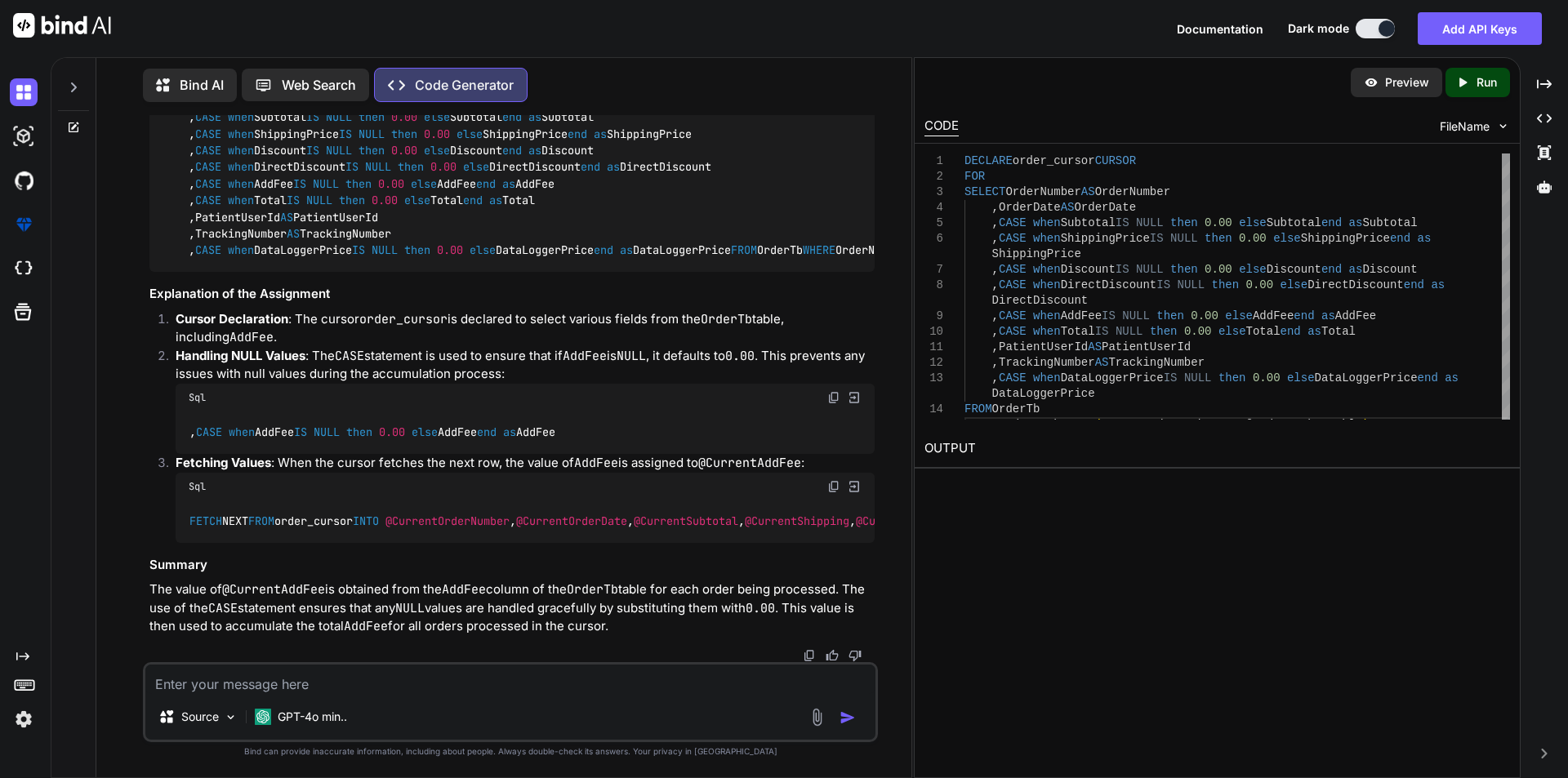
click at [1071, 258] on span "@OrderNumberTable" at bounding box center [1126, 250] width 111 height 15
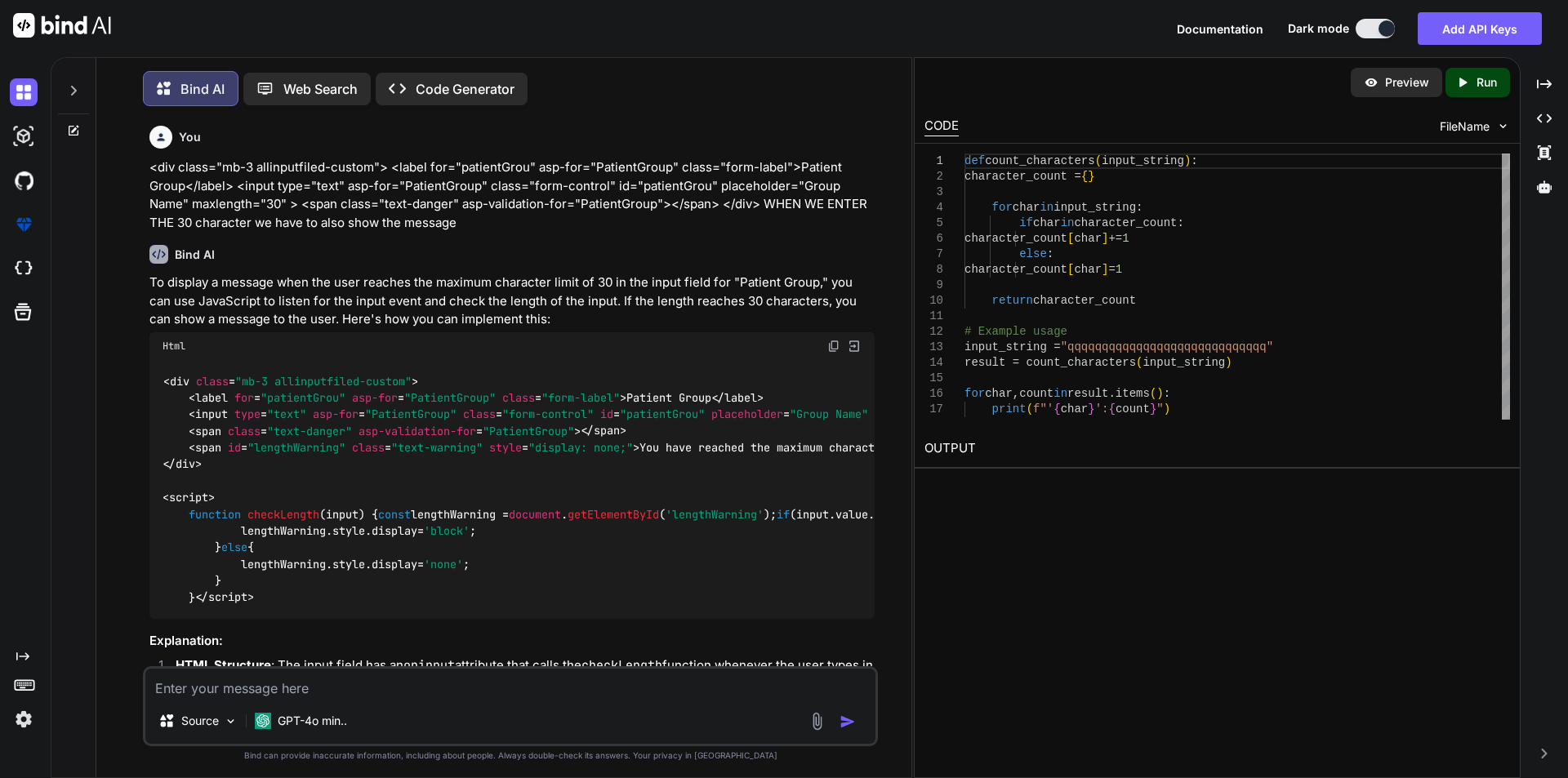
click at [304, 687] on textarea at bounding box center [510, 684] width 730 height 30
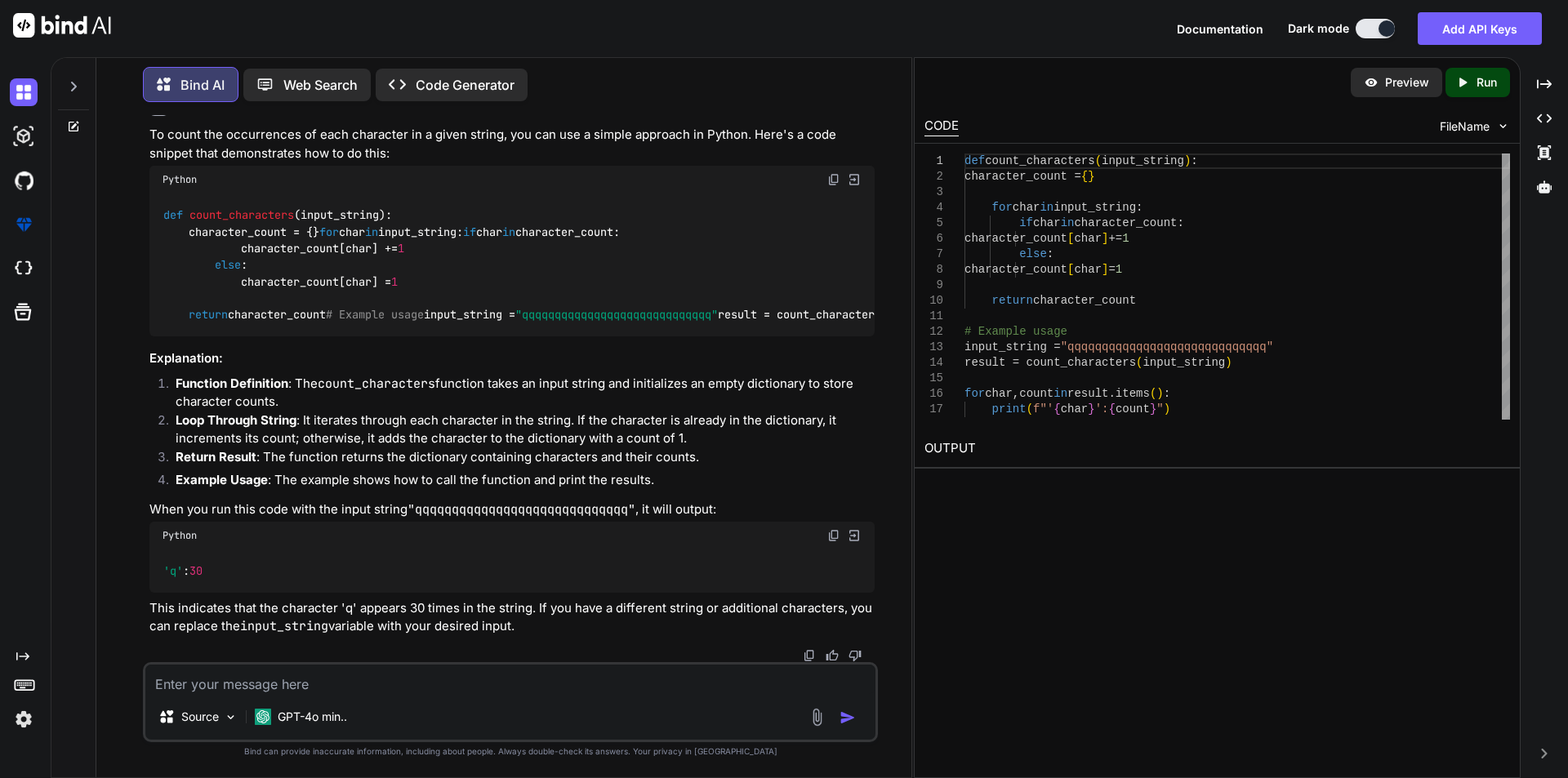
click at [246, 688] on textarea at bounding box center [510, 679] width 730 height 30
type textarea "print the add fee"
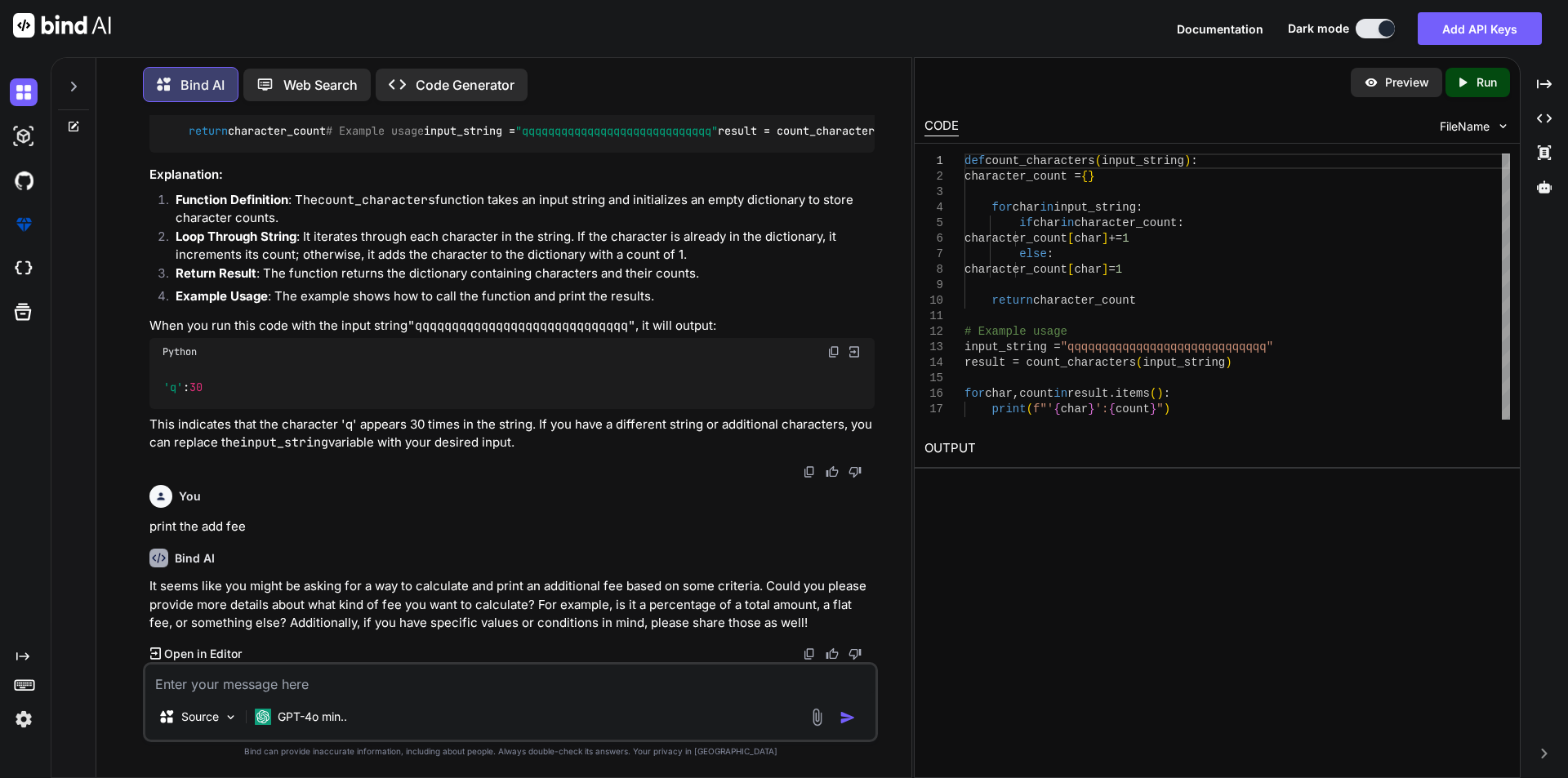
scroll to position [1191, 0]
click at [234, 693] on textarea at bounding box center [510, 679] width 730 height 30
click at [208, 691] on textarea at bounding box center [510, 679] width 730 height 30
type textarea "print the creentaddfee"
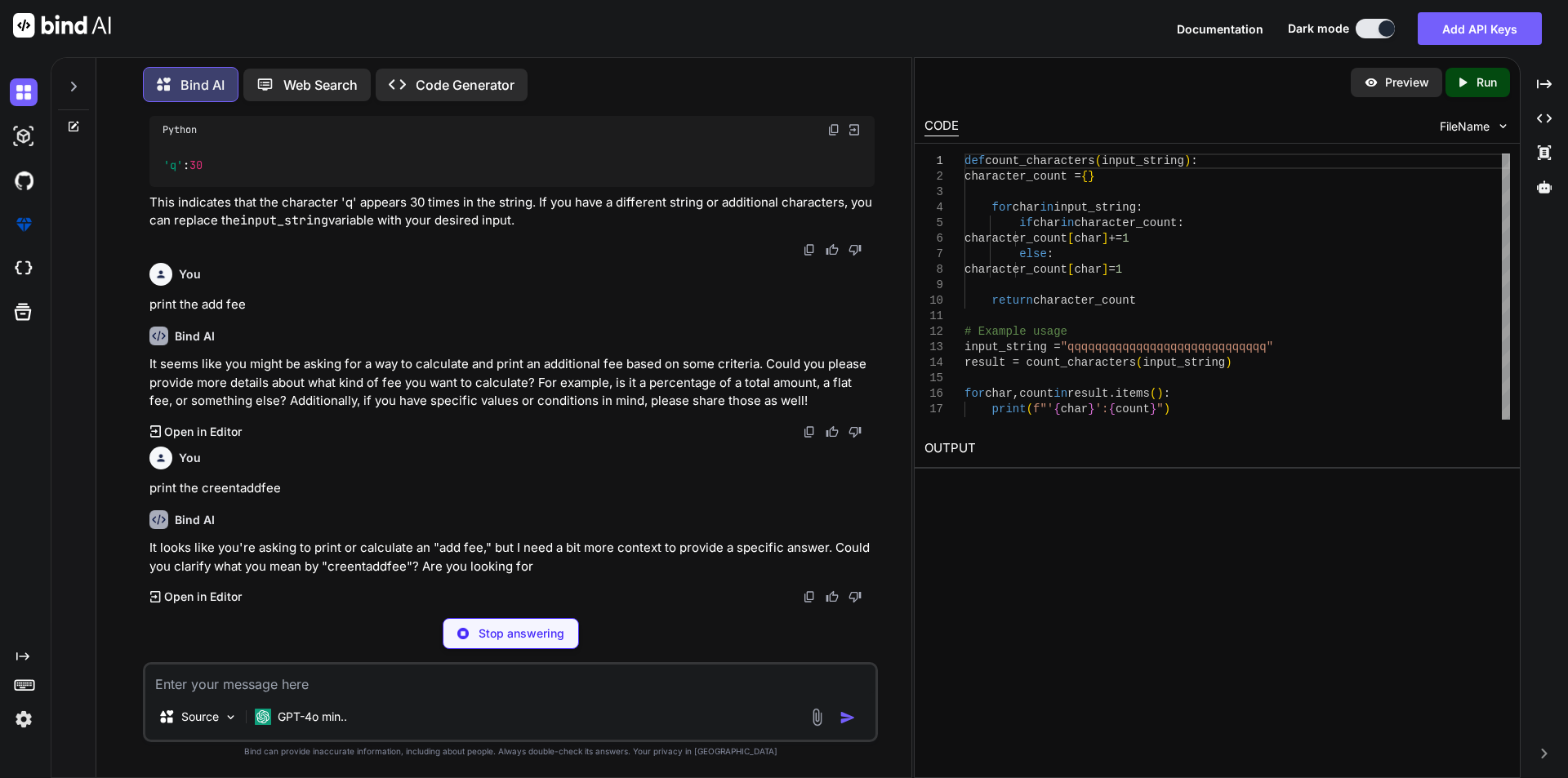
scroll to position [1374, 0]
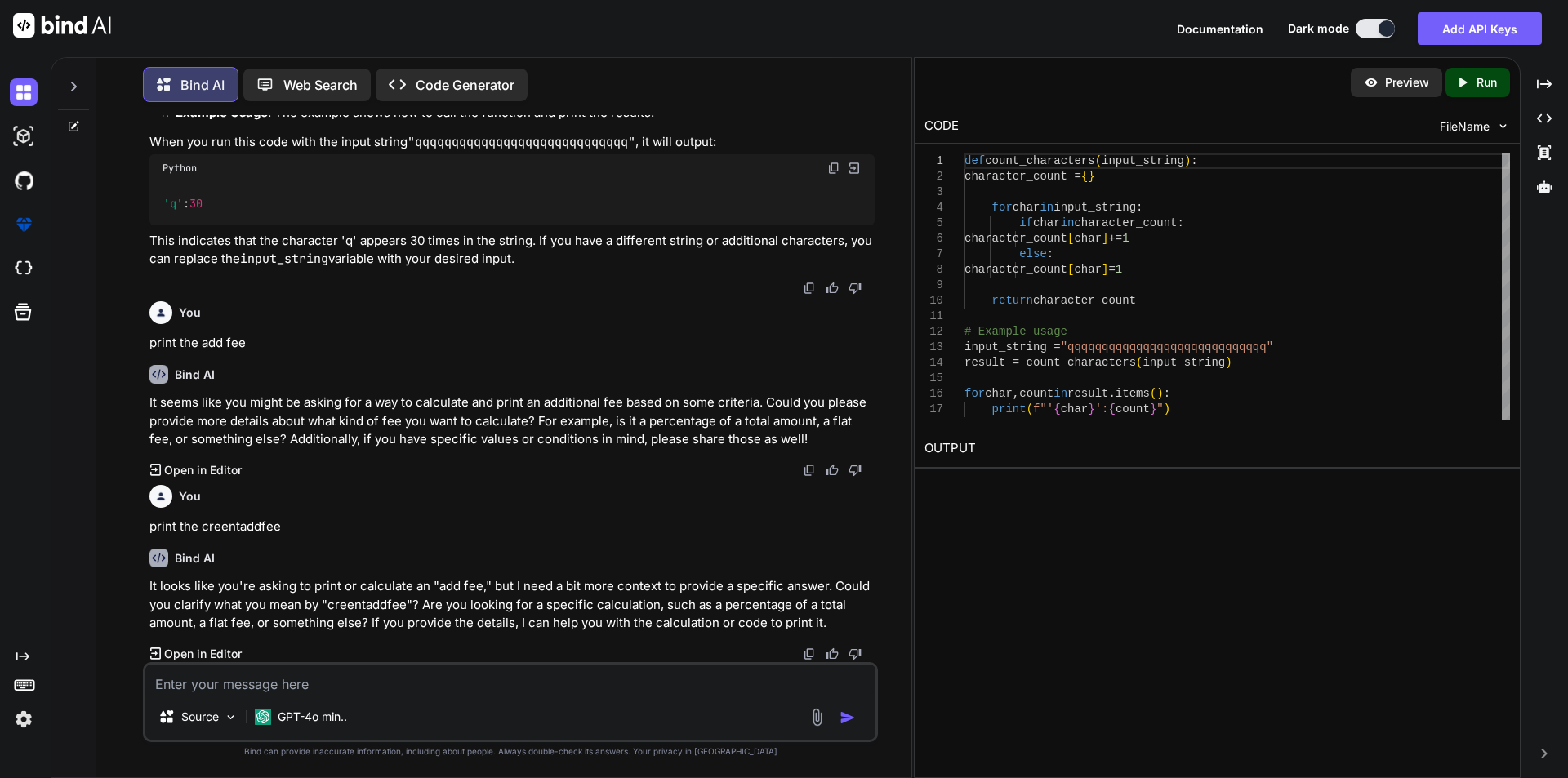
click at [395, 690] on textarea at bounding box center [510, 679] width 730 height 30
drag, startPoint x: 207, startPoint y: 680, endPoint x: 129, endPoint y: 682, distance: 78.0
click at [129, 682] on div "You <div class="mb-3 allinputfiled-custom"> <label for="patientGrou" asp-for="P…" at bounding box center [510, 446] width 802 height 662
paste textarea "USE [Ubacare-PHML-QA] GO /****** Object: StoredProcedure [dbo].[GetOrderDetails…"
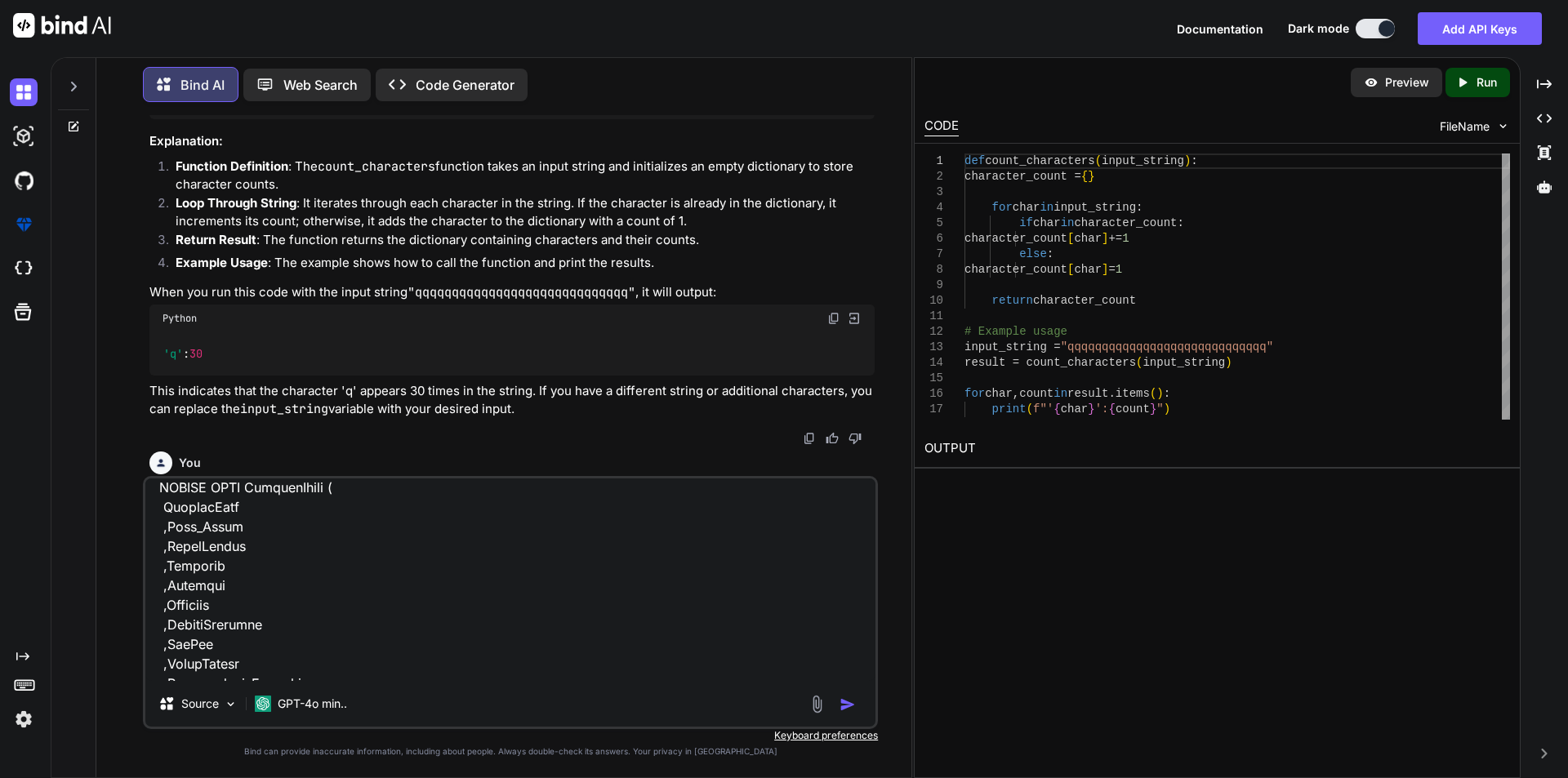
scroll to position [4669, 0]
click at [380, 636] on textarea at bounding box center [510, 580] width 730 height 203
click at [202, 607] on textarea at bounding box center [510, 580] width 730 height 203
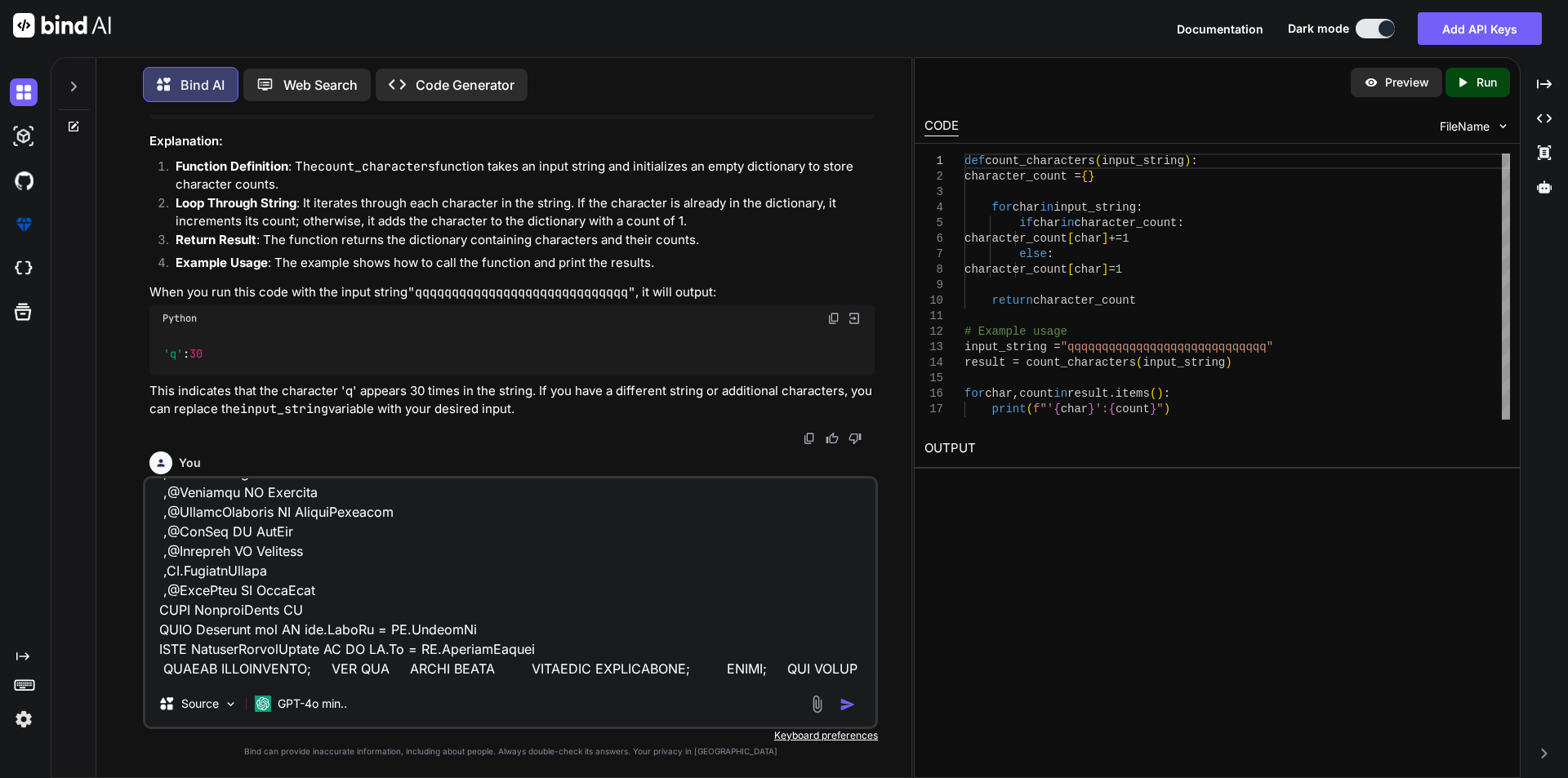
scroll to position [6548, 0]
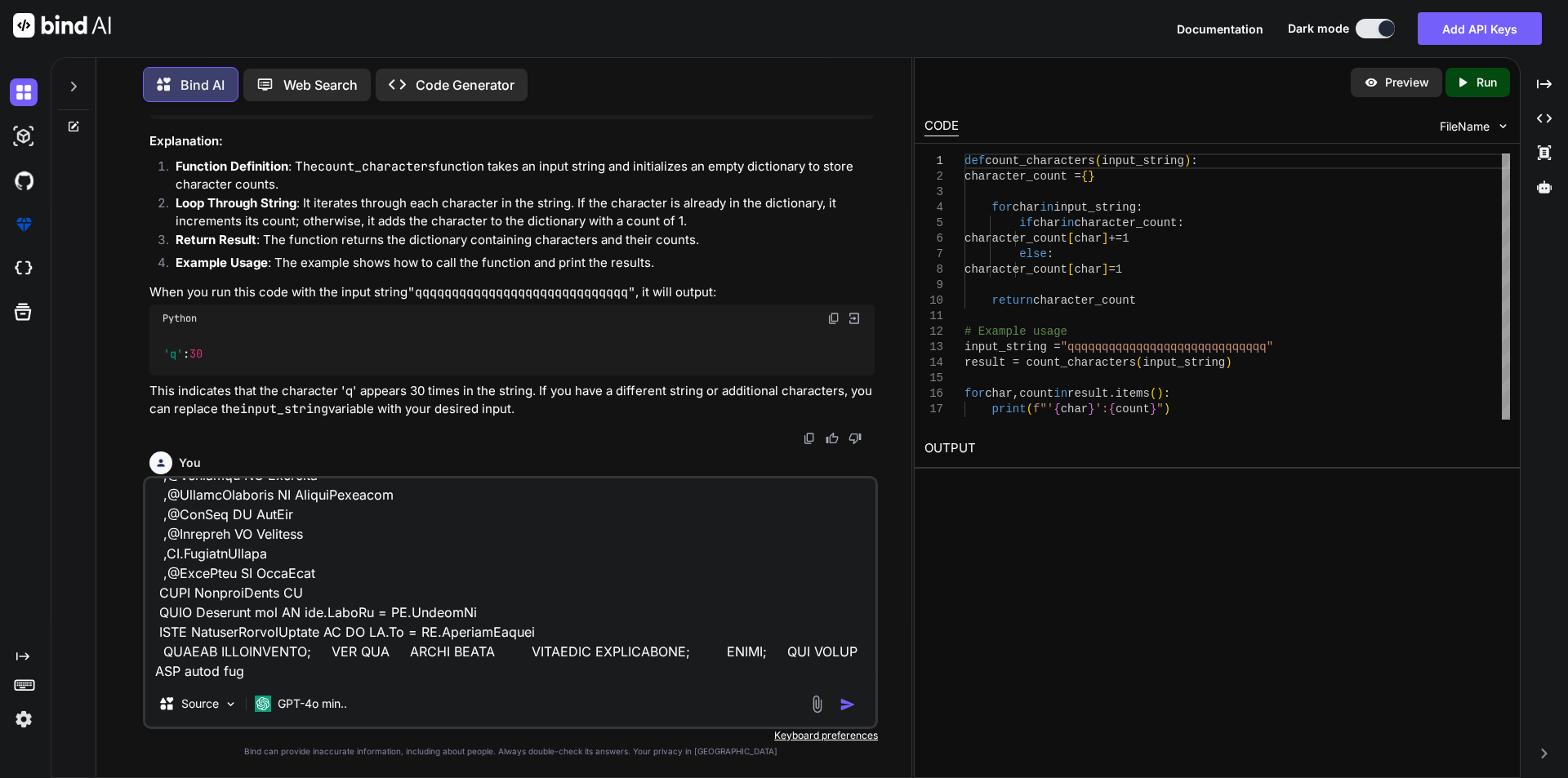
click at [275, 676] on textarea at bounding box center [510, 580] width 730 height 203
paste textarea "AddFee"
click at [275, 673] on textarea at bounding box center [510, 580] width 730 height 203
drag, startPoint x: 275, startPoint y: 673, endPoint x: 344, endPoint y: 678, distance: 69.2
click at [276, 673] on textarea at bounding box center [510, 580] width 730 height 203
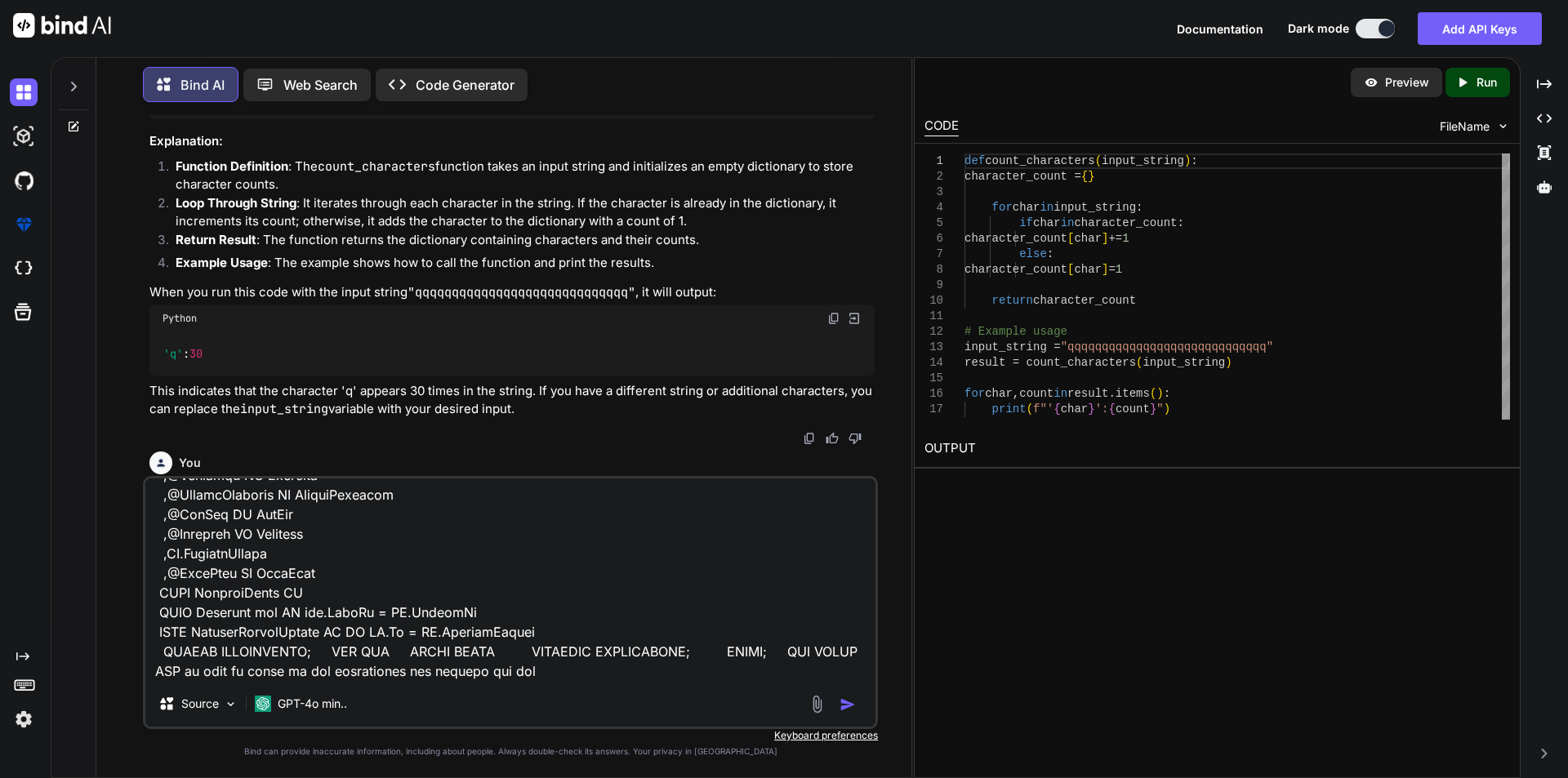
type textarea "USE [Ubacare-PHML-QA] GO /****** Object: StoredProcedure [dbo].[GetOrderDetails…"
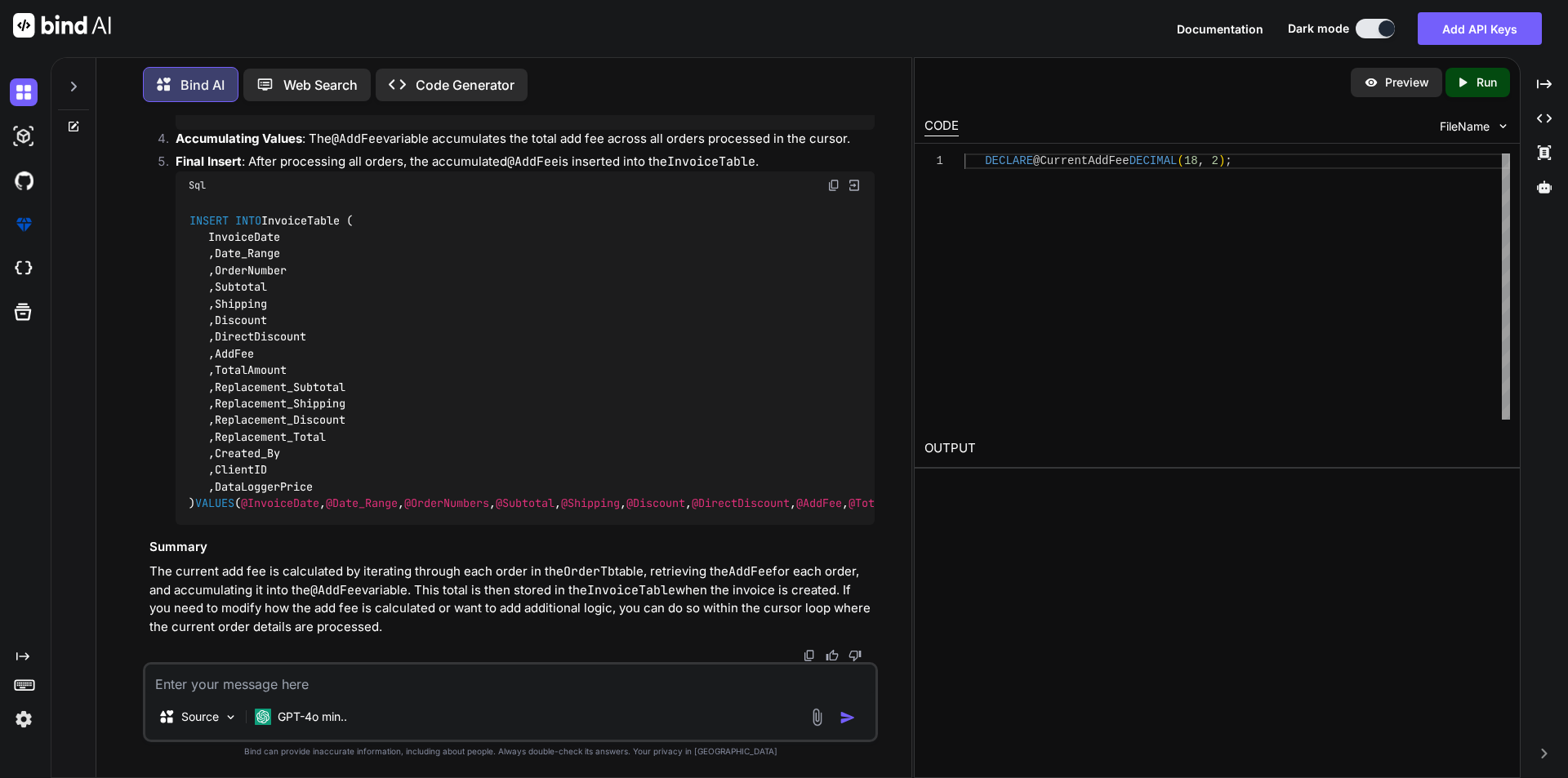
scroll to position [4207, 0]
click at [797, 511] on span "@AddFee" at bounding box center [819, 504] width 45 height 15
click at [233, 464] on code "INSERT INTO InvoiceTable ( InvoiceDate ,Date_Range ,OrderNumber ,Subtotal ,Ship…" at bounding box center [957, 362] width 1537 height 300
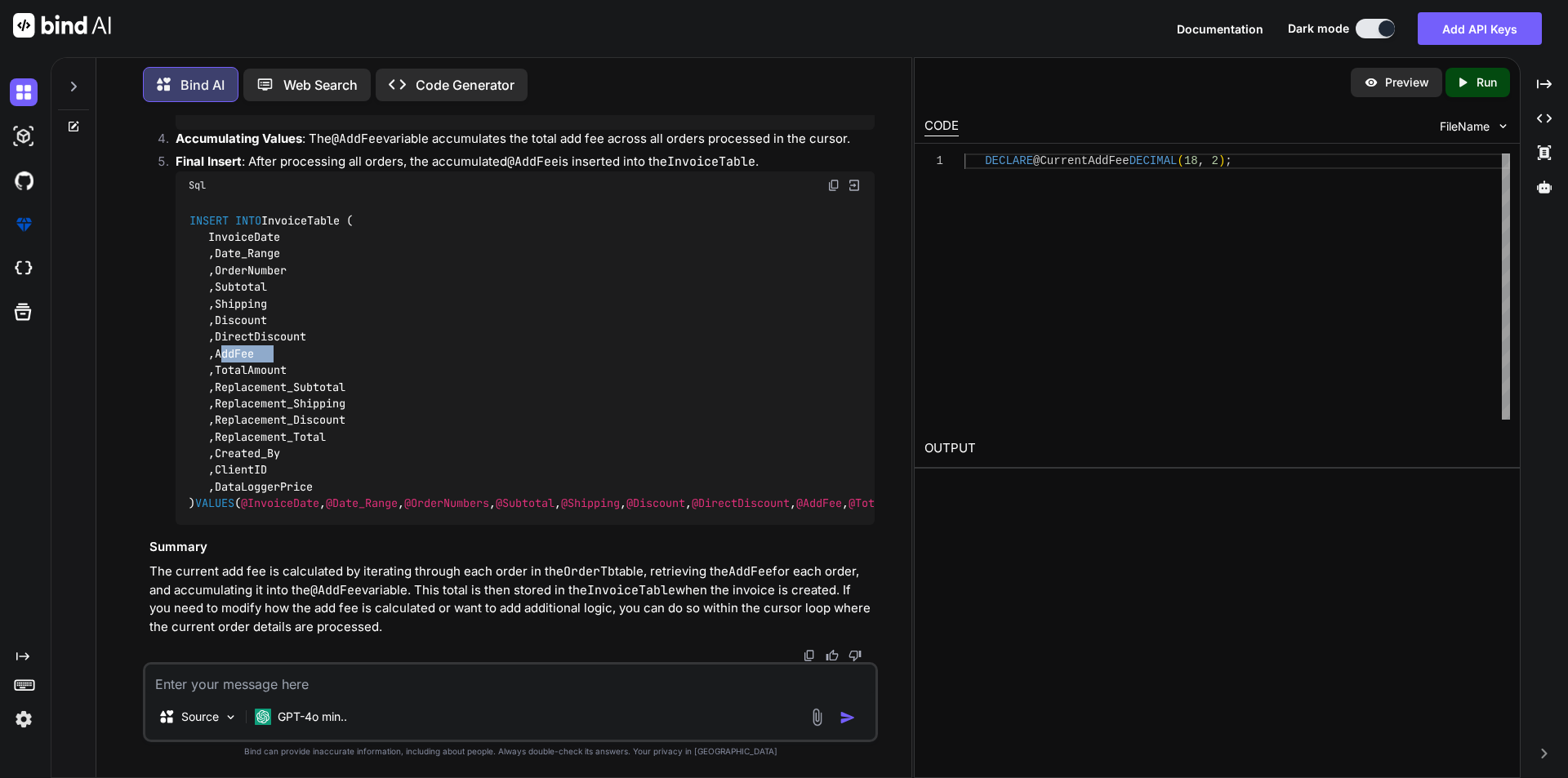
drag, startPoint x: 233, startPoint y: 464, endPoint x: 392, endPoint y: 466, distance: 159.0
click at [234, 464] on code "INSERT INTO InvoiceTable ( InvoiceDate ,Date_Range ,OrderNumber ,Subtotal ,Ship…" at bounding box center [957, 362] width 1537 height 300
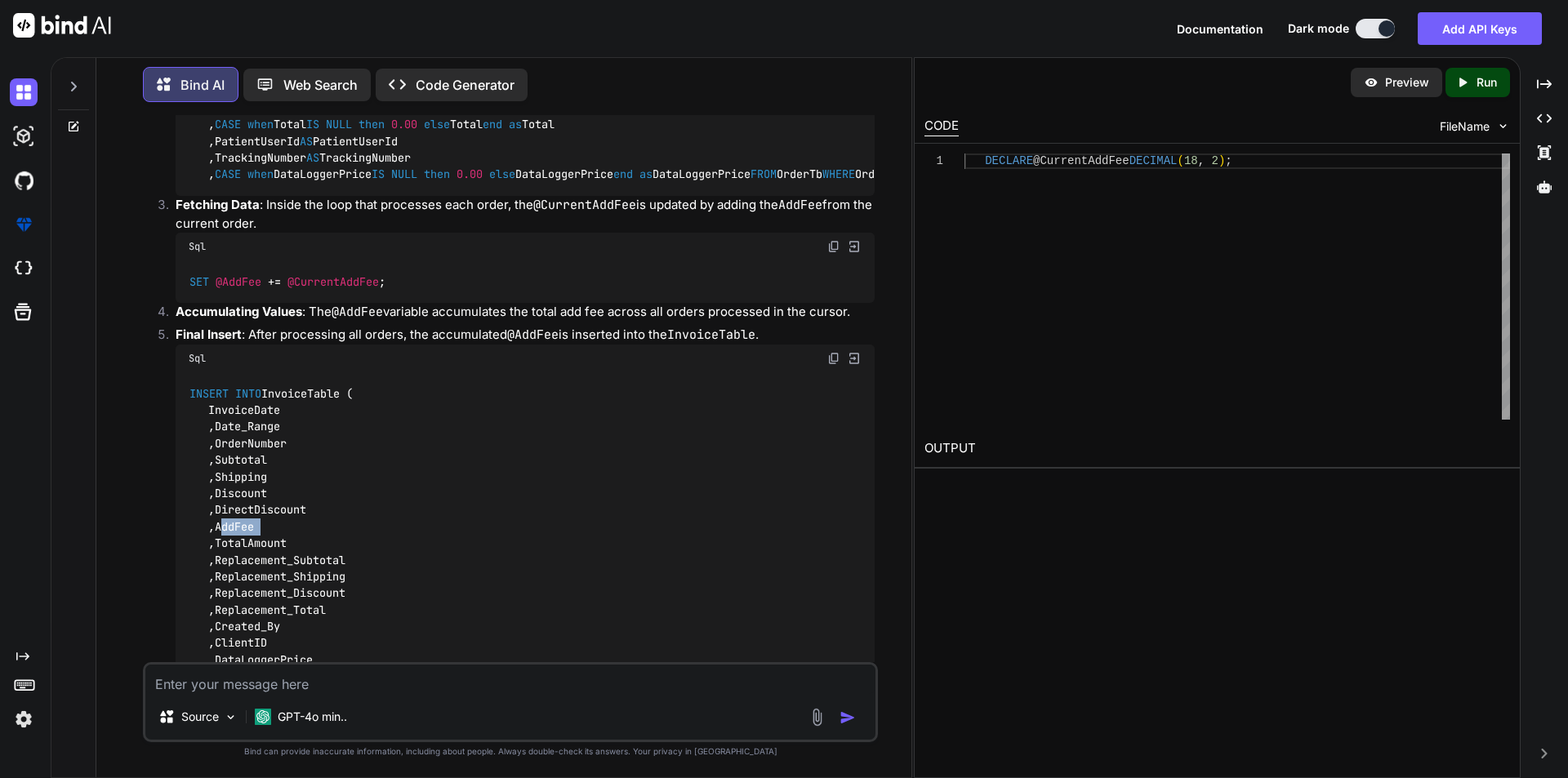
scroll to position [3717, 0]
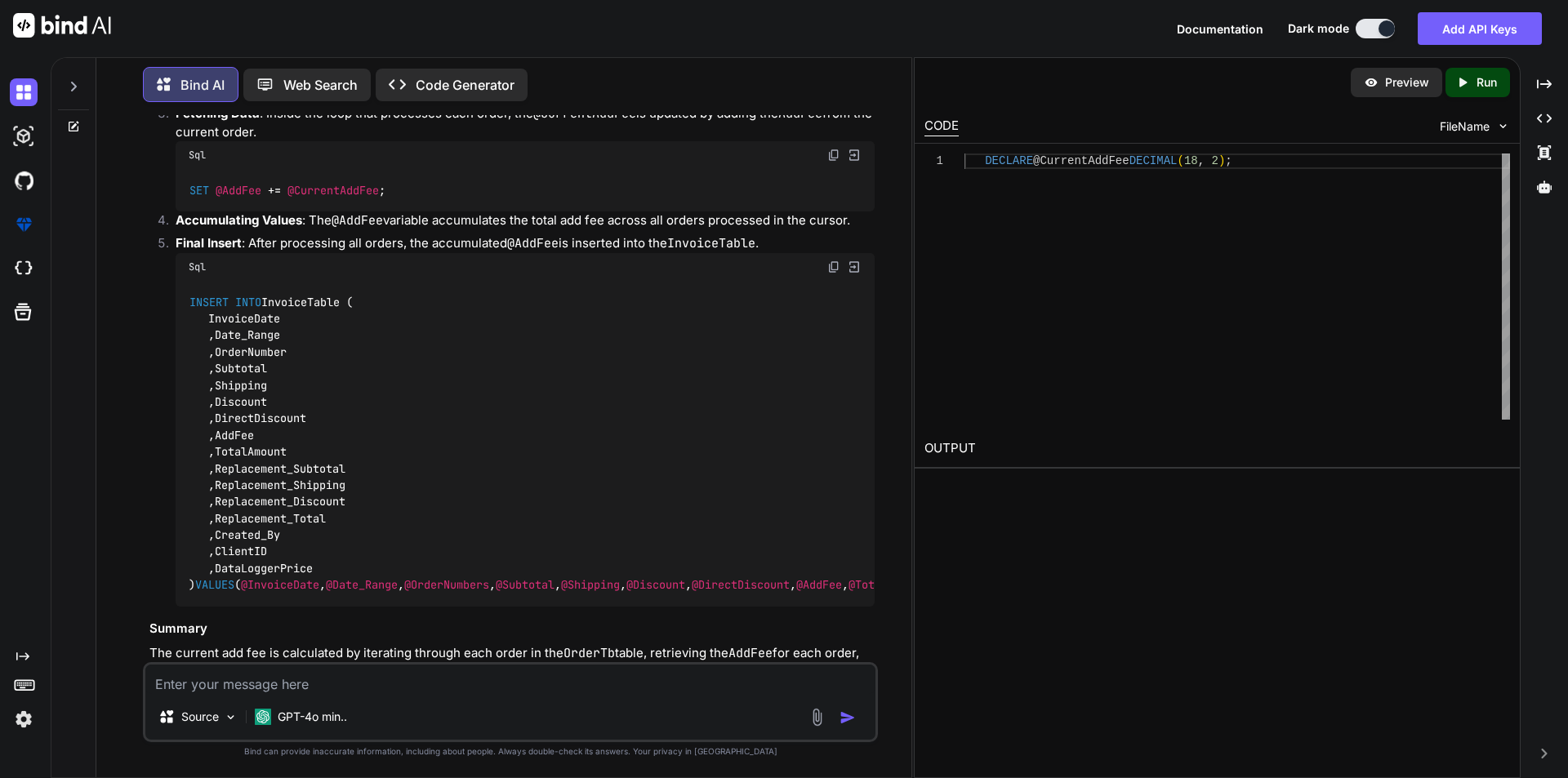
click at [247, 198] on span "@AddFee" at bounding box center [239, 190] width 45 height 15
click at [328, 198] on span "@CurrentAddFee" at bounding box center [333, 190] width 92 height 15
click at [332, 198] on span "@CurrentAddFee" at bounding box center [333, 190] width 92 height 15
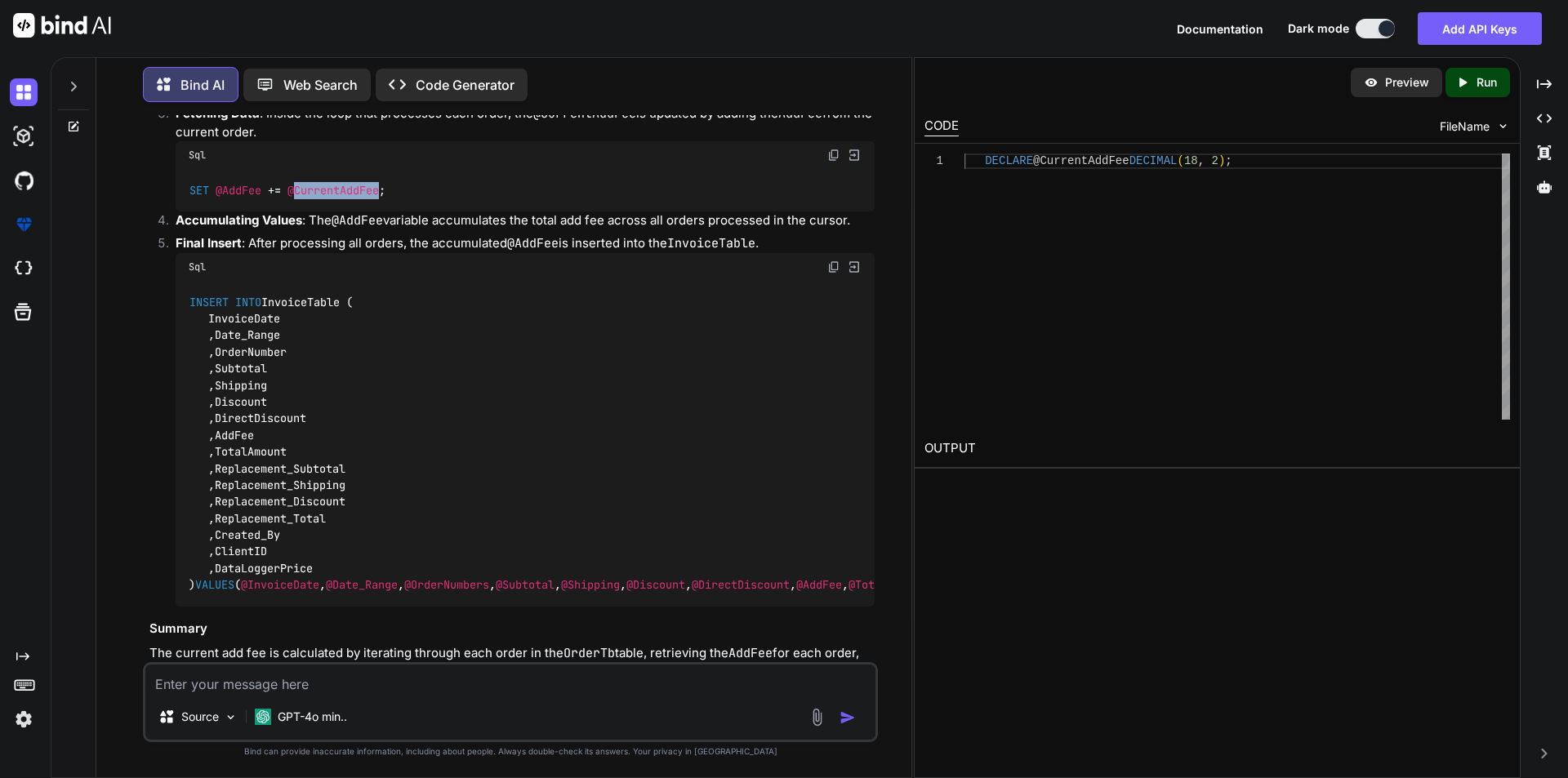
click at [332, 198] on span "@CurrentAddFee" at bounding box center [333, 190] width 92 height 15
drag, startPoint x: 287, startPoint y: 462, endPoint x: 381, endPoint y: 464, distance: 94.0
click at [381, 199] on code "SET @AddFee + = @CurrentAddFee ;" at bounding box center [288, 191] width 199 height 17
copy span "@CurrentAddFee"
click at [406, 696] on div "Source GPT-4o min.." at bounding box center [510, 702] width 735 height 80
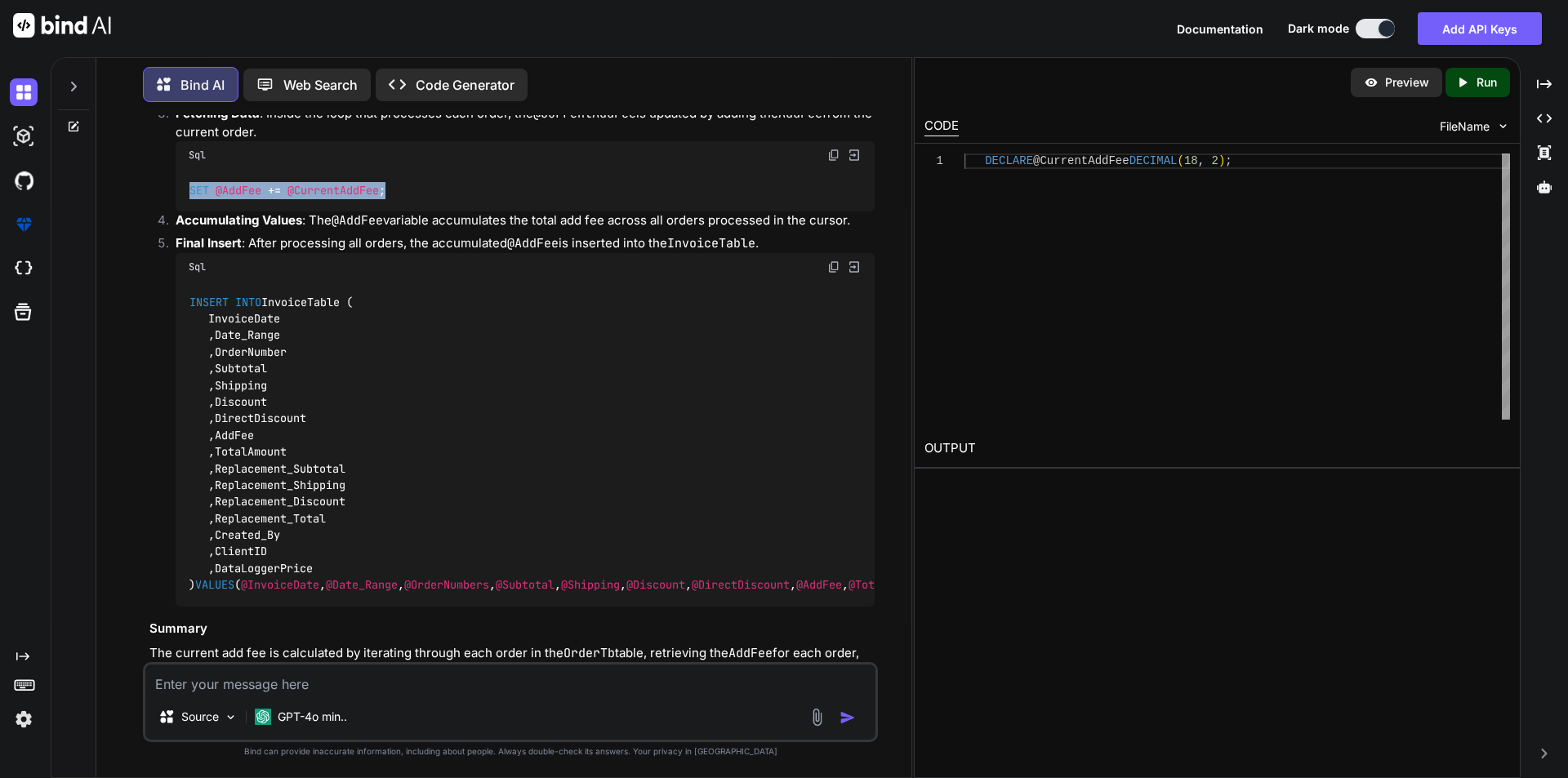
drag, startPoint x: 188, startPoint y: 464, endPoint x: 390, endPoint y: 462, distance: 202.0
click at [390, 212] on div "SET @AddFee + = @CurrentAddFee ;" at bounding box center [526, 190] width 700 height 43
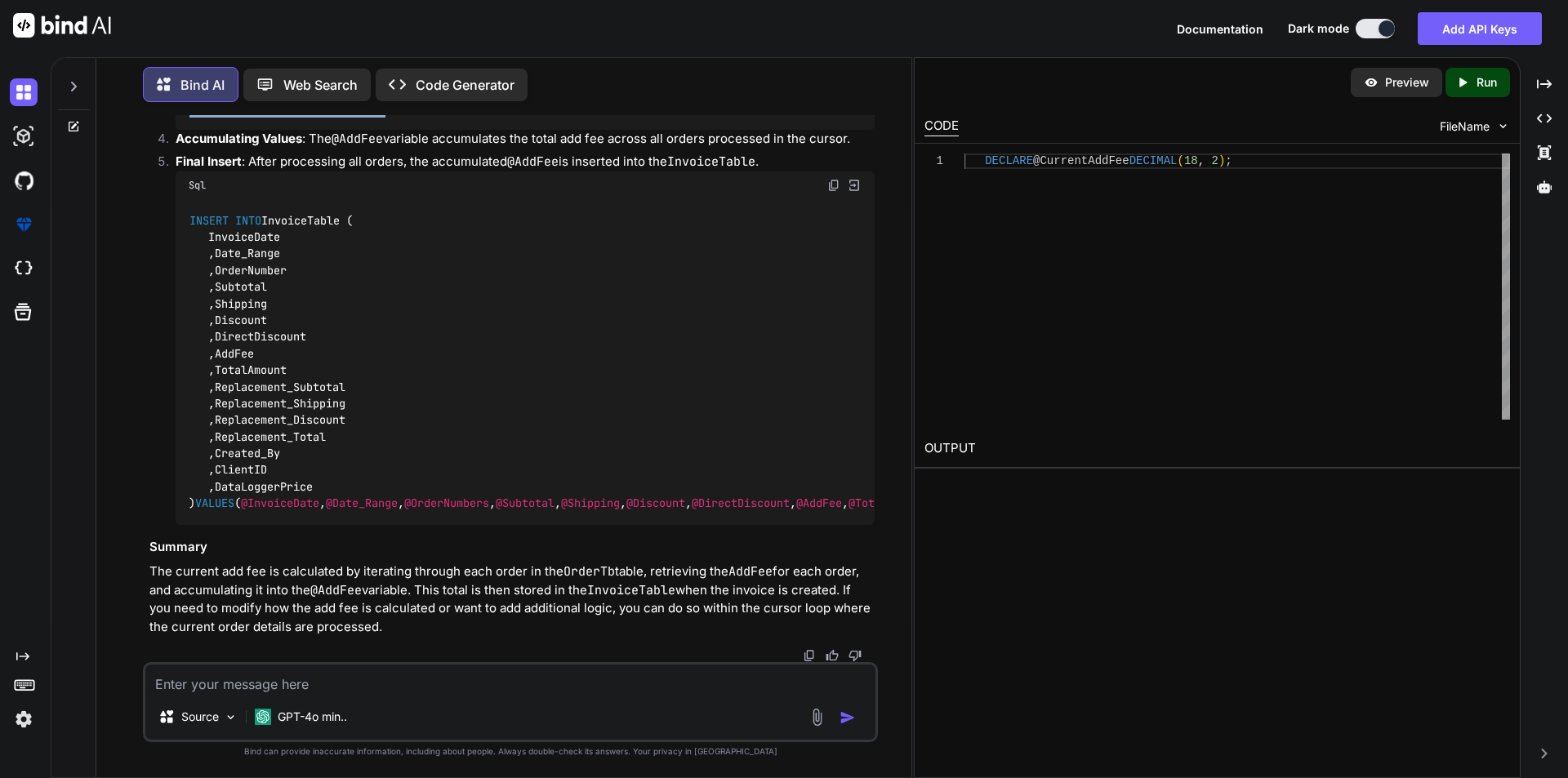
scroll to position [3880, 0]
click at [289, 672] on textarea at bounding box center [510, 679] width 730 height 30
paste textarea "@CurrentAddFee"
click at [387, 117] on code "SET @AddFee + = @CurrentAddFee ;" at bounding box center [288, 109] width 199 height 17
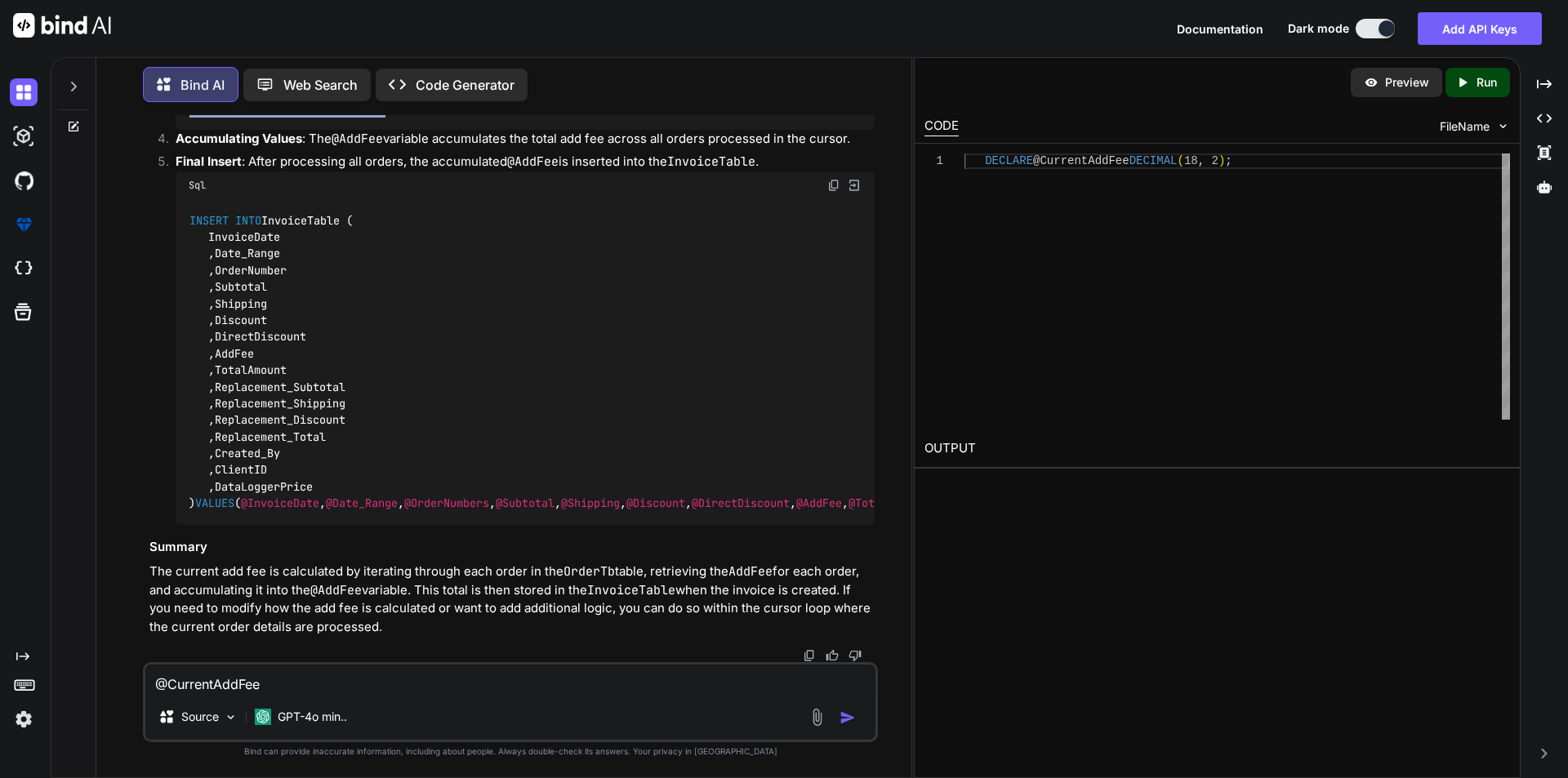
click at [387, 117] on code "SET @AddFee + = @CurrentAddFee ;" at bounding box center [288, 109] width 199 height 17
copy ol "SET @AddFee + = @CurrentAddFee ;"
drag, startPoint x: 278, startPoint y: 677, endPoint x: 143, endPoint y: 701, distance: 137.1
click at [143, 701] on div "@CurrentAddFee Source GPT-4o min.." at bounding box center [510, 702] width 735 height 80
drag, startPoint x: 204, startPoint y: 685, endPoint x: 117, endPoint y: 682, distance: 87.1
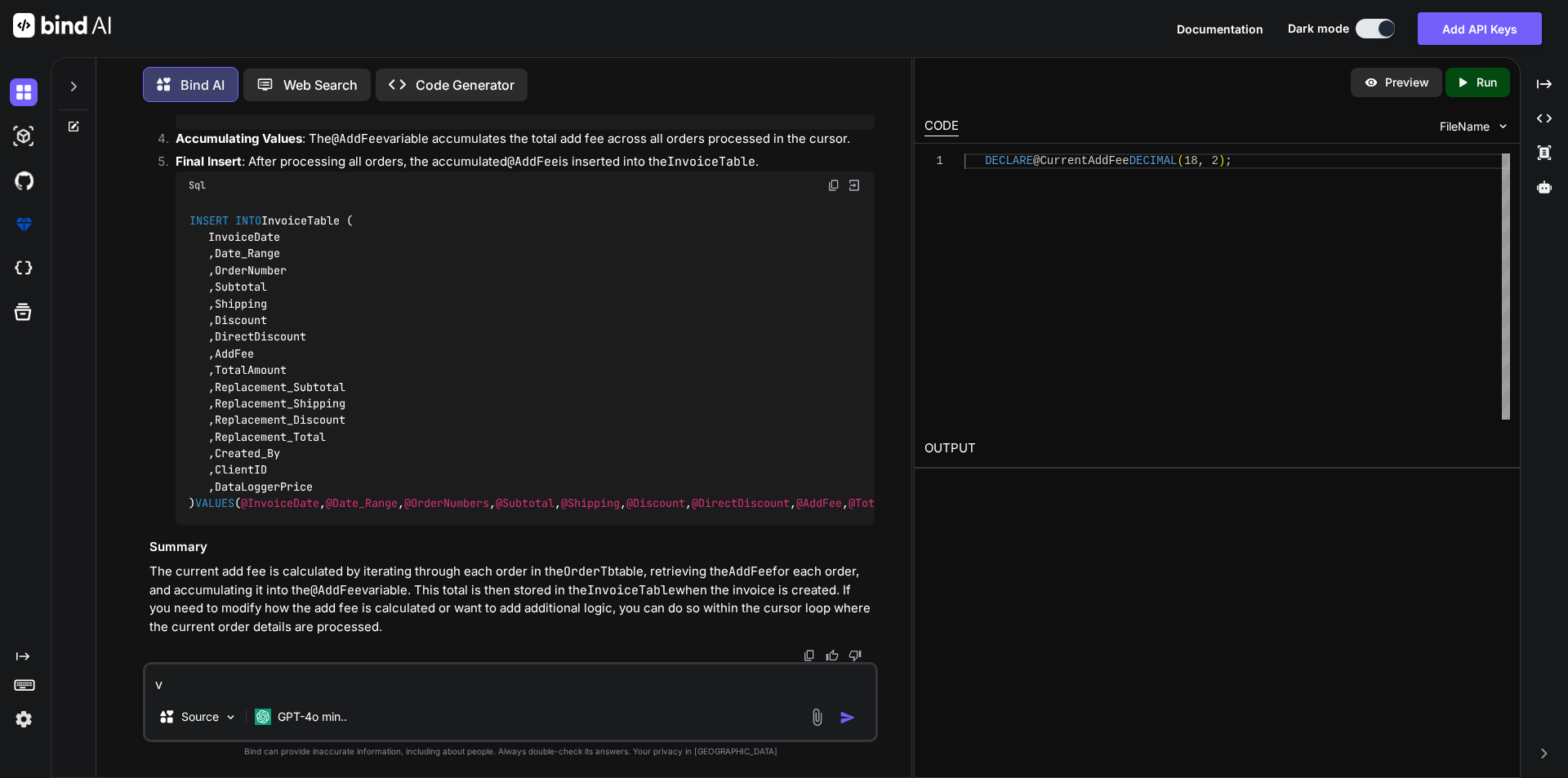
click at [117, 682] on div "You <div class="mb-3 allinputfiled-custom"> <label for="patientGrou" asp-for="P…" at bounding box center [510, 446] width 802 height 662
paste textarea "@CurrentAddFee"
click at [387, 117] on code "SET @AddFee + = @CurrentAddFee ;" at bounding box center [288, 109] width 199 height 17
drag, startPoint x: 407, startPoint y: 302, endPoint x: 153, endPoint y: 313, distance: 254.2
click at [153, 313] on ol "Initialization : The variable @CurrentAddFee is declared and initialized to zer…" at bounding box center [512, 75] width 725 height 898
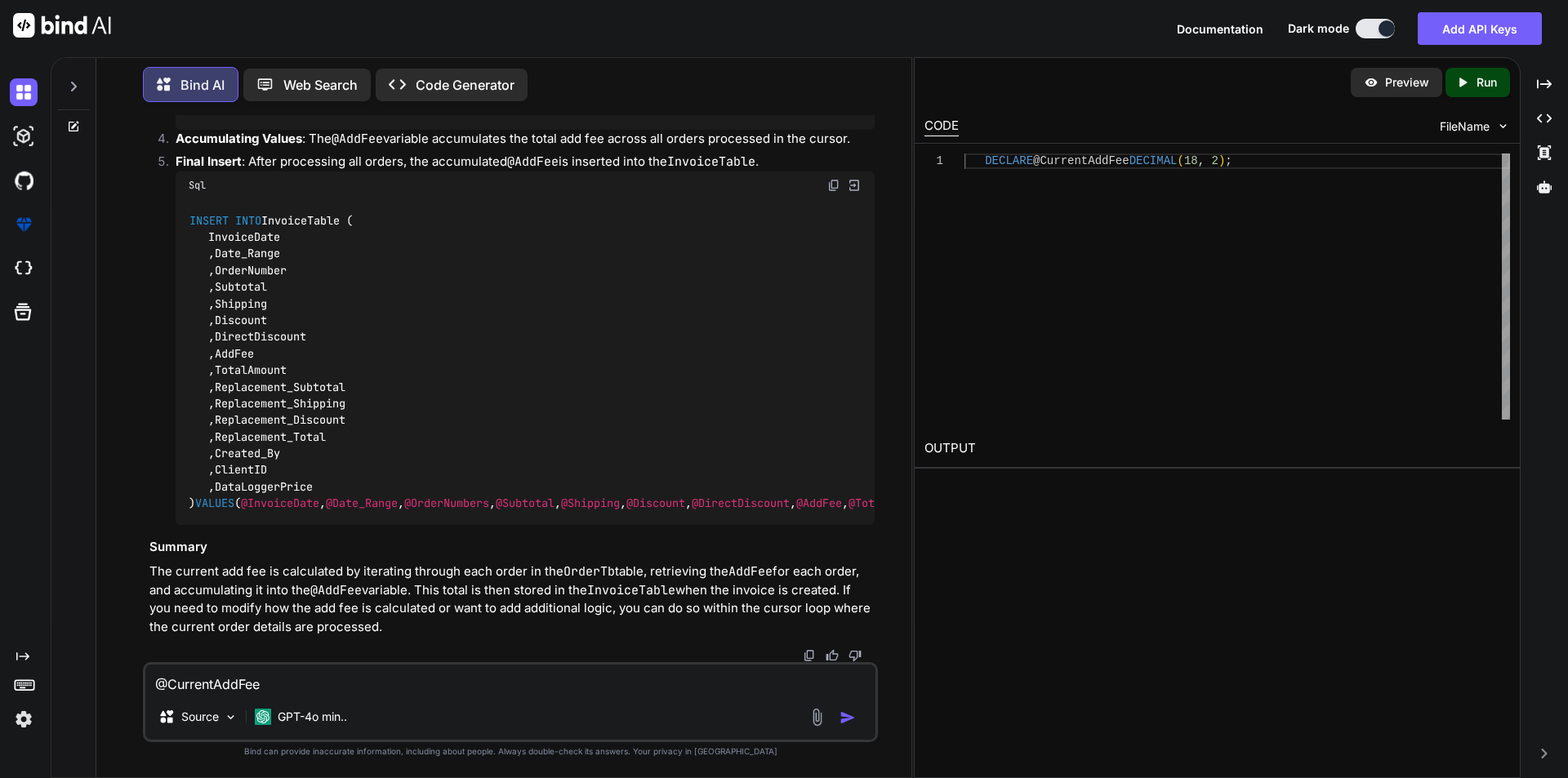
copy code "SET @AddFee + = @CurrentAddFee ;"
drag, startPoint x: 273, startPoint y: 688, endPoint x: 116, endPoint y: 686, distance: 157.0
click at [116, 686] on div "You <div class="mb-3 allinputfiled-custom"> <label for="patientGrou" asp-for="P…" at bounding box center [510, 446] width 802 height 662
paste textarea "SET @AddFee += @CurrentAddFee;"
type textarea "SET @AddFee += @CurrentAddFee; so what is that"
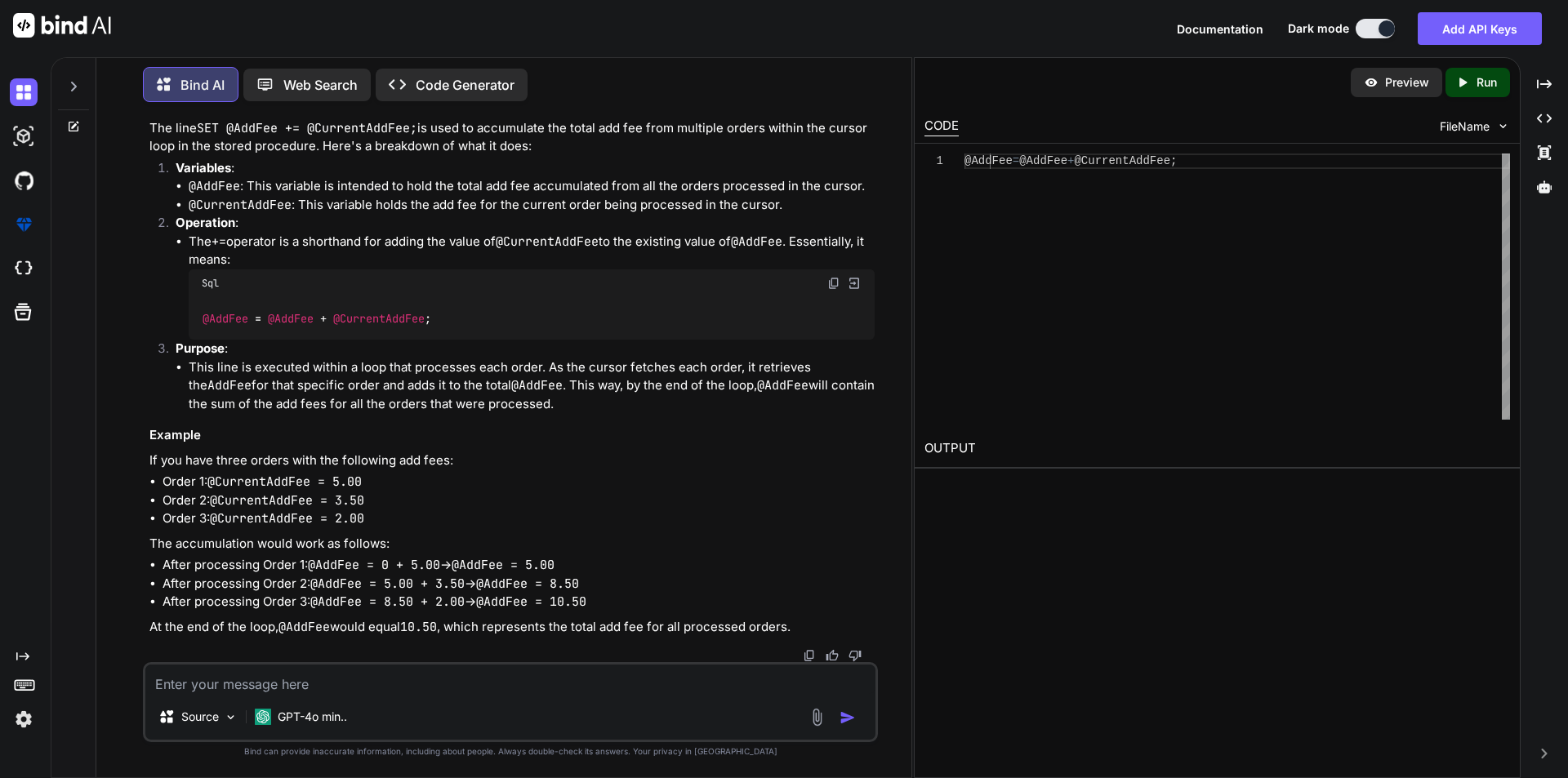
scroll to position [4869, 0]
click at [223, 326] on span "@AddFee" at bounding box center [226, 318] width 45 height 15
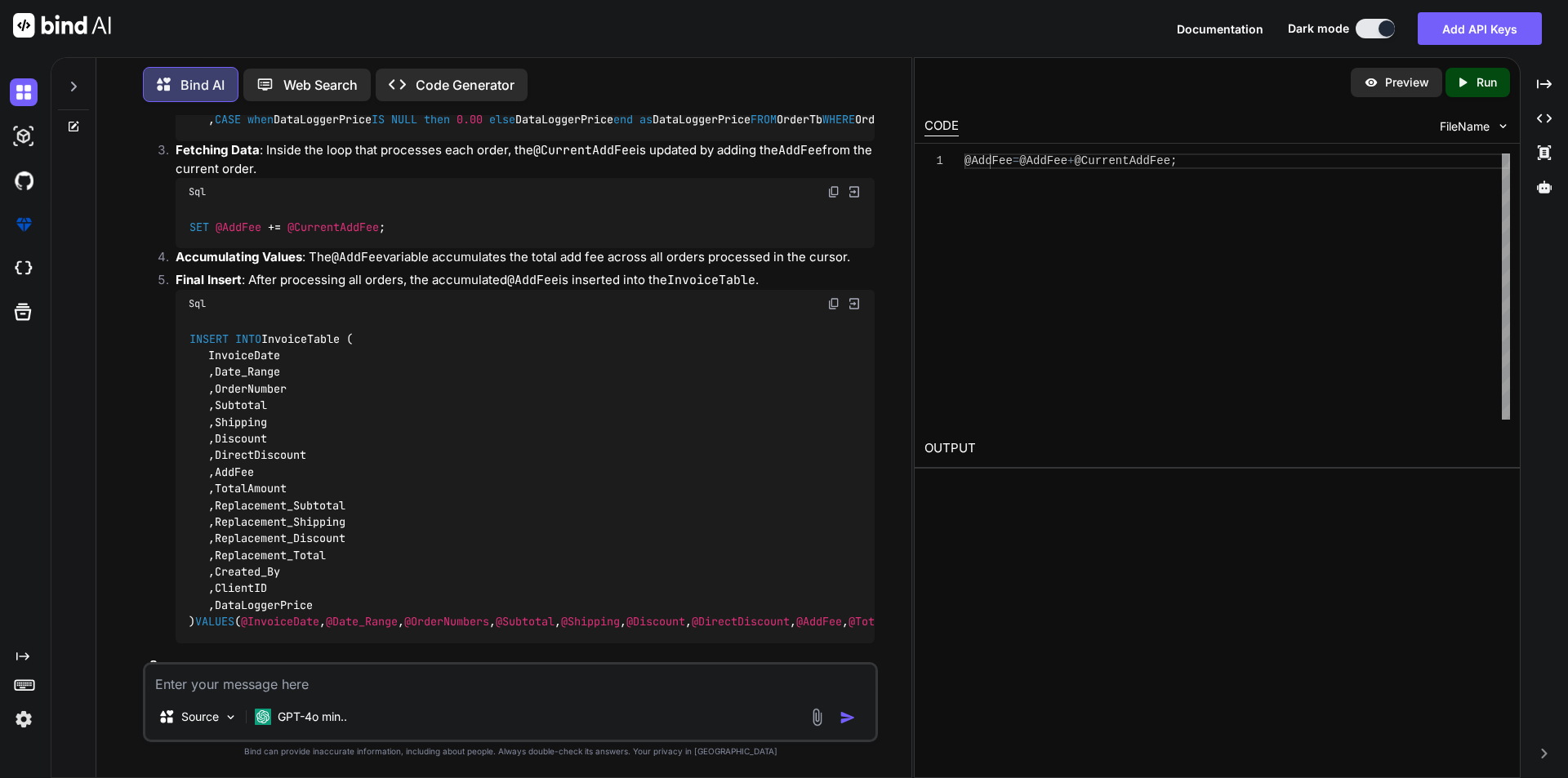
scroll to position [3644, 0]
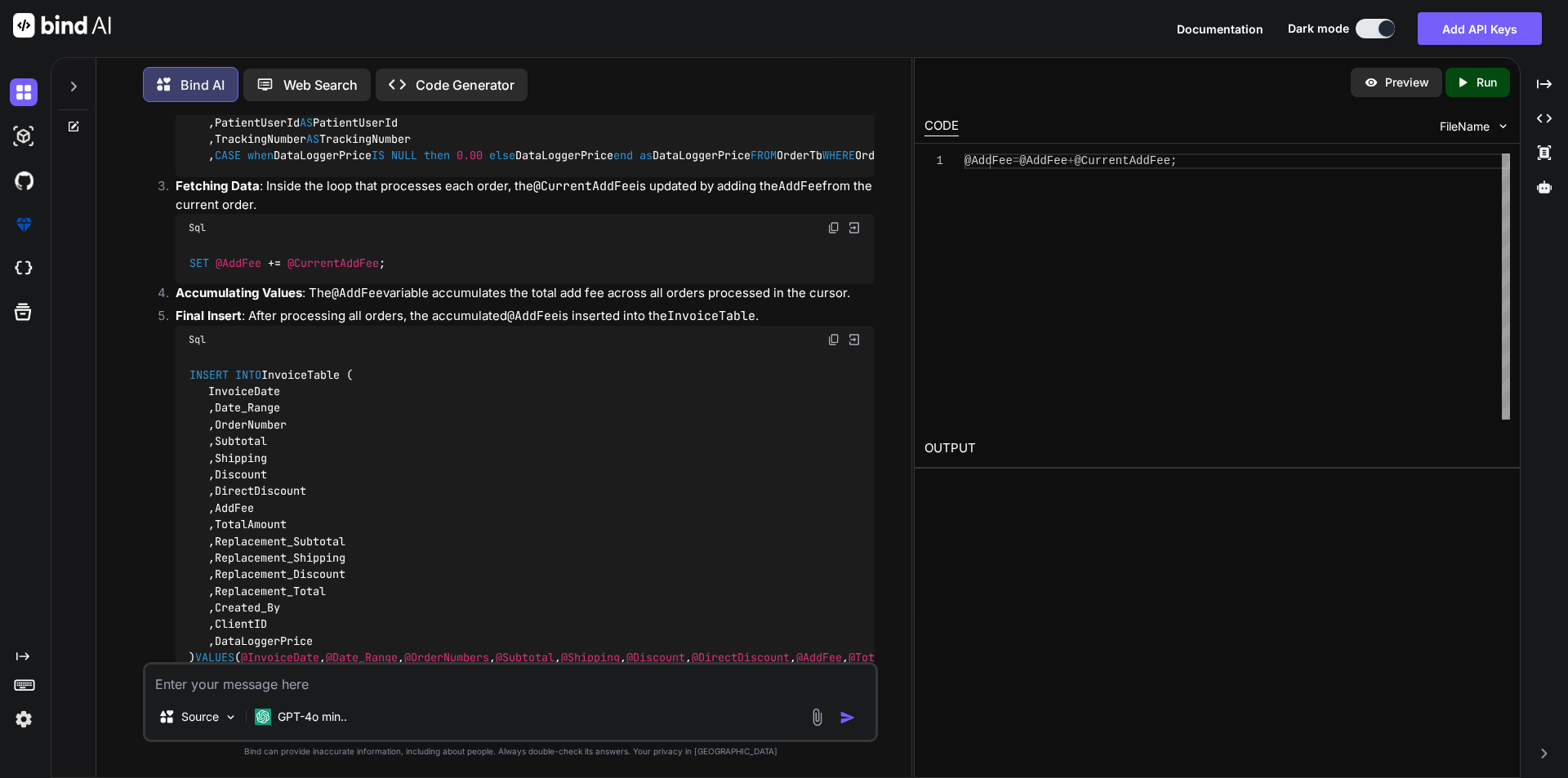
drag, startPoint x: 187, startPoint y: 227, endPoint x: 351, endPoint y: 402, distance: 239.8
click at [351, 177] on div "DECLARE order_cursor CURSOR FOR SELECT OrderNumber AS OrderNumber ,OrderDate AS…" at bounding box center [526, 55] width 700 height 242
click at [1091, 163] on span "@OrderNumberTable" at bounding box center [1146, 156] width 111 height 15
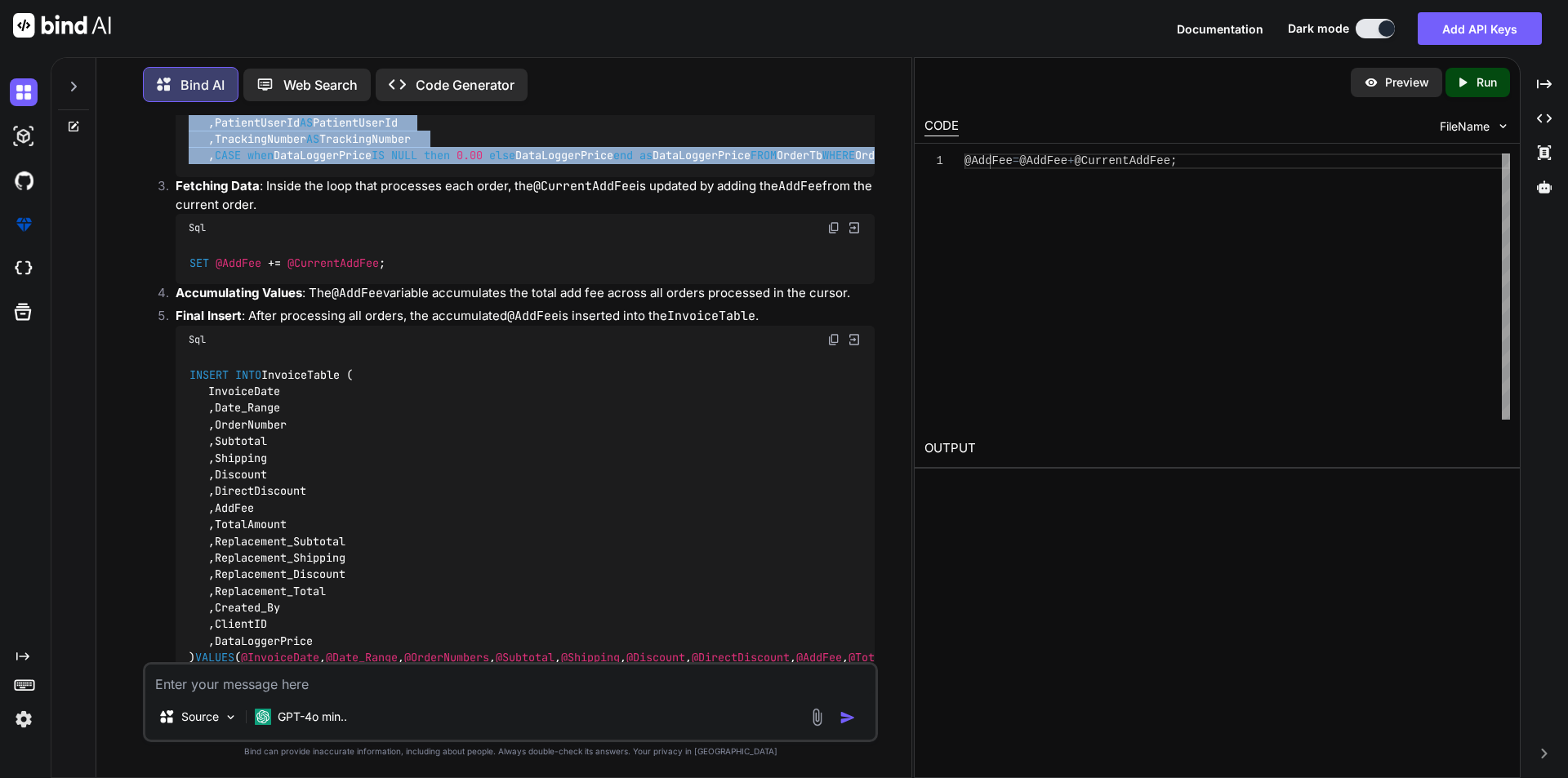
drag, startPoint x: 635, startPoint y: 427, endPoint x: 144, endPoint y: 198, distance: 541.8
click at [144, 198] on div "You <div class="mb-3 allinputfiled-custom"> <label for="patientGrou" asp-for="P…" at bounding box center [510, 446] width 735 height 662
copy code "DECLARE order_cursor CURSOR FOR SELECT OrderNumber AS OrderNumber ,OrderDate AS…"
click at [175, 685] on textarea at bounding box center [510, 679] width 730 height 30
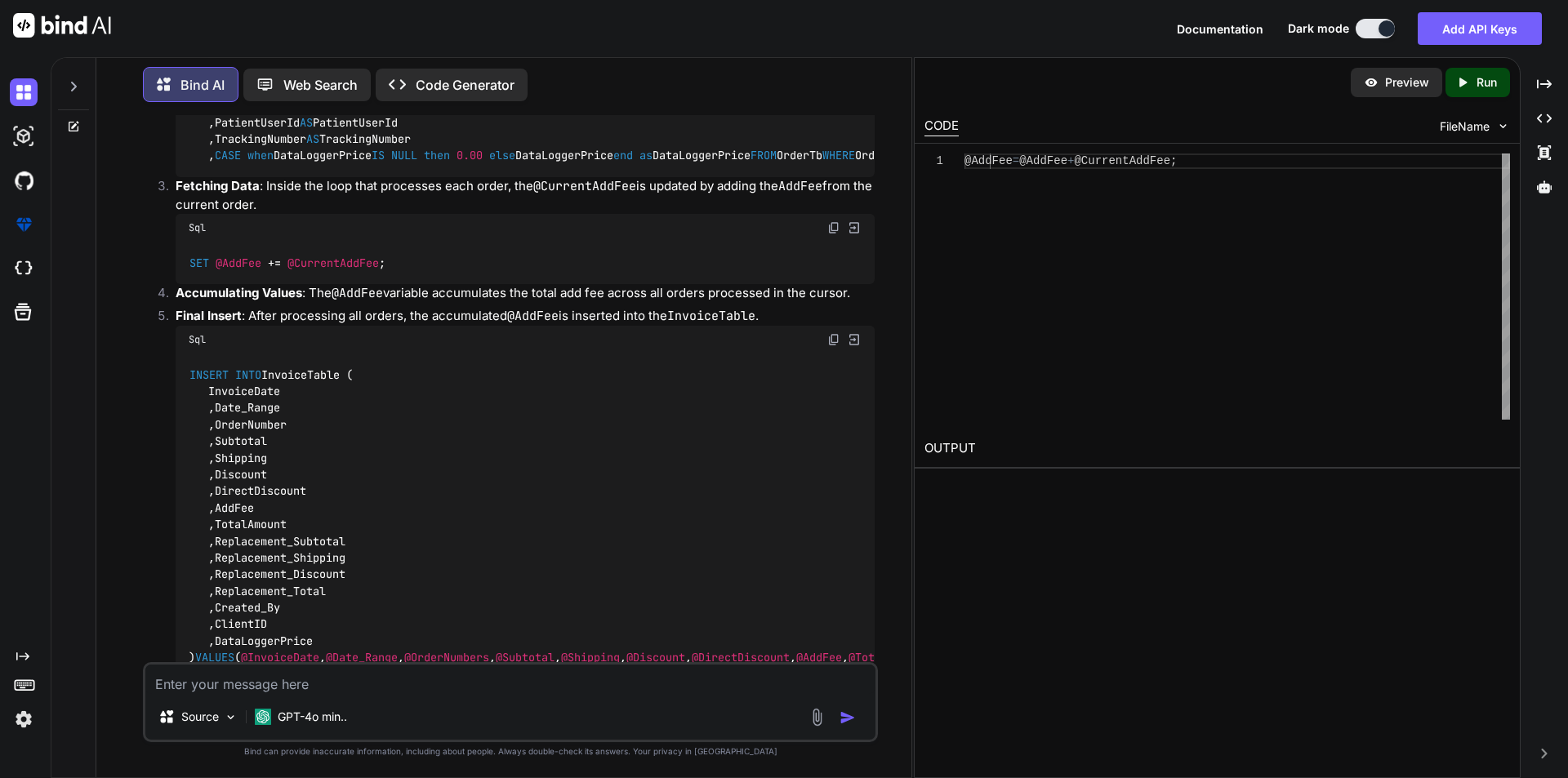
click at [209, 692] on textarea at bounding box center [510, 679] width 730 height 30
click at [306, 270] on span "@CurrentAddFee" at bounding box center [333, 262] width 92 height 15
click at [399, 241] on div "Sql" at bounding box center [526, 228] width 700 height 28
click at [229, 270] on span "@AddFee" at bounding box center [239, 262] width 45 height 15
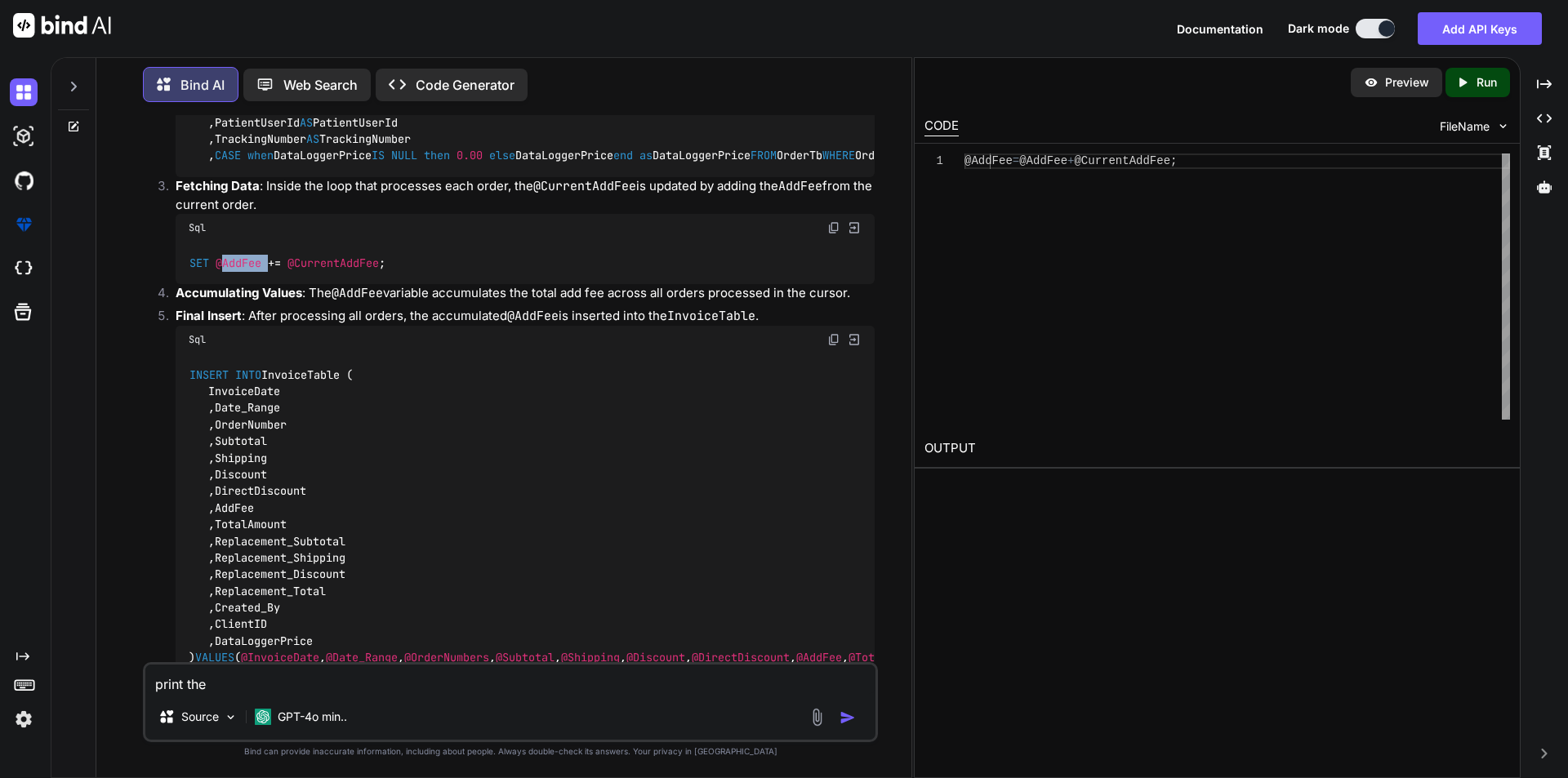
drag, startPoint x: 229, startPoint y: 533, endPoint x: 412, endPoint y: 536, distance: 183.0
click at [233, 270] on span "@AddFee" at bounding box center [239, 262] width 45 height 15
copy span "AddFee"
click at [224, 685] on textarea "print the" at bounding box center [510, 679] width 730 height 30
paste textarea "AddFee"
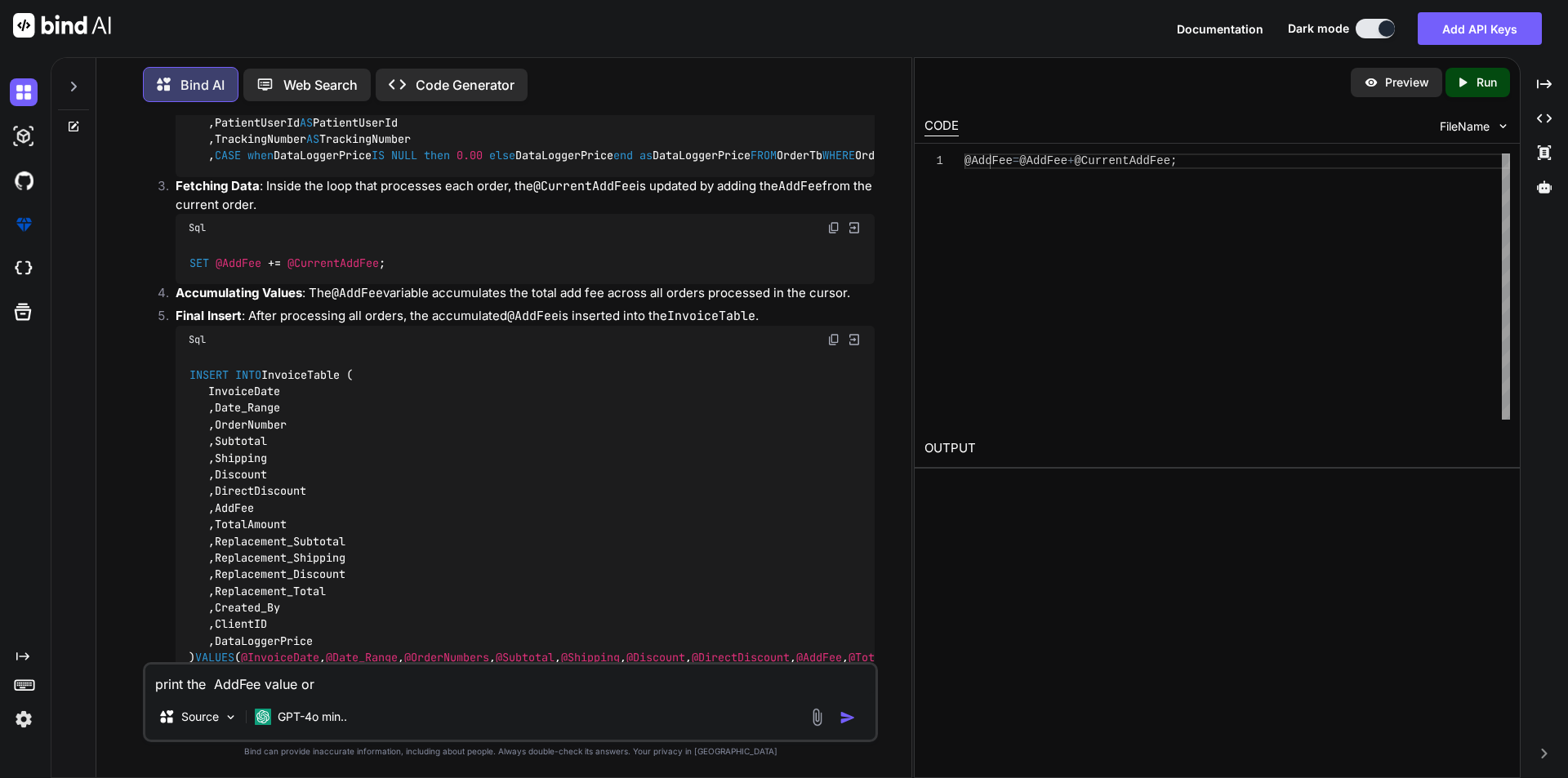
click at [310, 164] on code "DECLARE order_cursor CURSOR FOR SELECT OrderNumber AS OrderNumber ,OrderDate AS…" at bounding box center [702, 56] width 1027 height 217
copy code "Discount"
click at [341, 695] on div "print the AddFee value or Source GPT-4o min.." at bounding box center [510, 702] width 735 height 80
drag, startPoint x: 344, startPoint y: 686, endPoint x: 401, endPoint y: 694, distance: 57.6
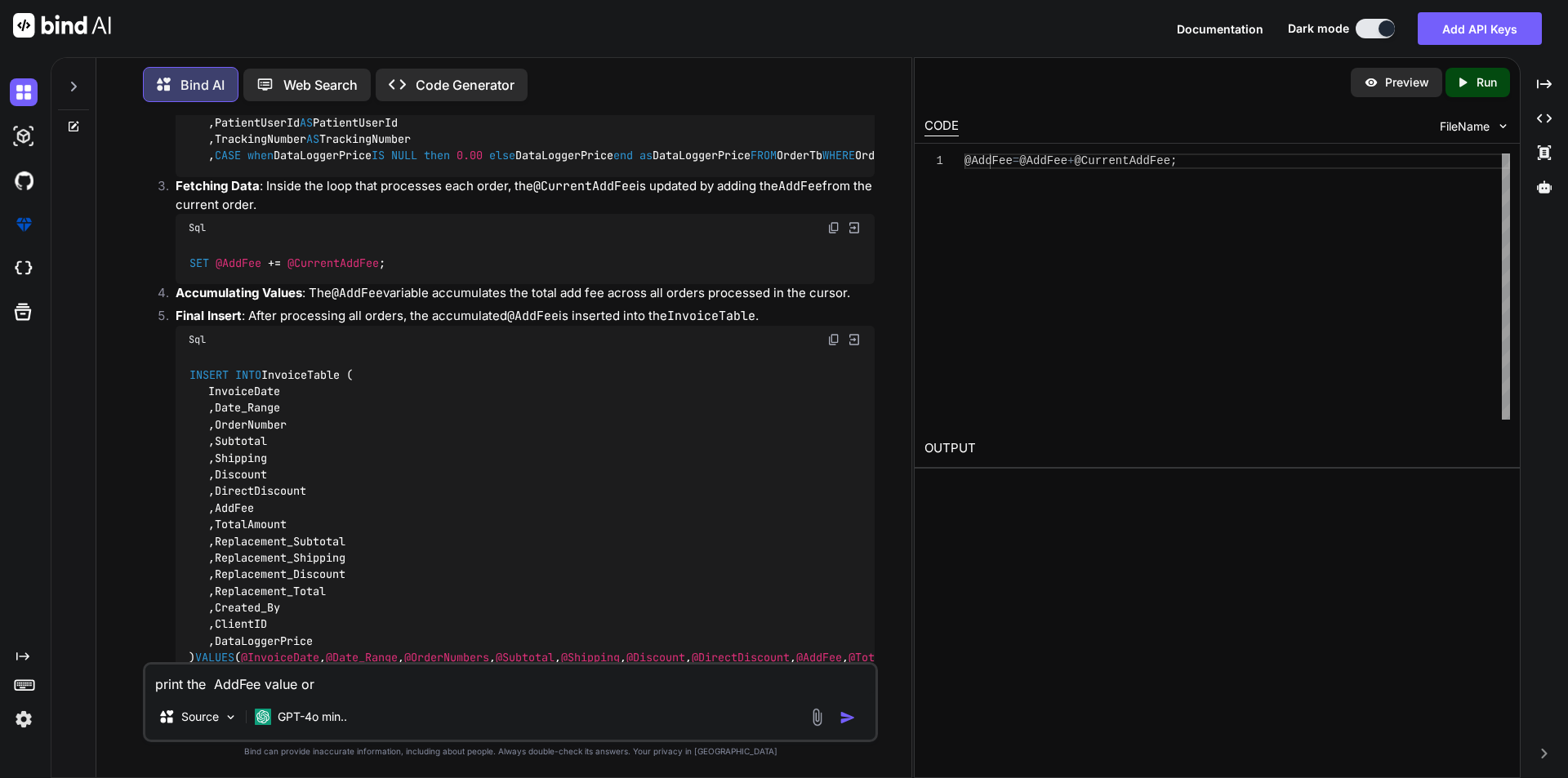
click at [344, 685] on textarea "print the AddFee value or" at bounding box center [510, 679] width 730 height 30
paste textarea "Discount"
type textarea "print the AddFee value or Discount"
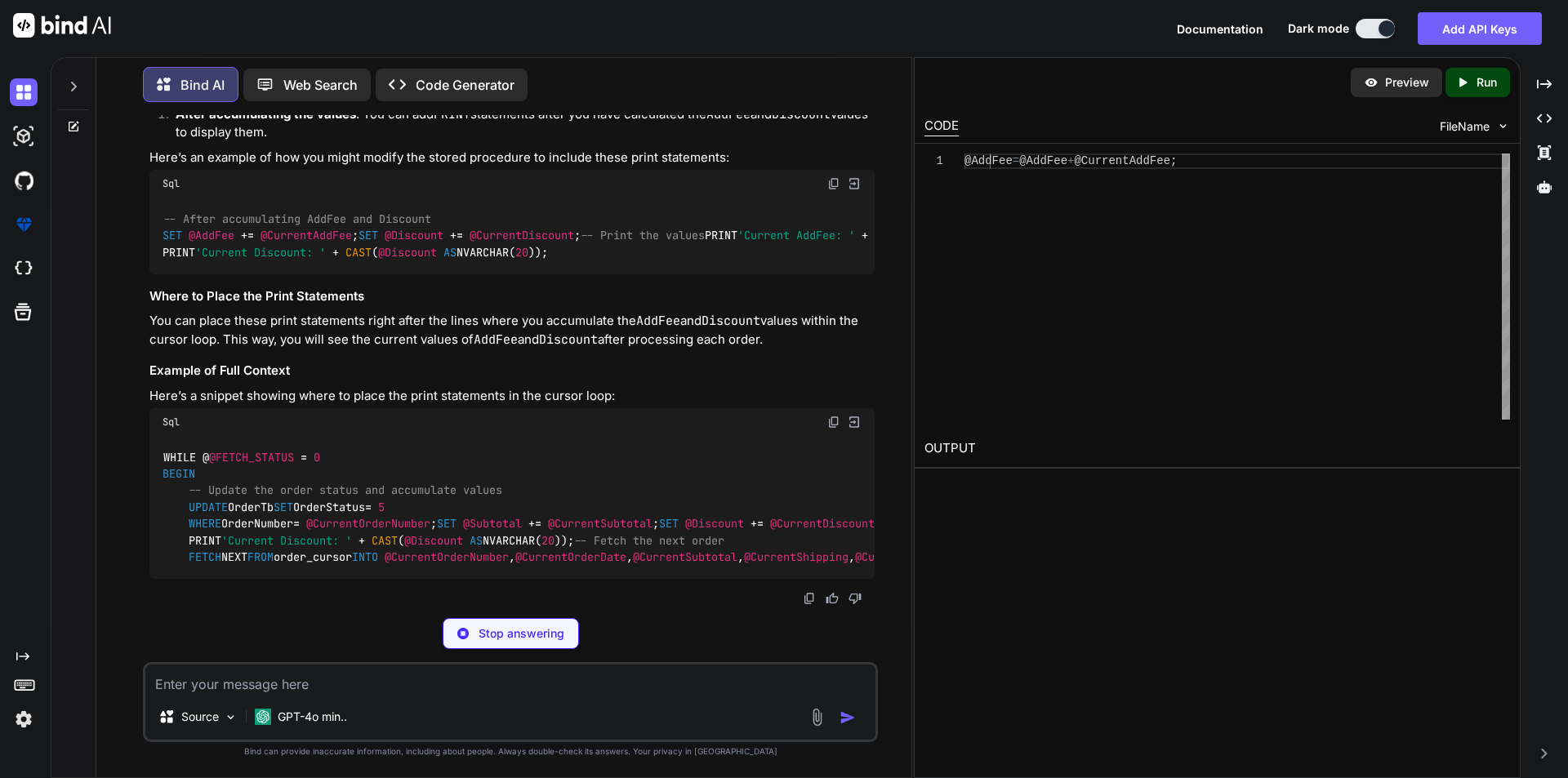
scroll to position [5995, 0]
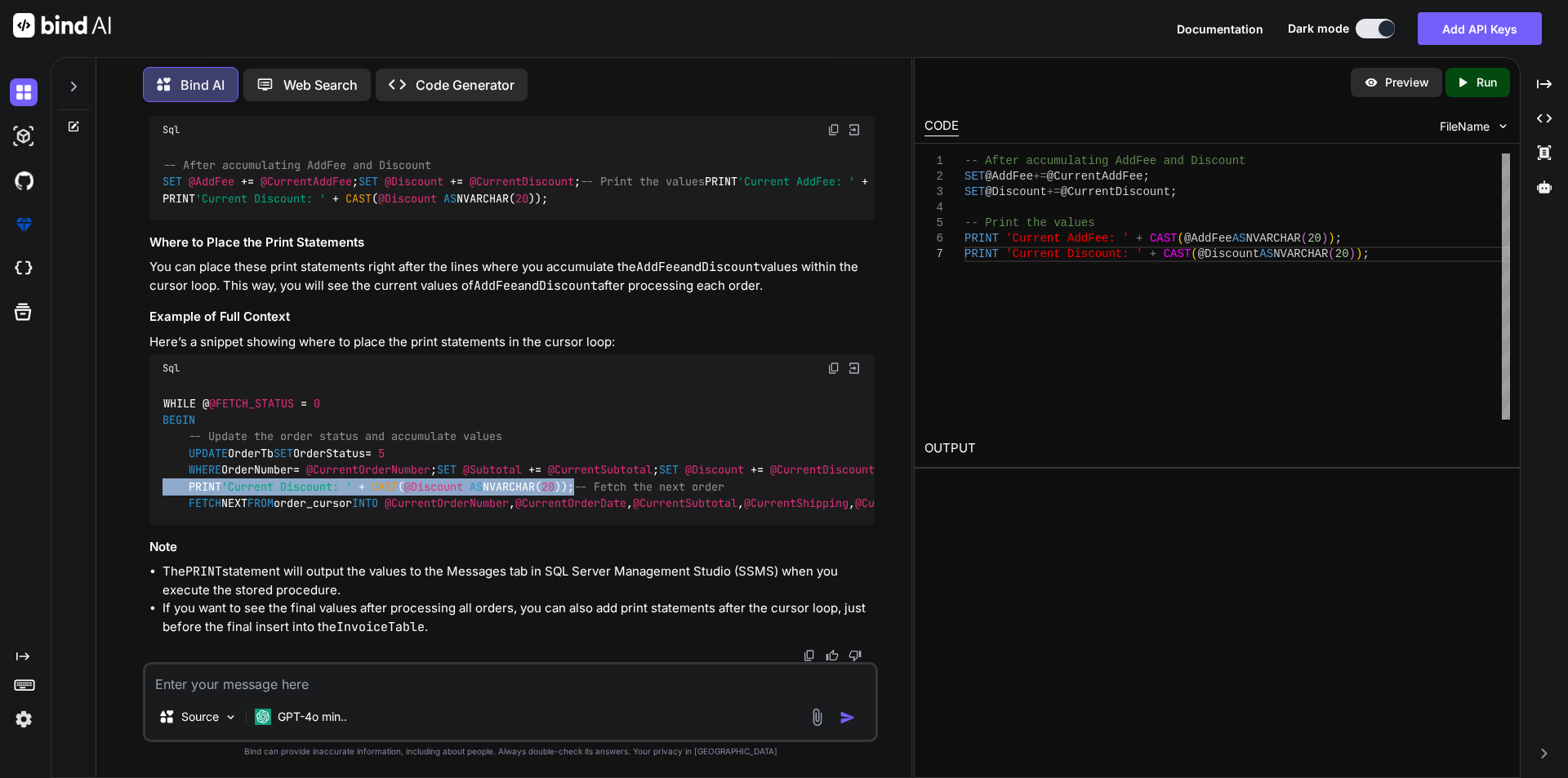
drag, startPoint x: 183, startPoint y: 490, endPoint x: 609, endPoint y: 500, distance: 426.1
click at [609, 500] on div "WHILE @ @FETCH_STATUS = 0 BEGIN -- Update the order status and accumulate value…" at bounding box center [512, 453] width 725 height 142
copy code "PRINT 'Current AddFee: ' + CAST ( @AddFee AS NVARCHAR( 20 )); PRINT 'Current Di…"
click at [183, 686] on textarea at bounding box center [510, 679] width 730 height 30
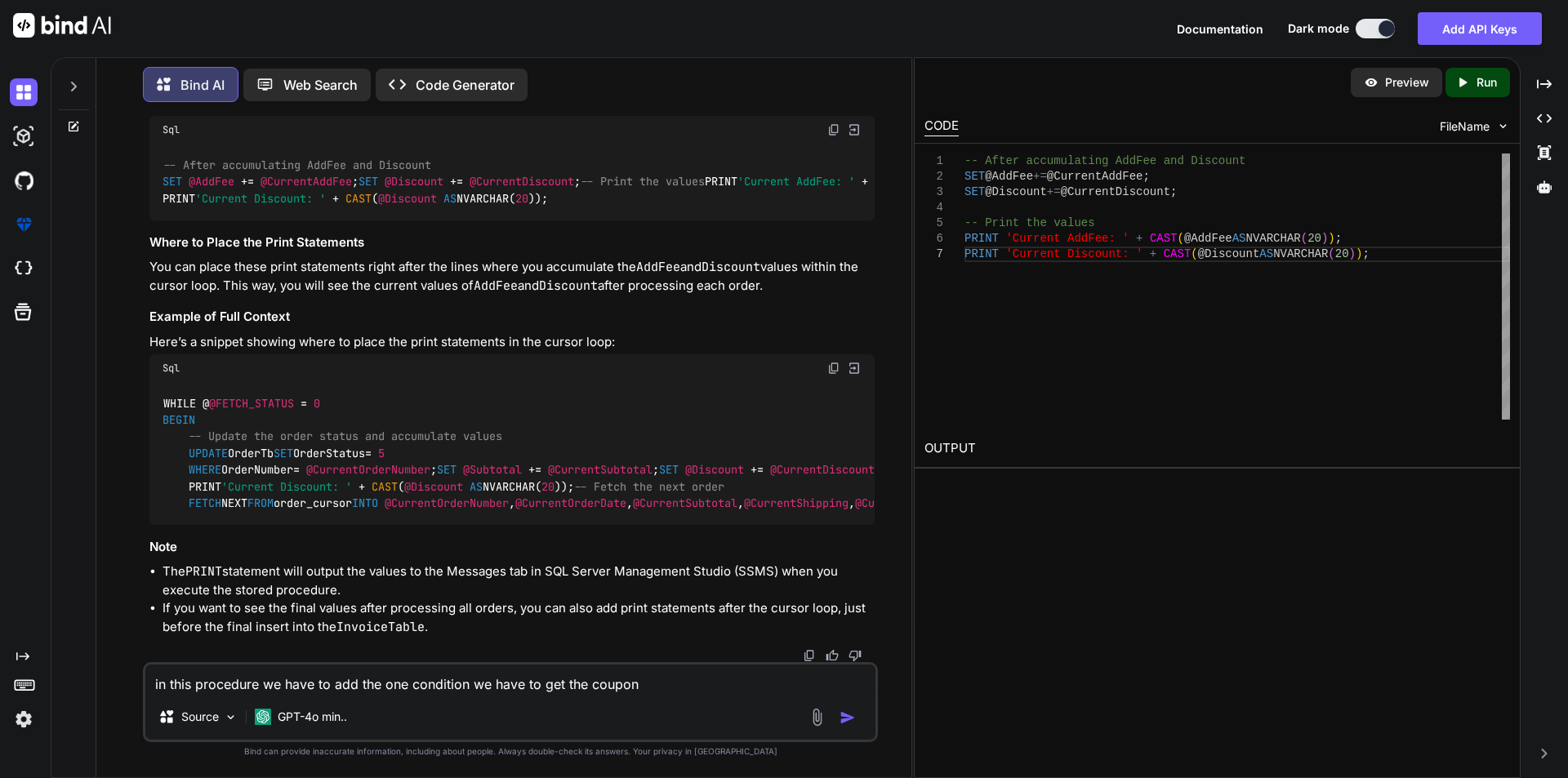
click at [605, 679] on textarea "in this procedure we have to add the one condition we have to get the coupon" at bounding box center [510, 679] width 730 height 30
paste textarea "CouponCode"
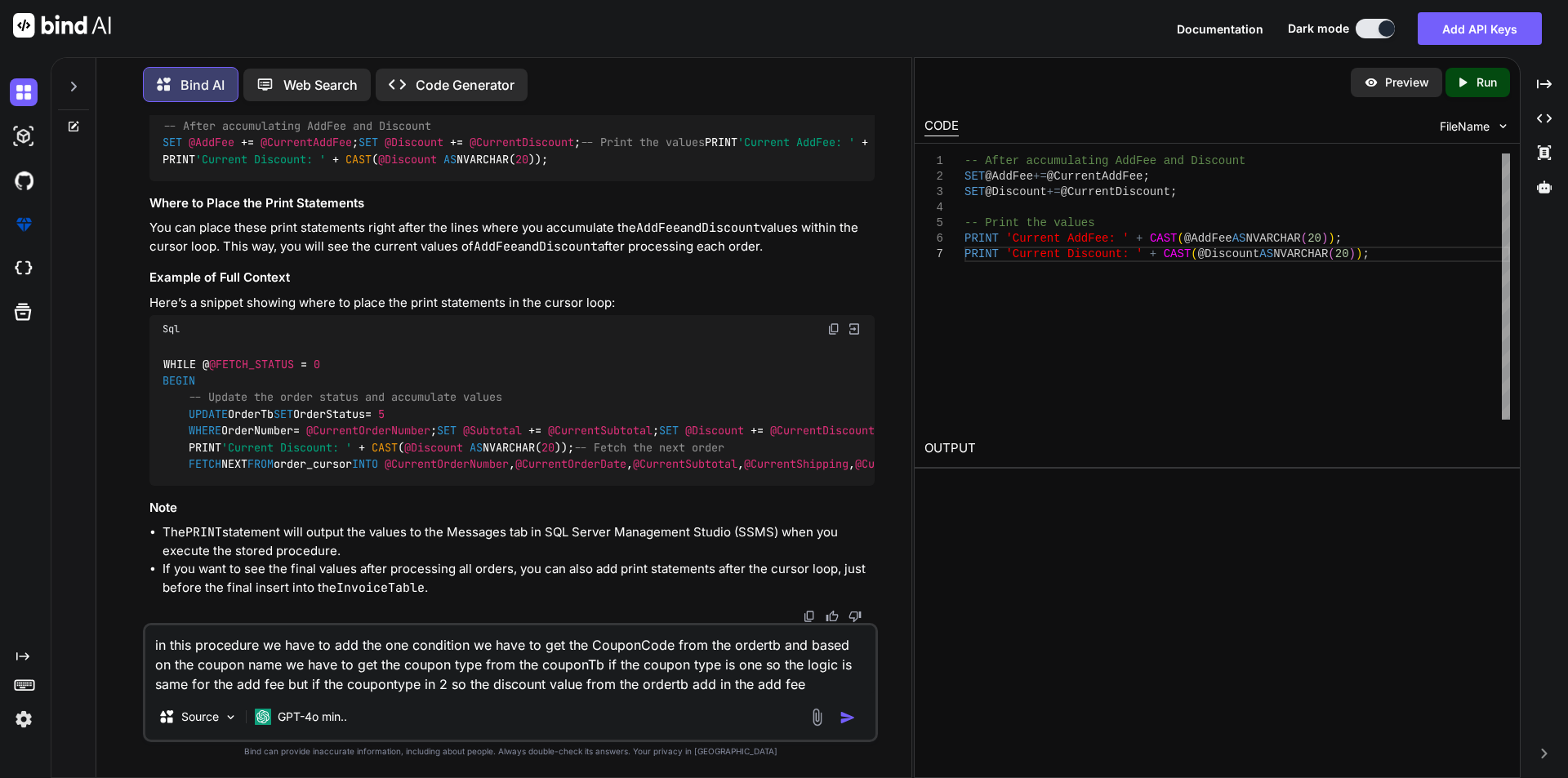
type textarea "in this procedure we have to add the one condition we have to get the CouponCod…"
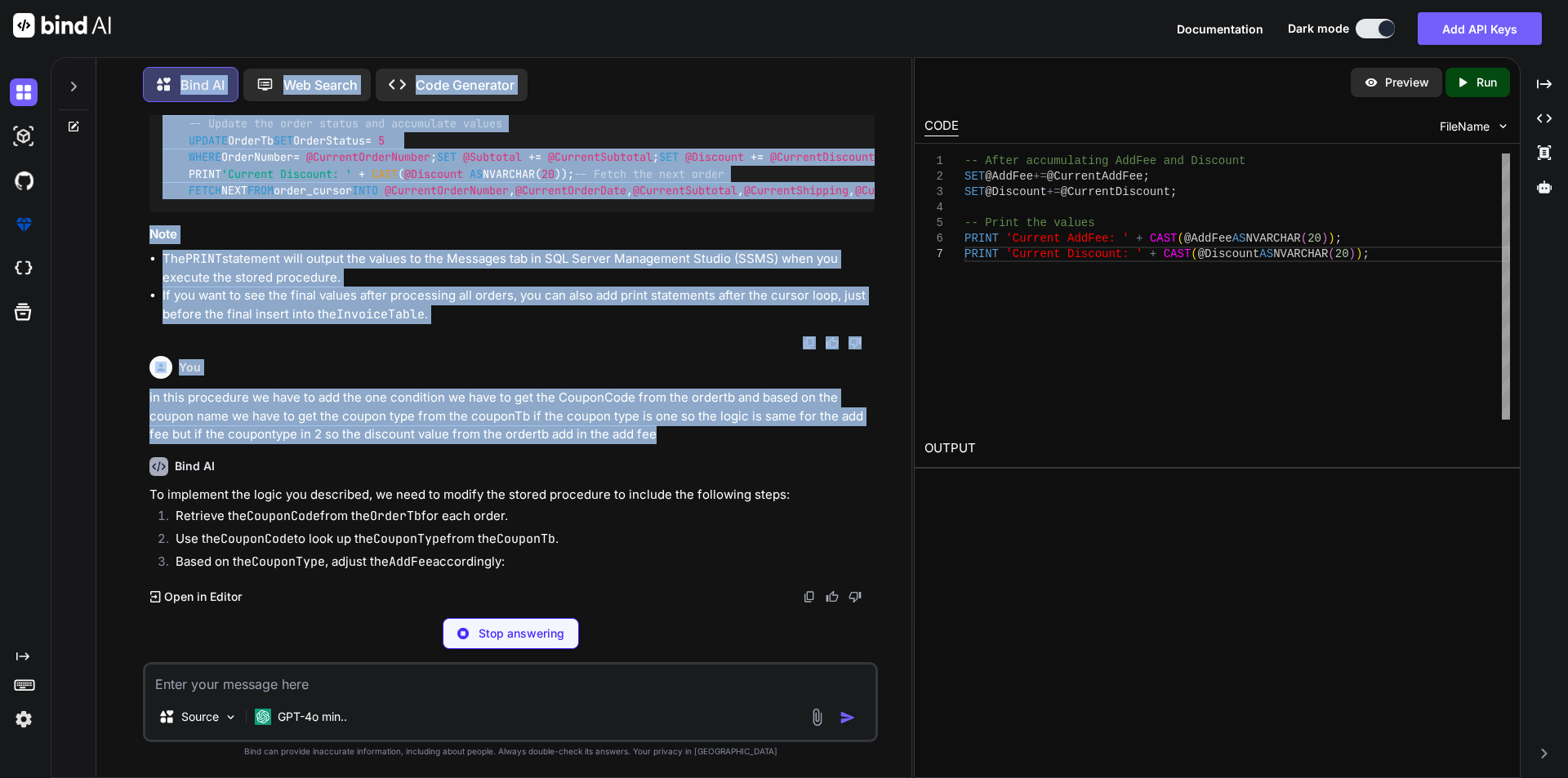
scroll to position [5704, 0]
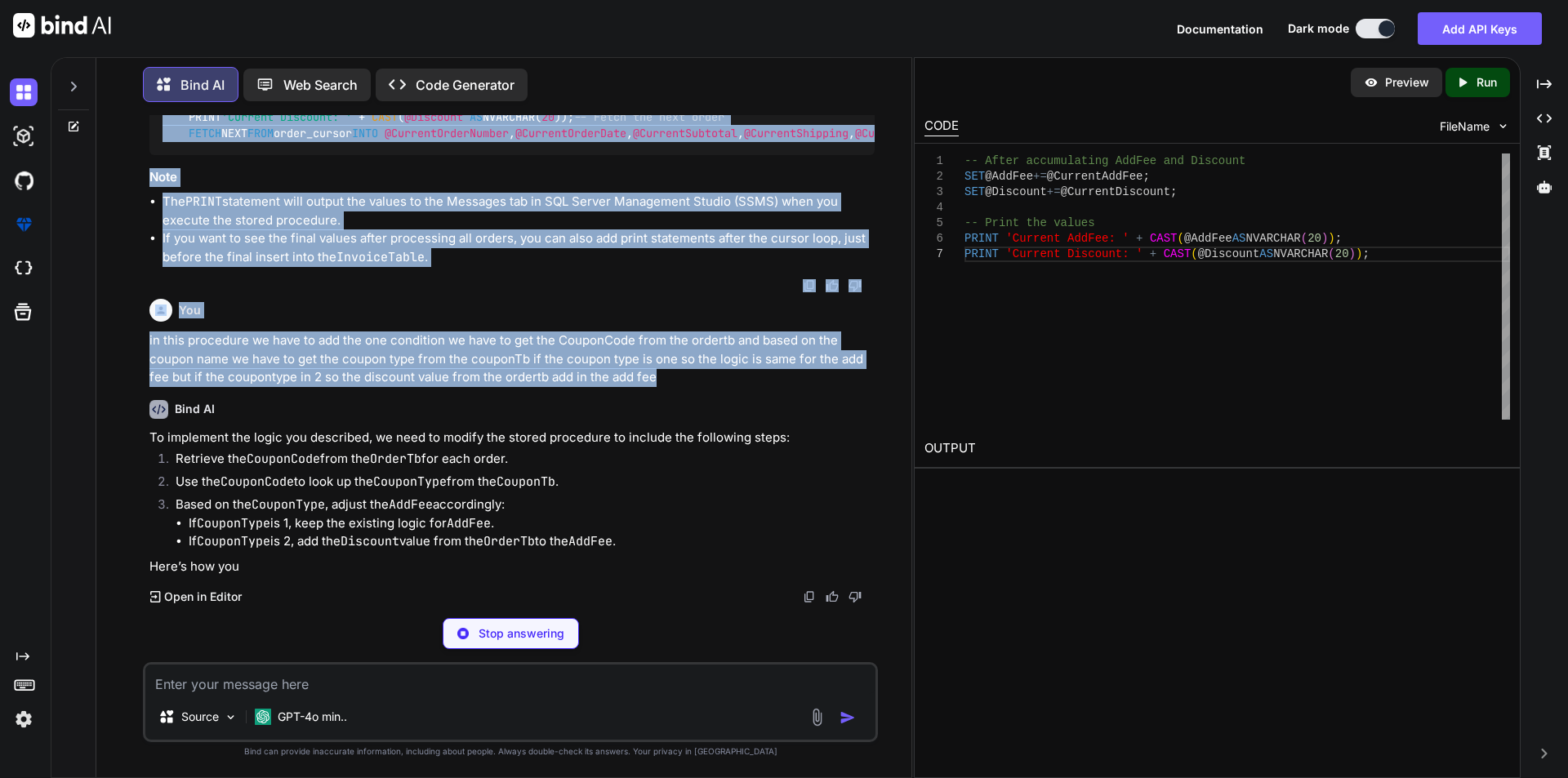
drag, startPoint x: 671, startPoint y: 531, endPoint x: 131, endPoint y: 523, distance: 540.1
click at [131, 523] on div "You <div class="mb-3 allinputfiled-custom"> <label for="patientGrou" asp-for="P…" at bounding box center [510, 446] width 802 height 662
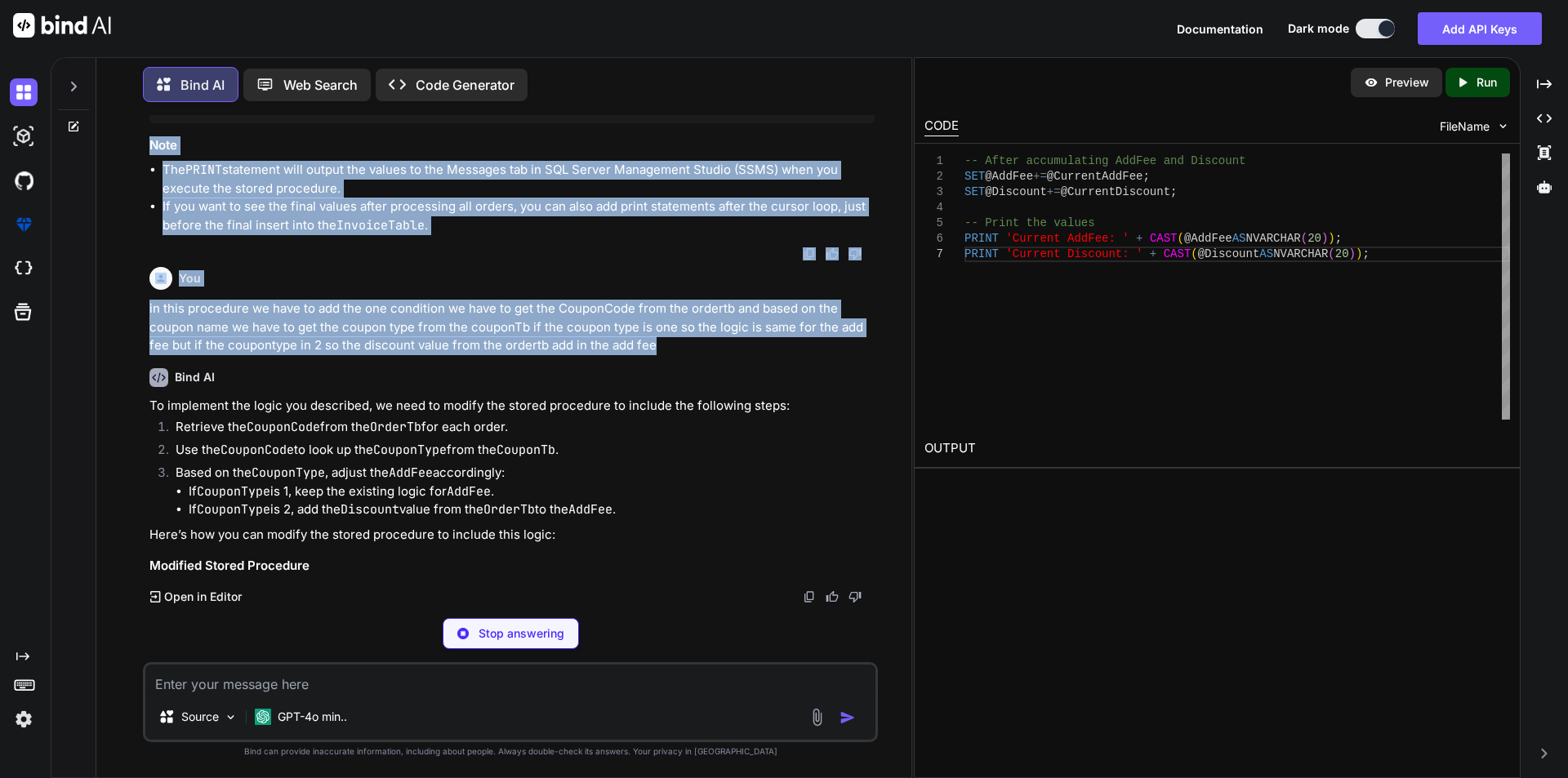
copy div "WHILE @ @FETCH_STATUS = 0 BEGIN -- Update the order status and accumulate value…"
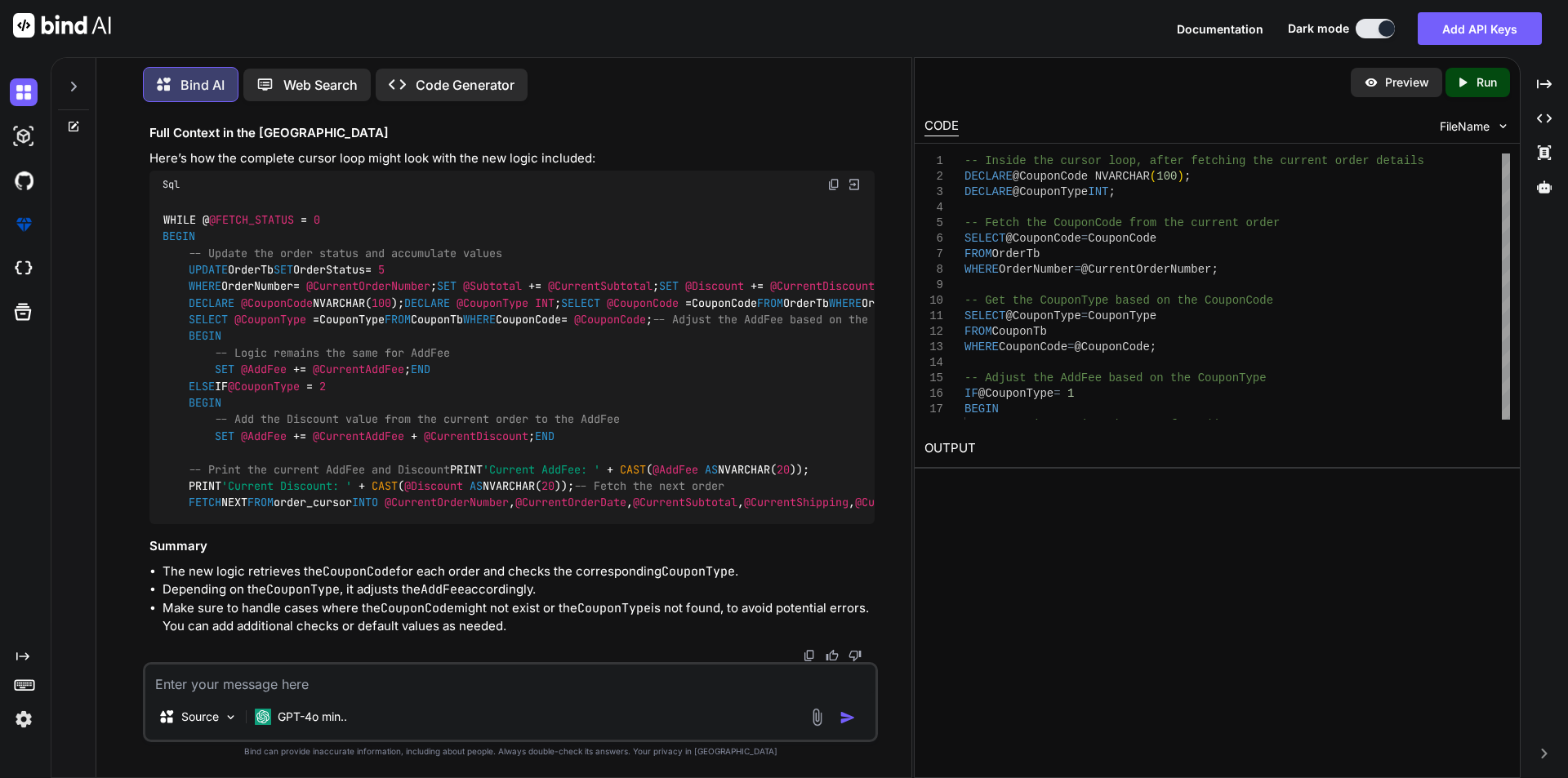
scroll to position [6728, 0]
drag, startPoint x: 331, startPoint y: 405, endPoint x: 162, endPoint y: 393, distance: 169.4
click at [162, 111] on div "-- Inside the cursor loop, after fetching the current order details DECLARE @Co…" at bounding box center [512, 6] width 725 height 209
click at [278, 675] on textarea at bounding box center [510, 679] width 730 height 30
type textarea "provide me complete proc"
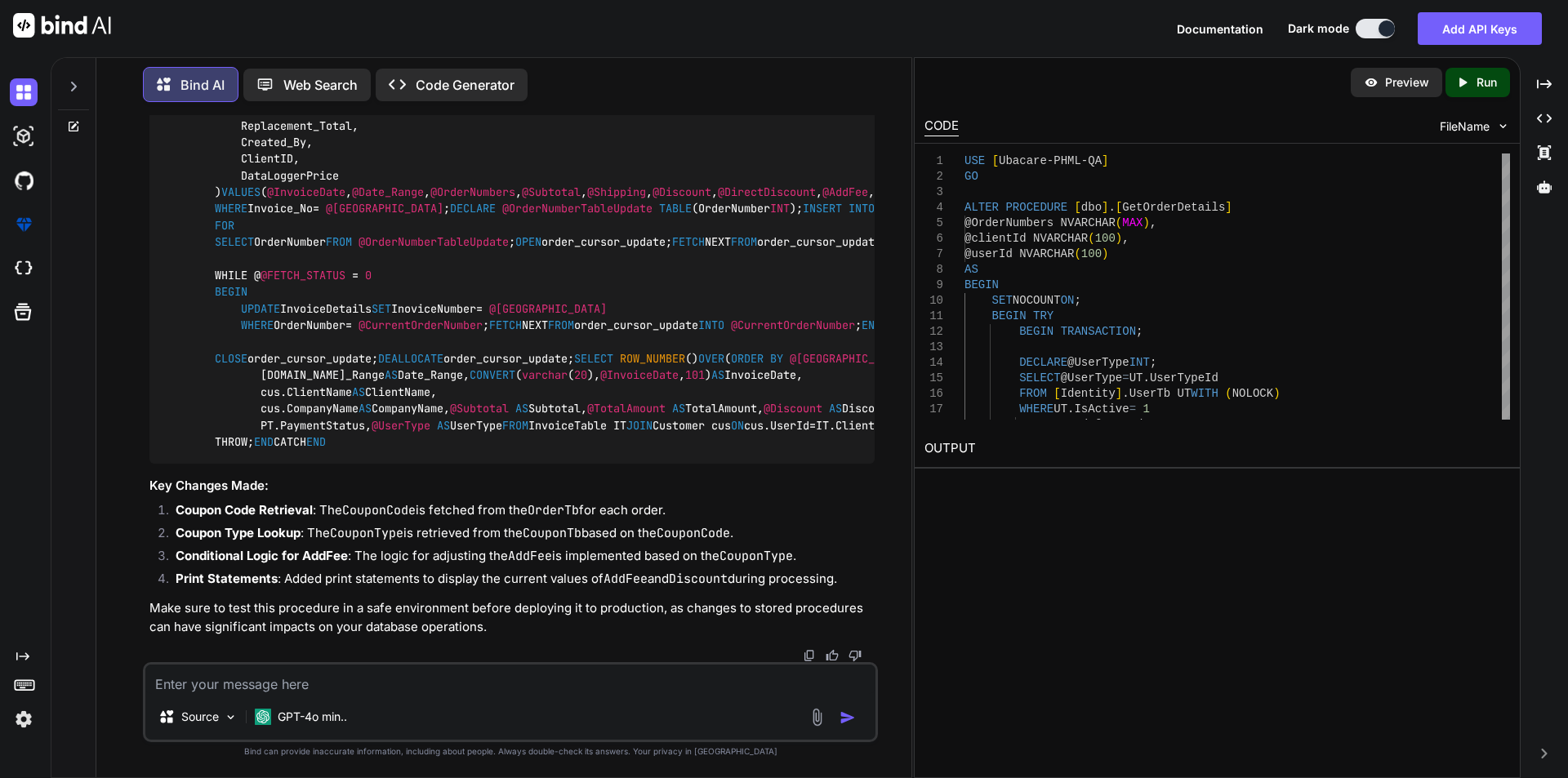
scroll to position [11948, 0]
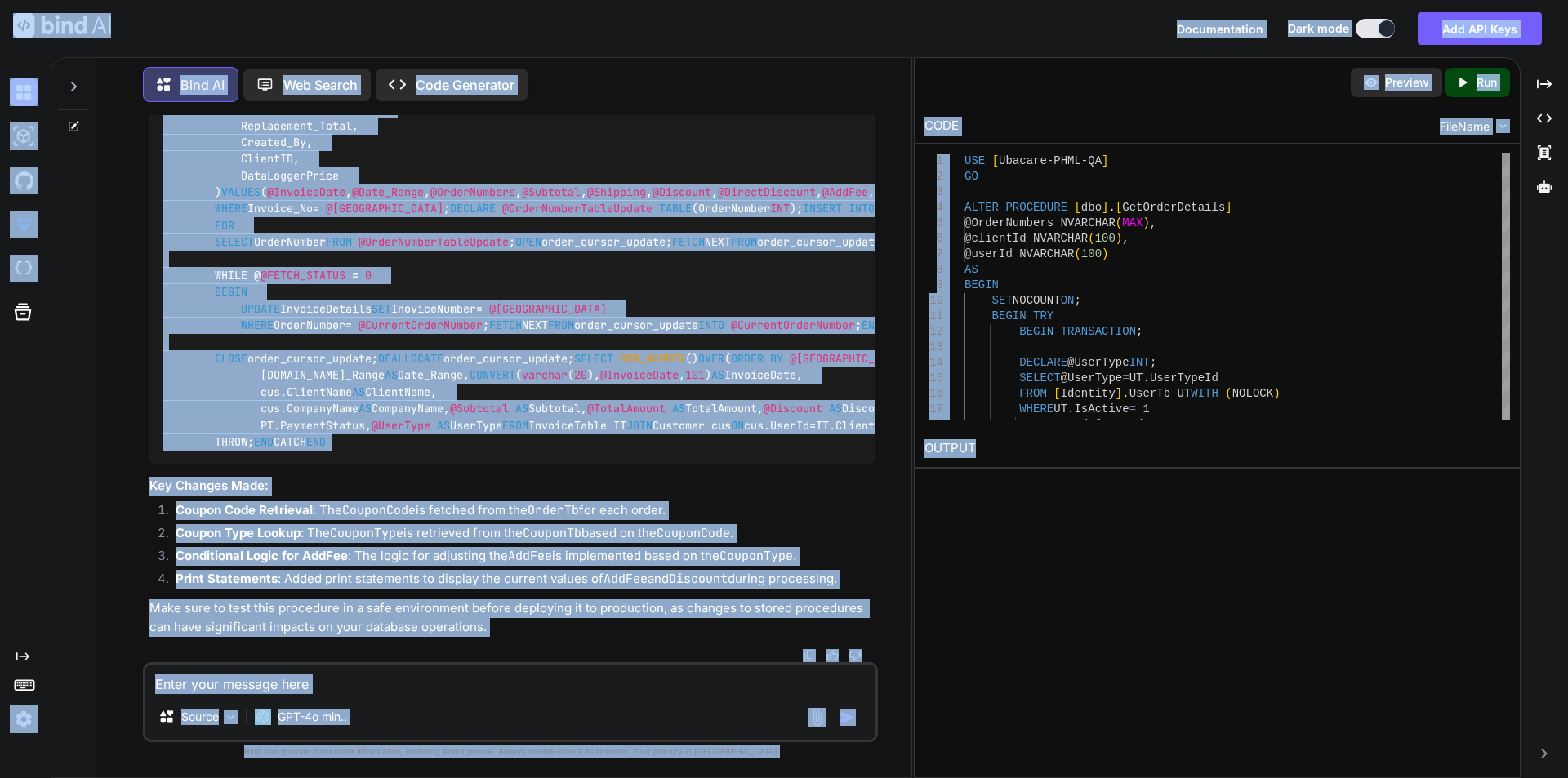
copy body "Documentation Dark mode Add API Keys Created with Pixso. Created with Pixso. Bi…"
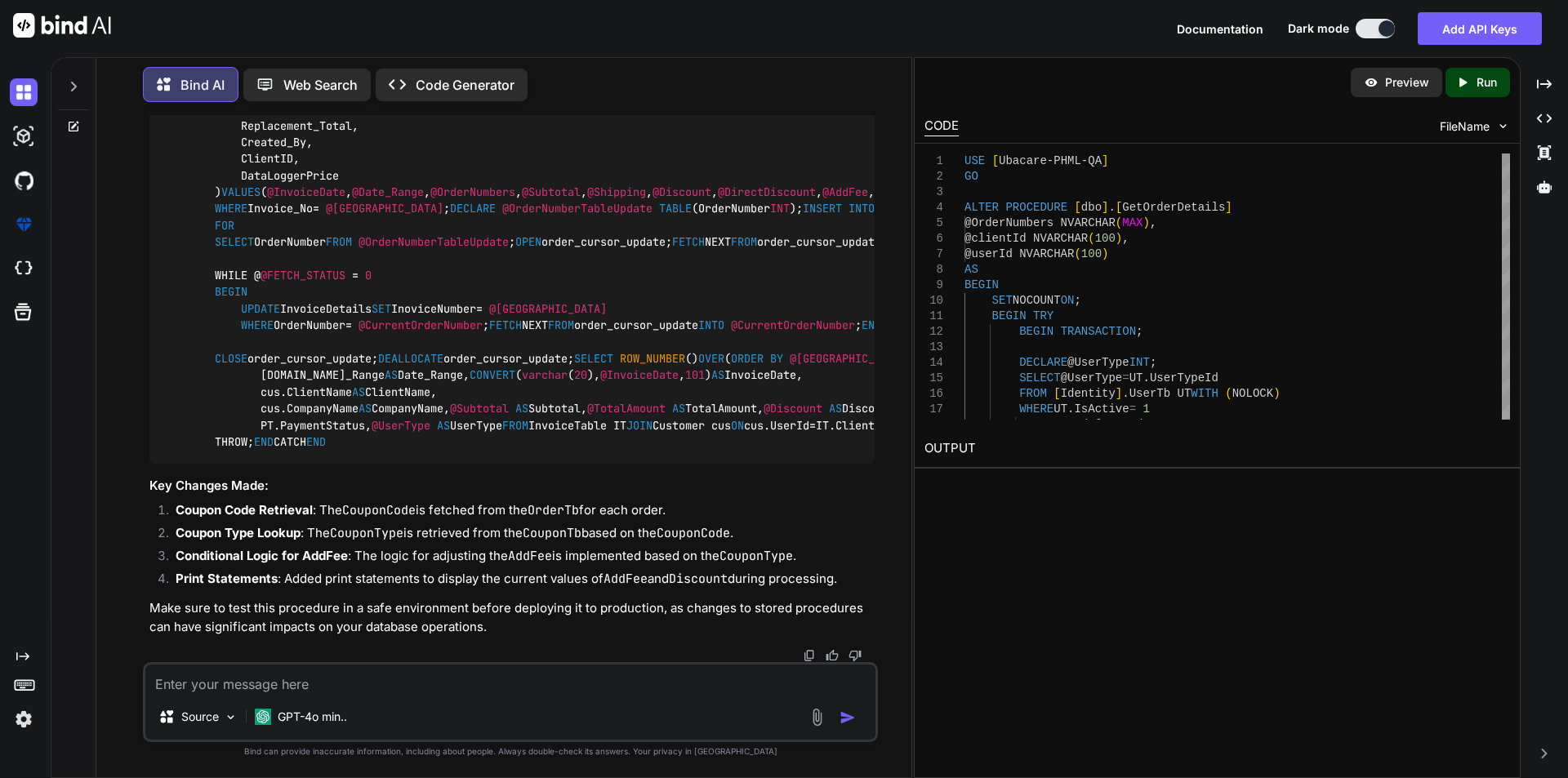
scroll to position [8273, 0]
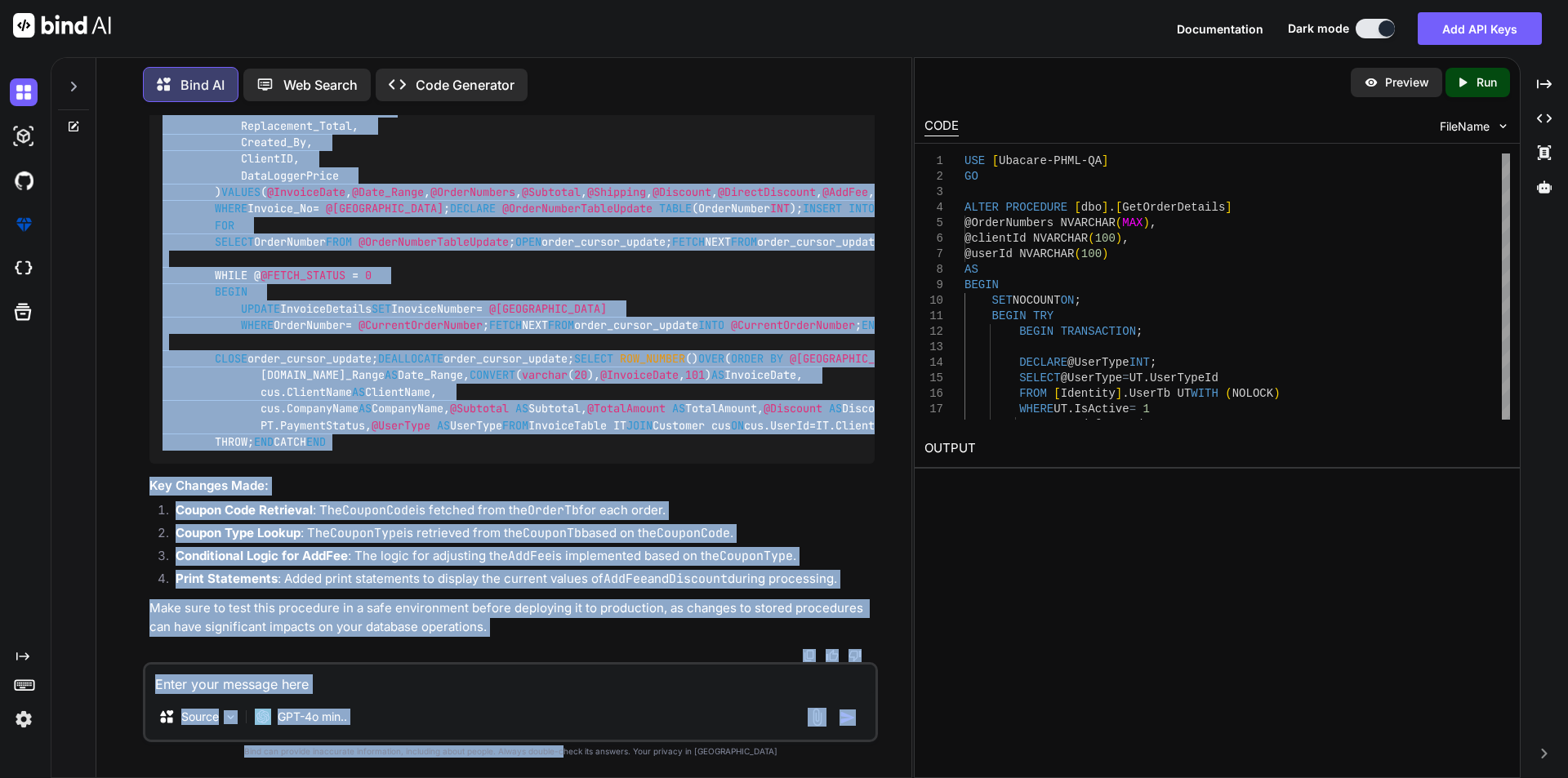
scroll to position [12601, 0]
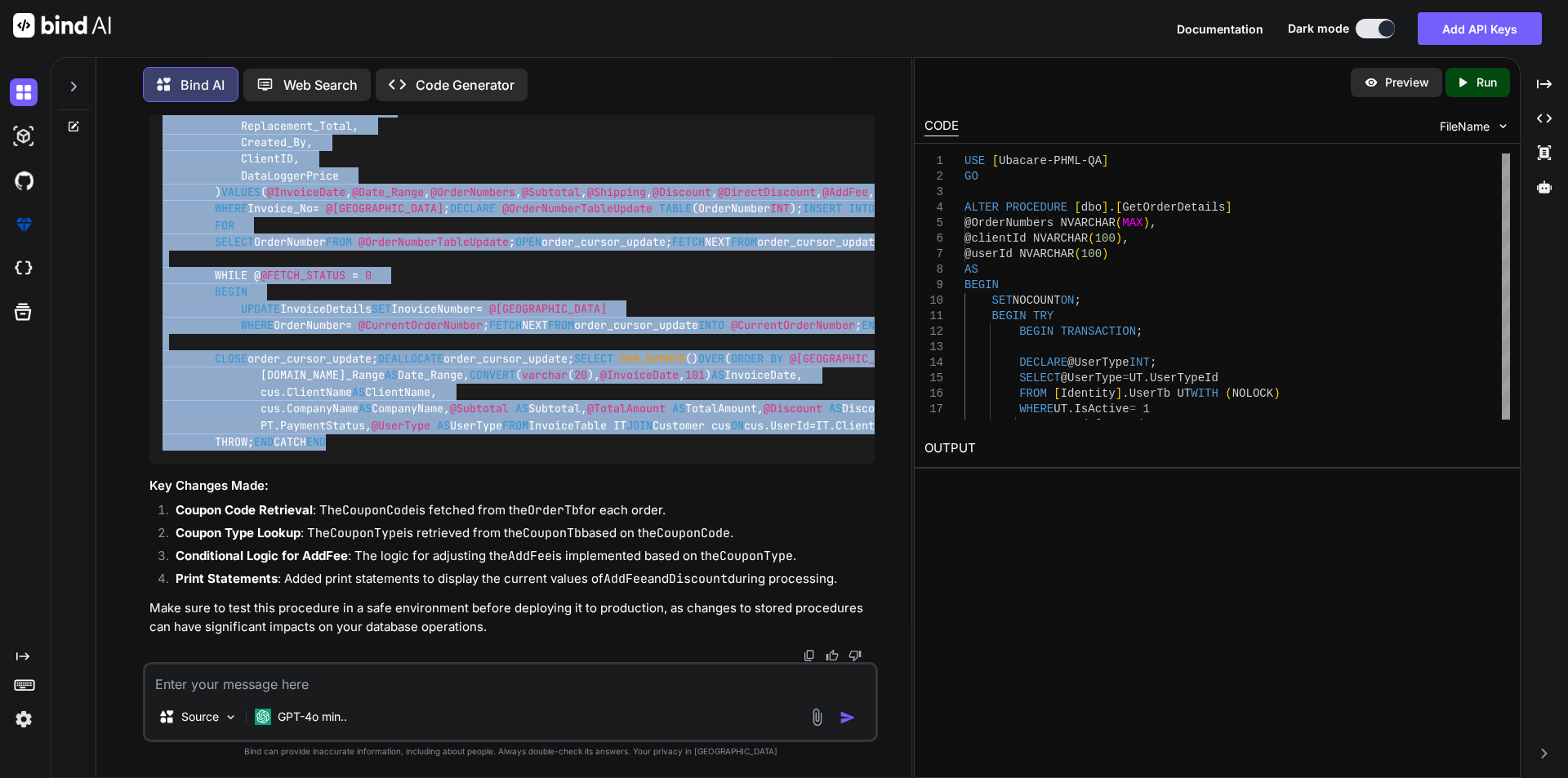
drag, startPoint x: 164, startPoint y: 484, endPoint x: 540, endPoint y: 455, distance: 377.1
copy code "ALTER PROCEDURE [dbo].[GetOrderDetails] @OrderNumbers NVARCHAR(MAX), @clientId …"
click at [175, 673] on textarea at bounding box center [510, 679] width 730 height 30
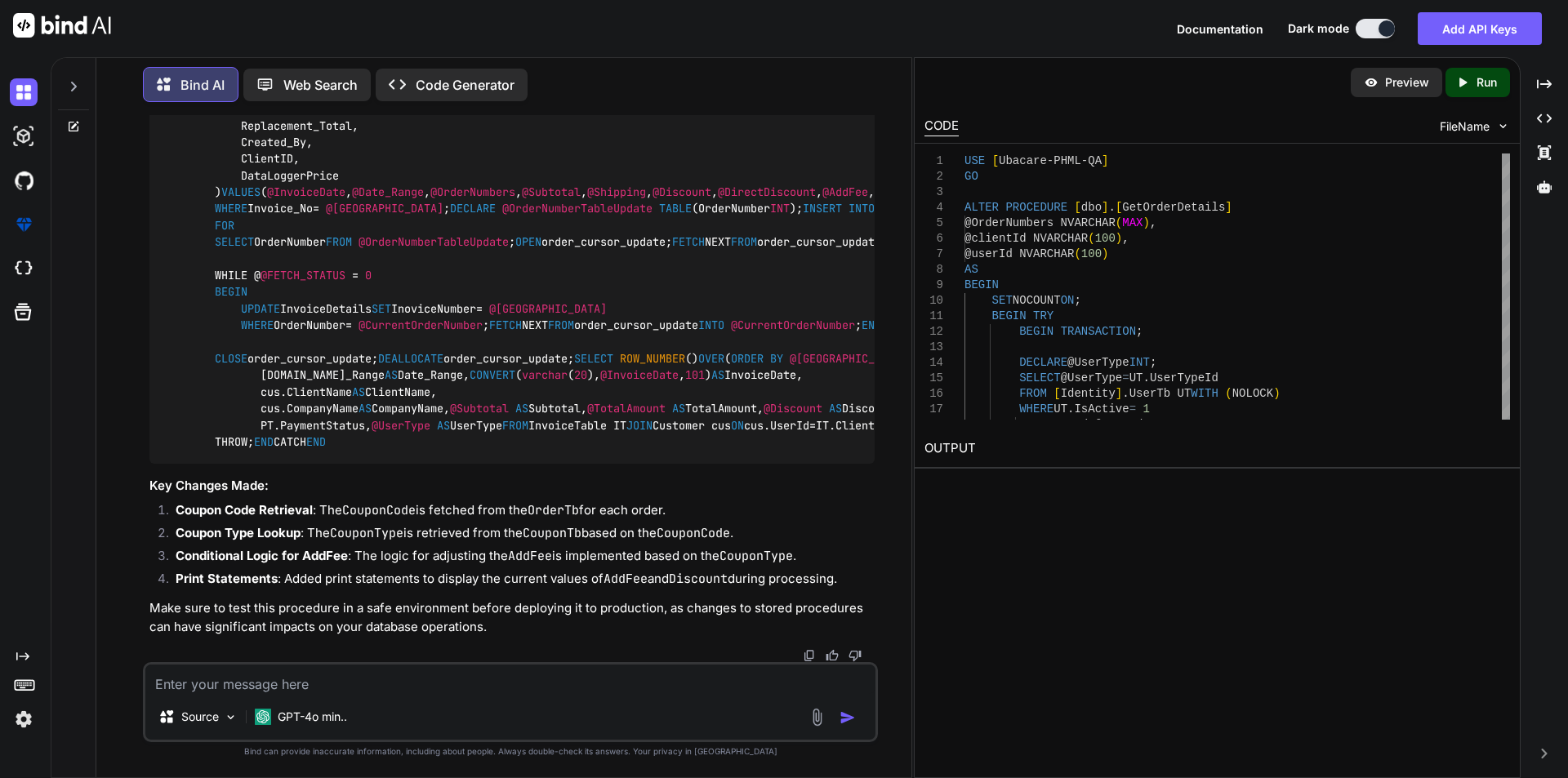
paste textarea "USE [Ubacare-PHML-QA] GO /****** Object: StoredProcedure [dbo].[GetOrderDetails…"
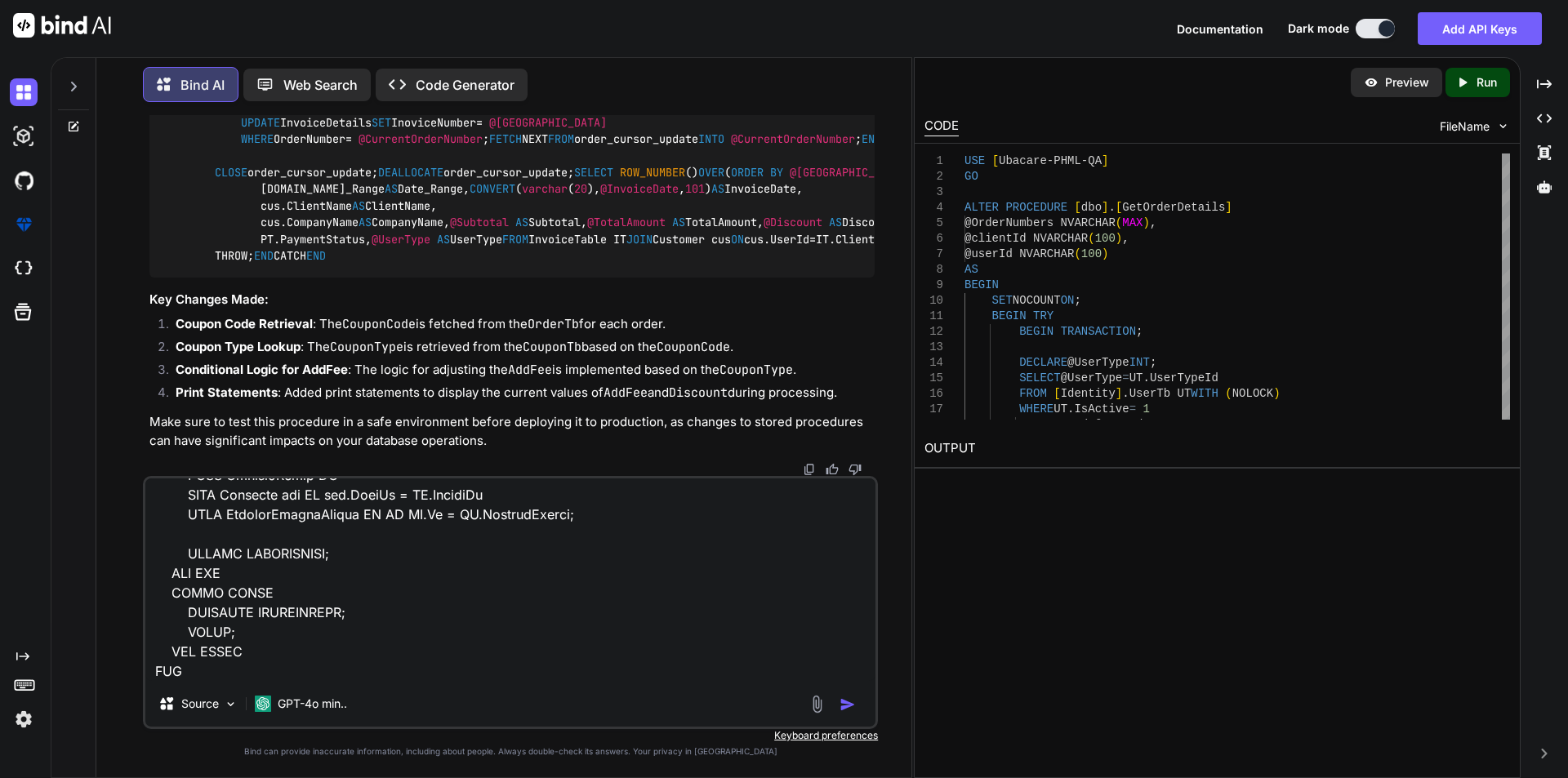
click at [330, 672] on textarea at bounding box center [510, 580] width 730 height 203
paste textarea "Msg 16915, Level 16, State 1, Procedure GetOrderDetails, Line 74 [Batch Start L…"
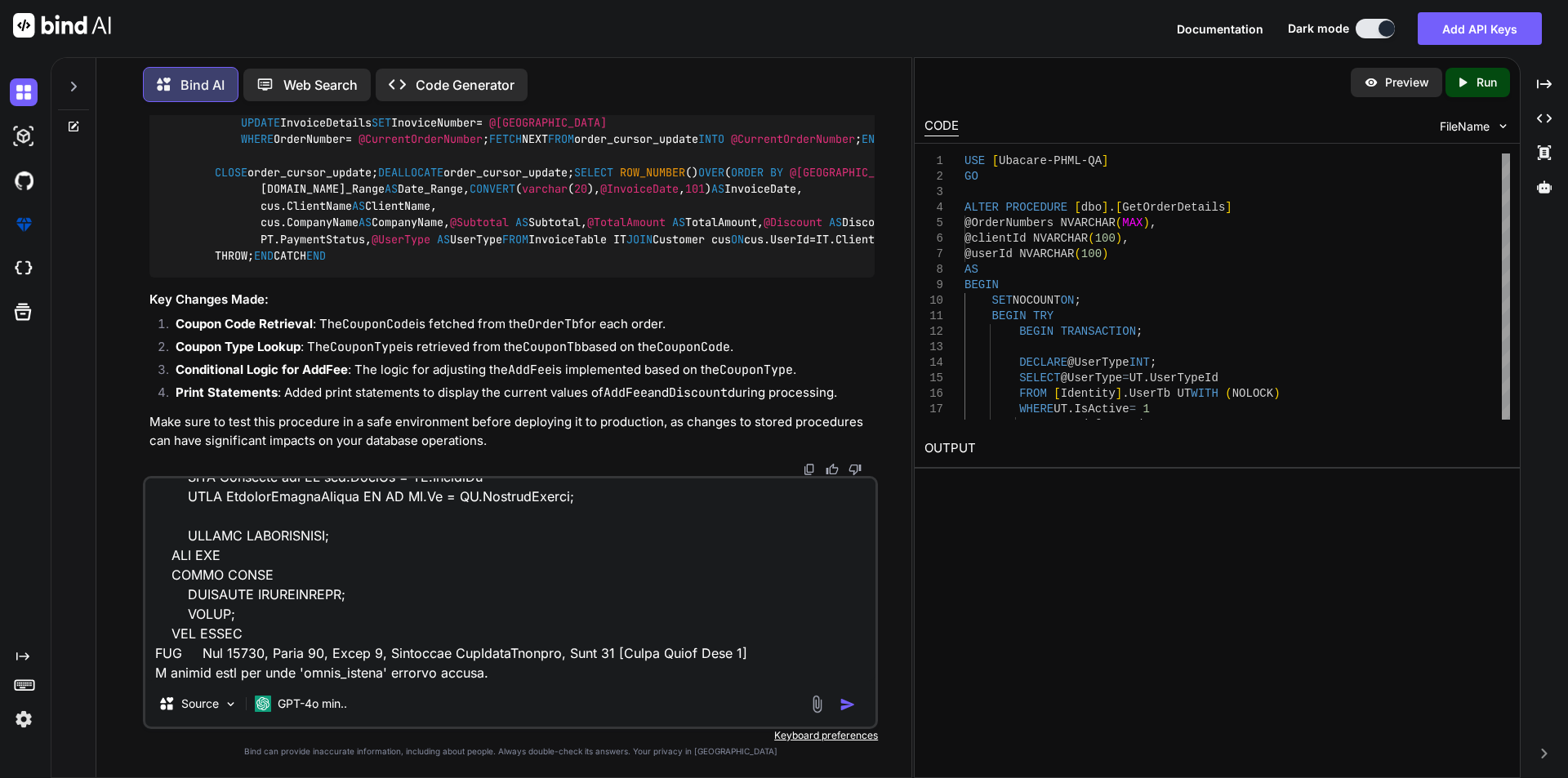
scroll to position [5077, 0]
type textarea "USE [Ubacare-PHML-QA] GO /****** Object: StoredProcedure [dbo].[GetOrderDetails…"
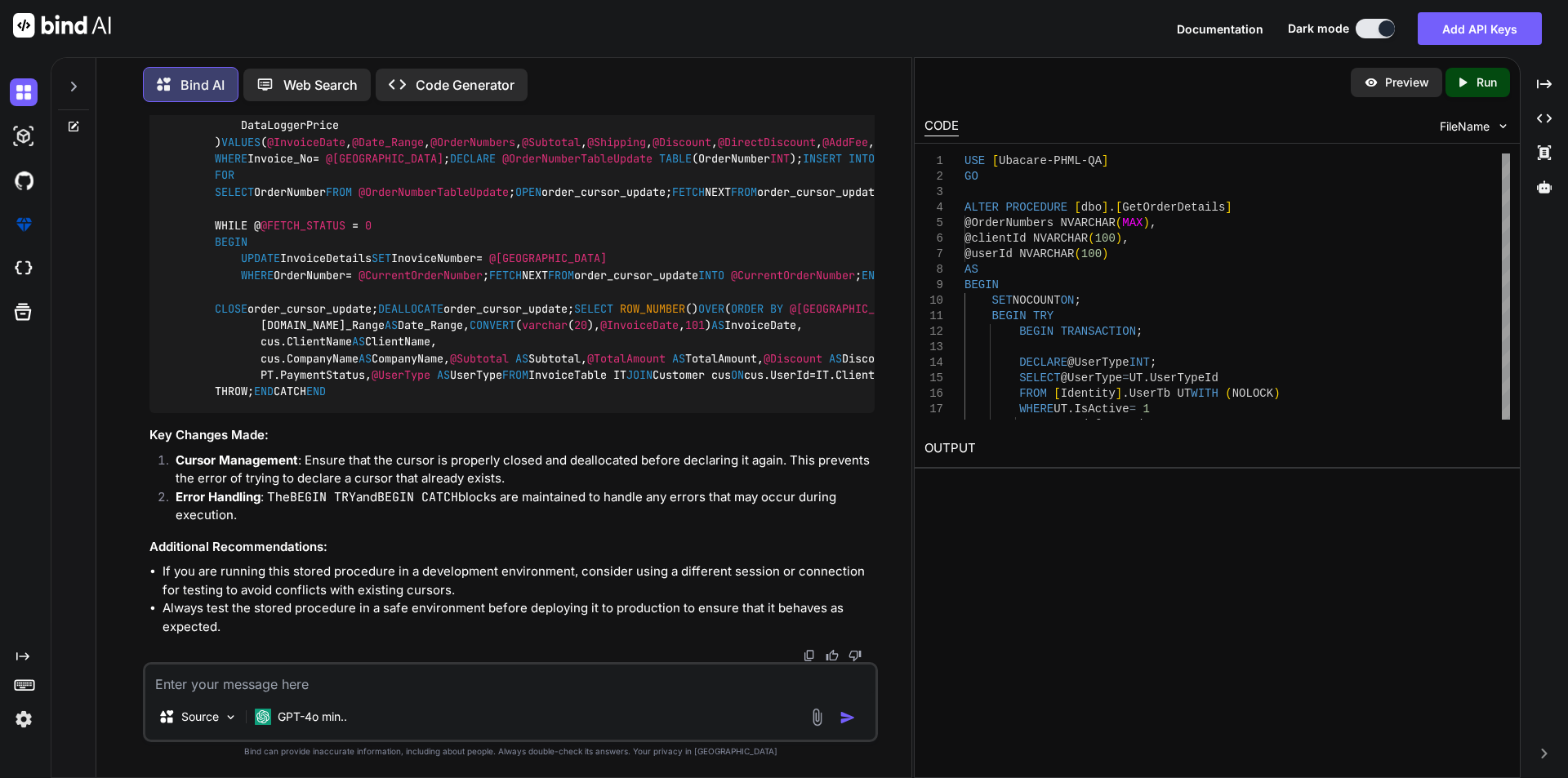
scroll to position [14337, 0]
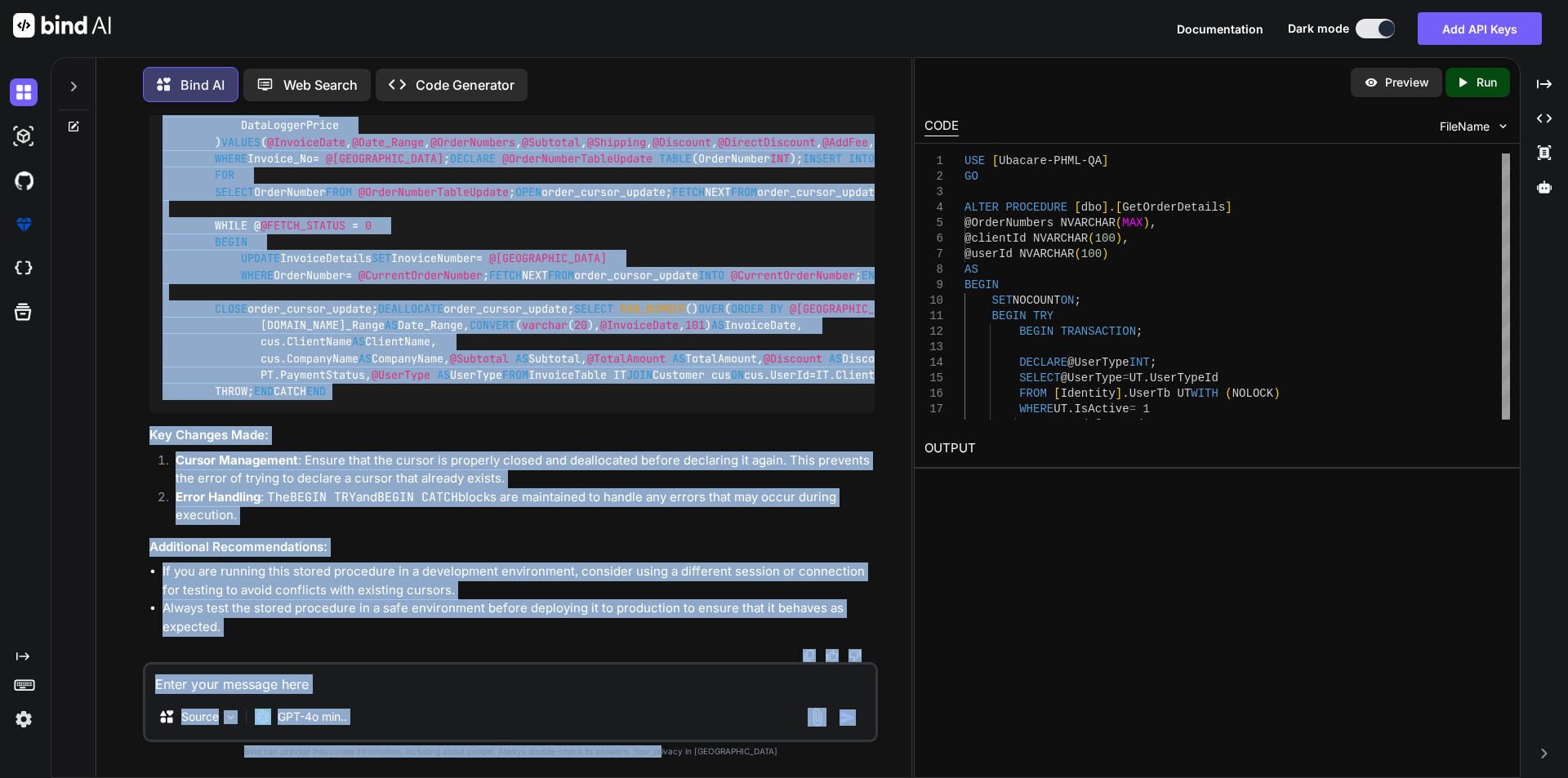
scroll to position [18755, 0]
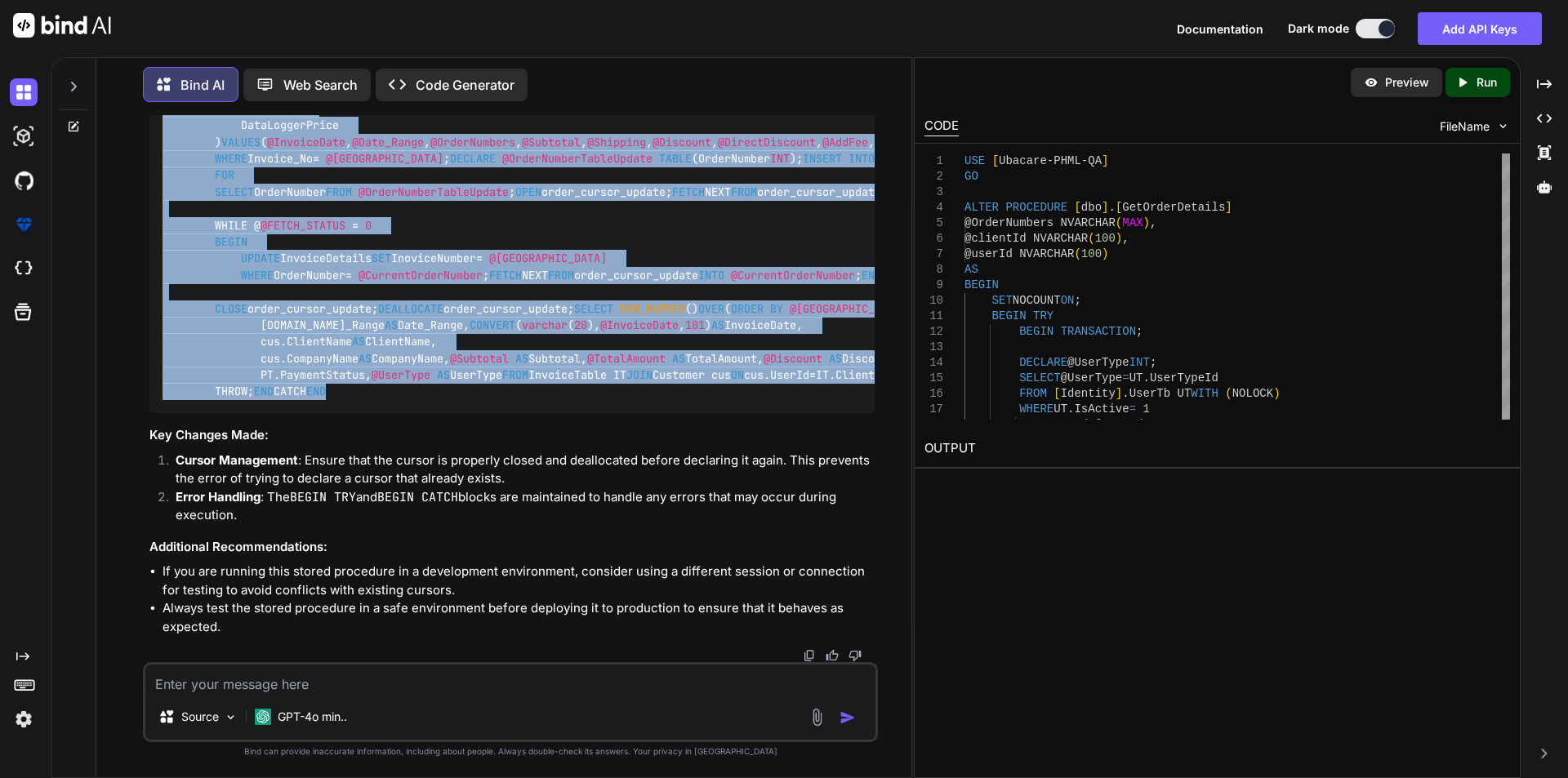
drag, startPoint x: 164, startPoint y: 199, endPoint x: 628, endPoint y: 383, distance: 499.2
